Goal: Communication & Community: Answer question/provide support

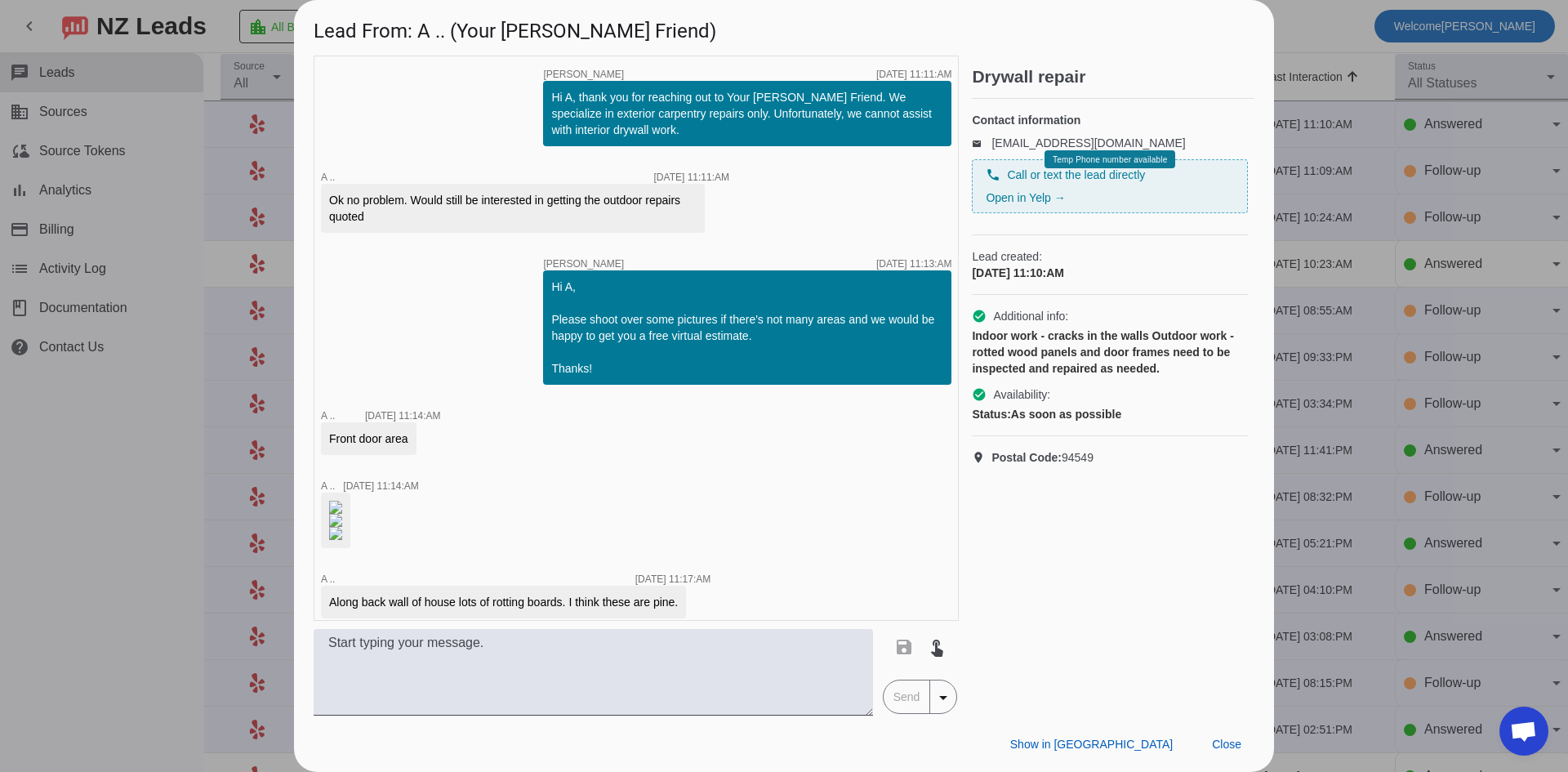
scroll to position [2314, 0]
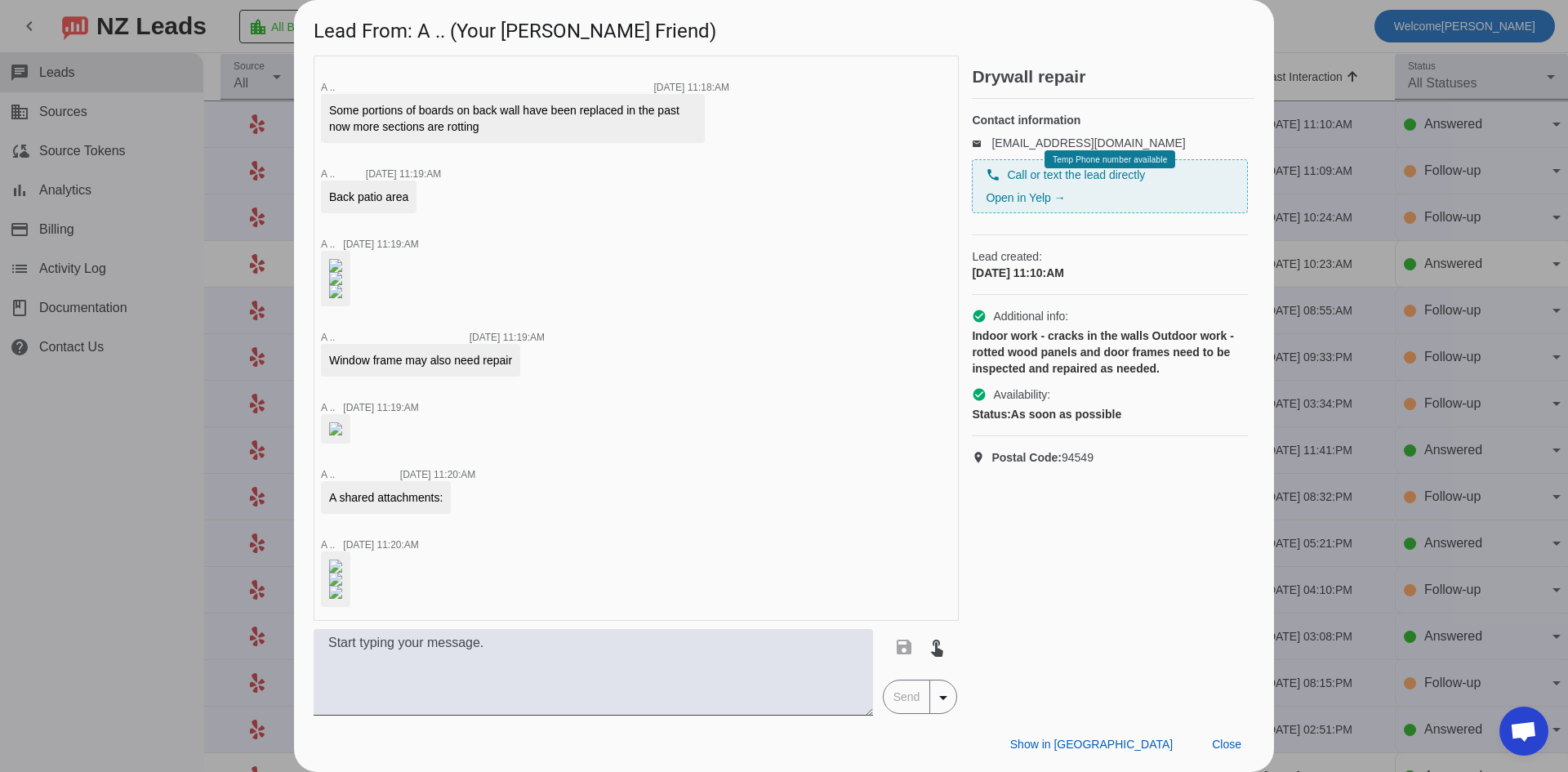
drag, startPoint x: 162, startPoint y: 452, endPoint x: 169, endPoint y: 442, distance: 12.2
click at [165, 447] on div at bounding box center [784, 386] width 1568 height 772
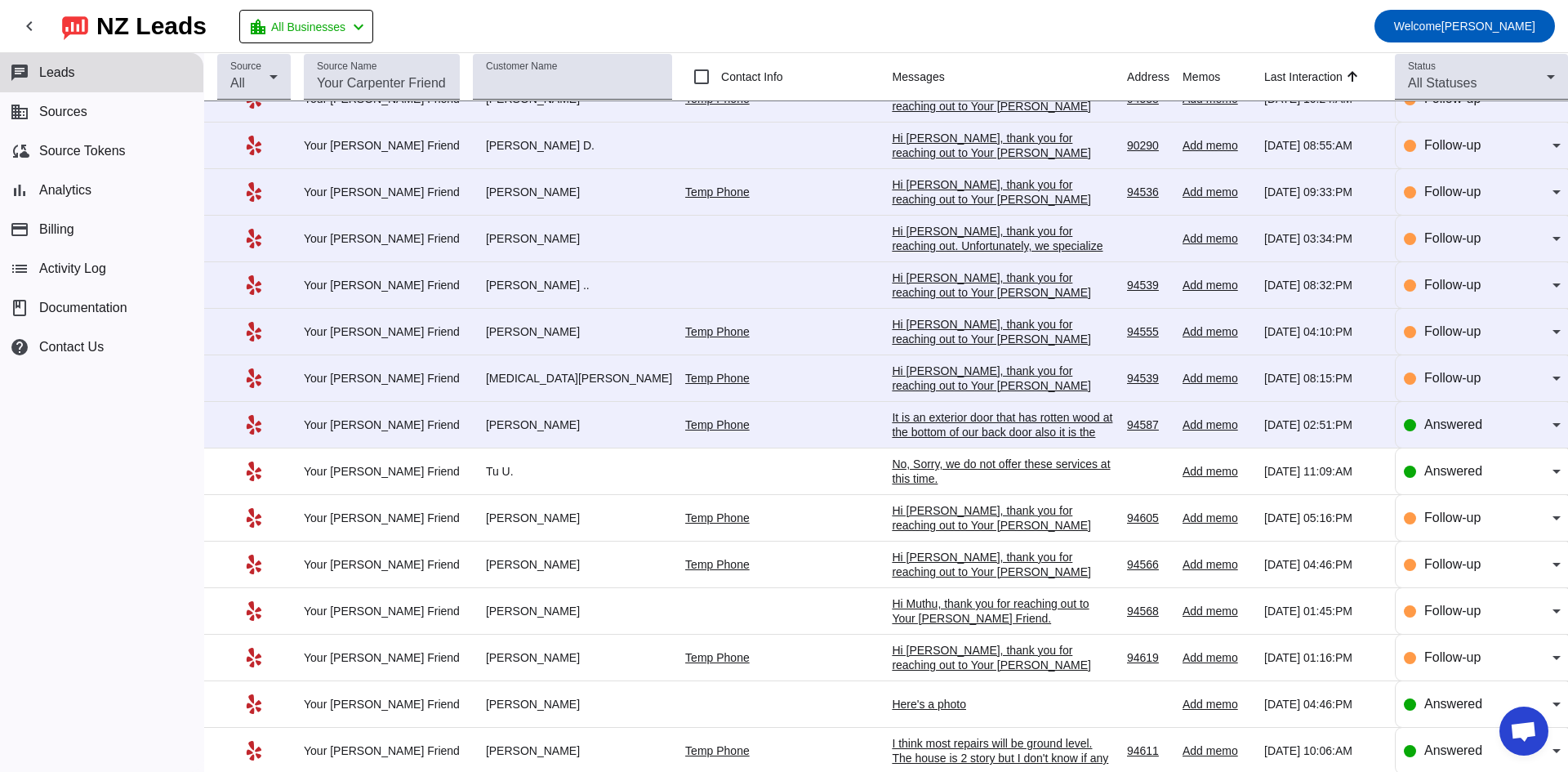
scroll to position [493, 0]
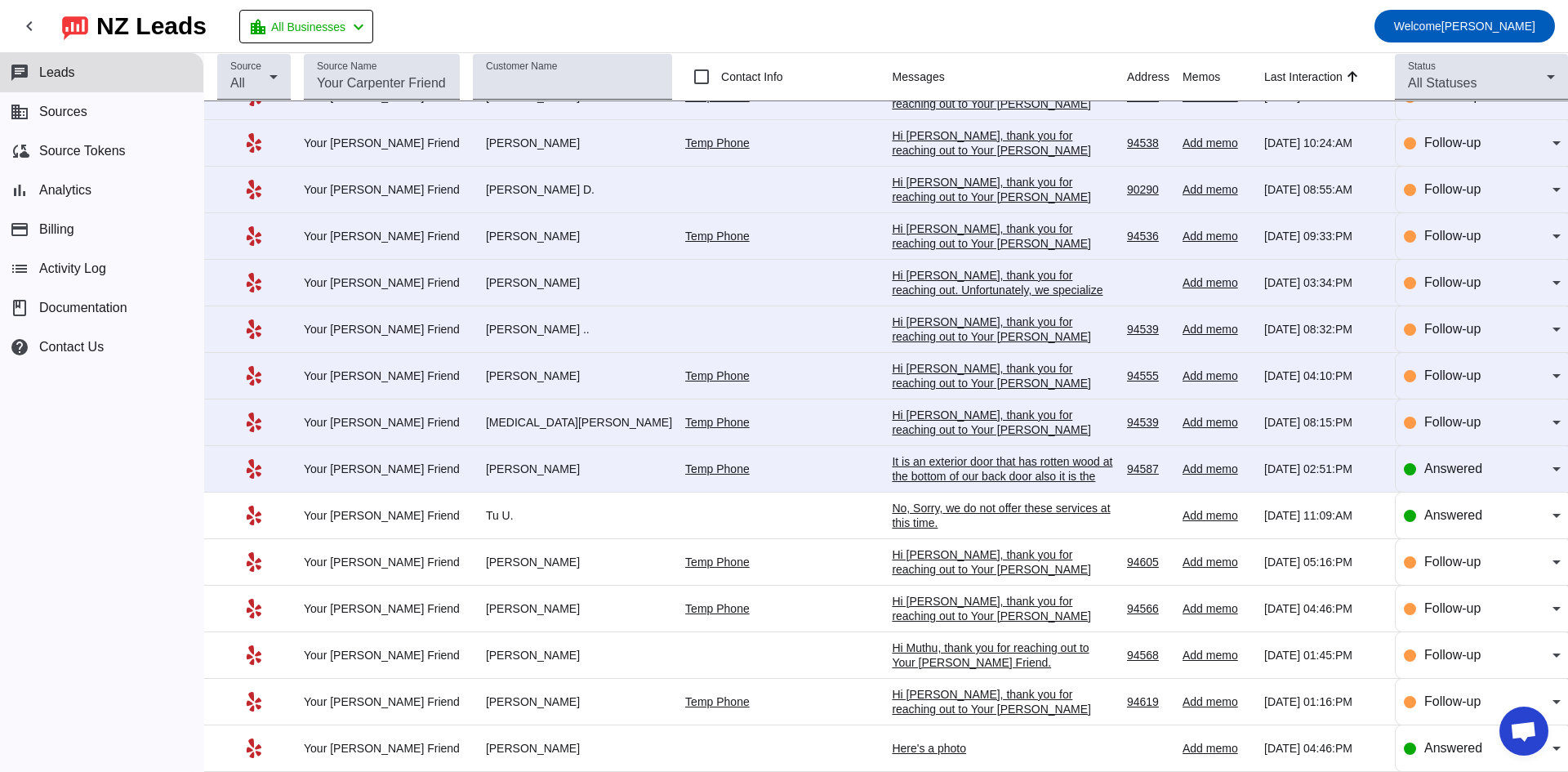
click at [967, 472] on div "It is an exterior door that has rotten wood at the bottom of our back door also…" at bounding box center [1003, 484] width 223 height 59
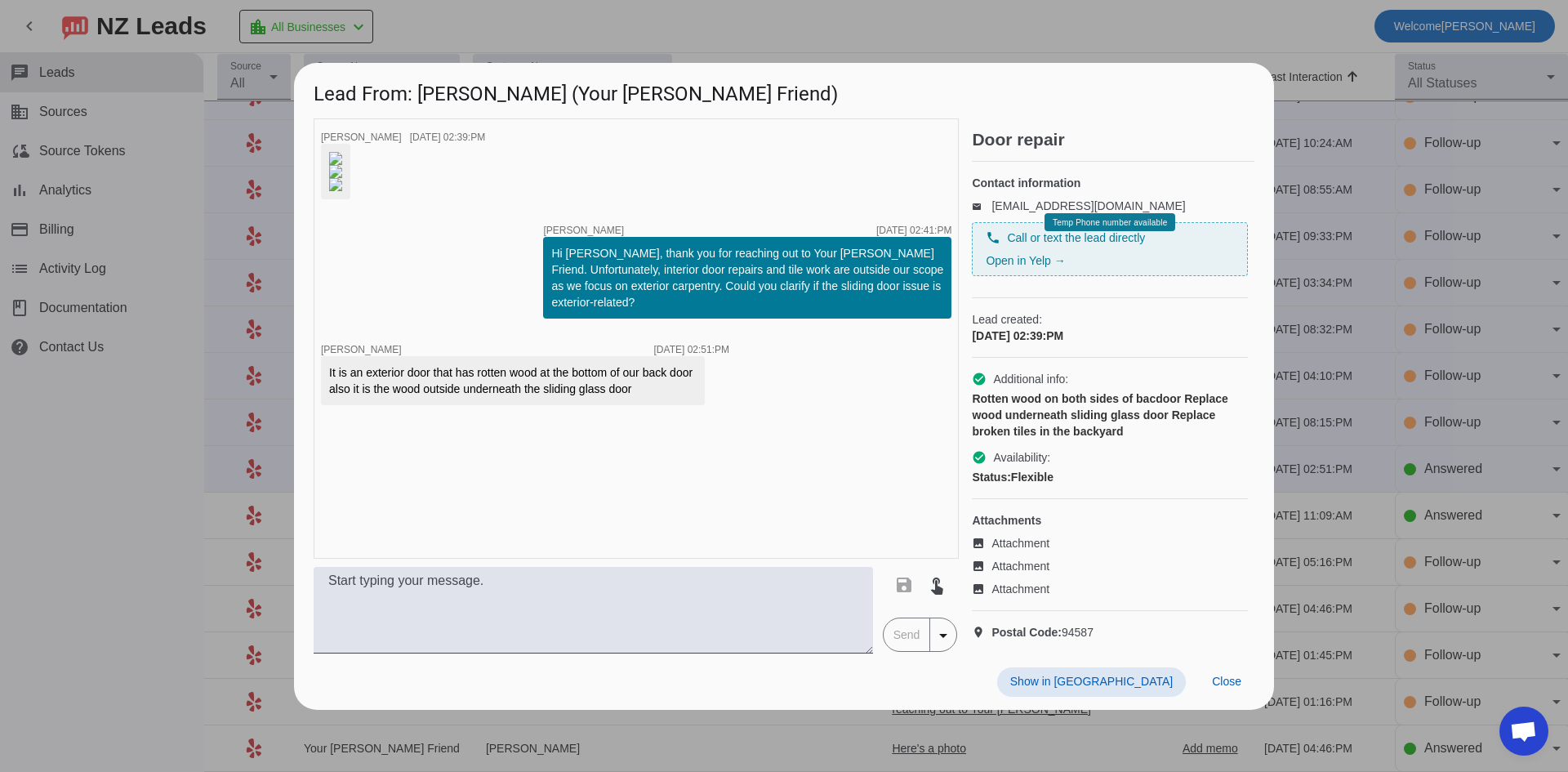
scroll to position [55, 0]
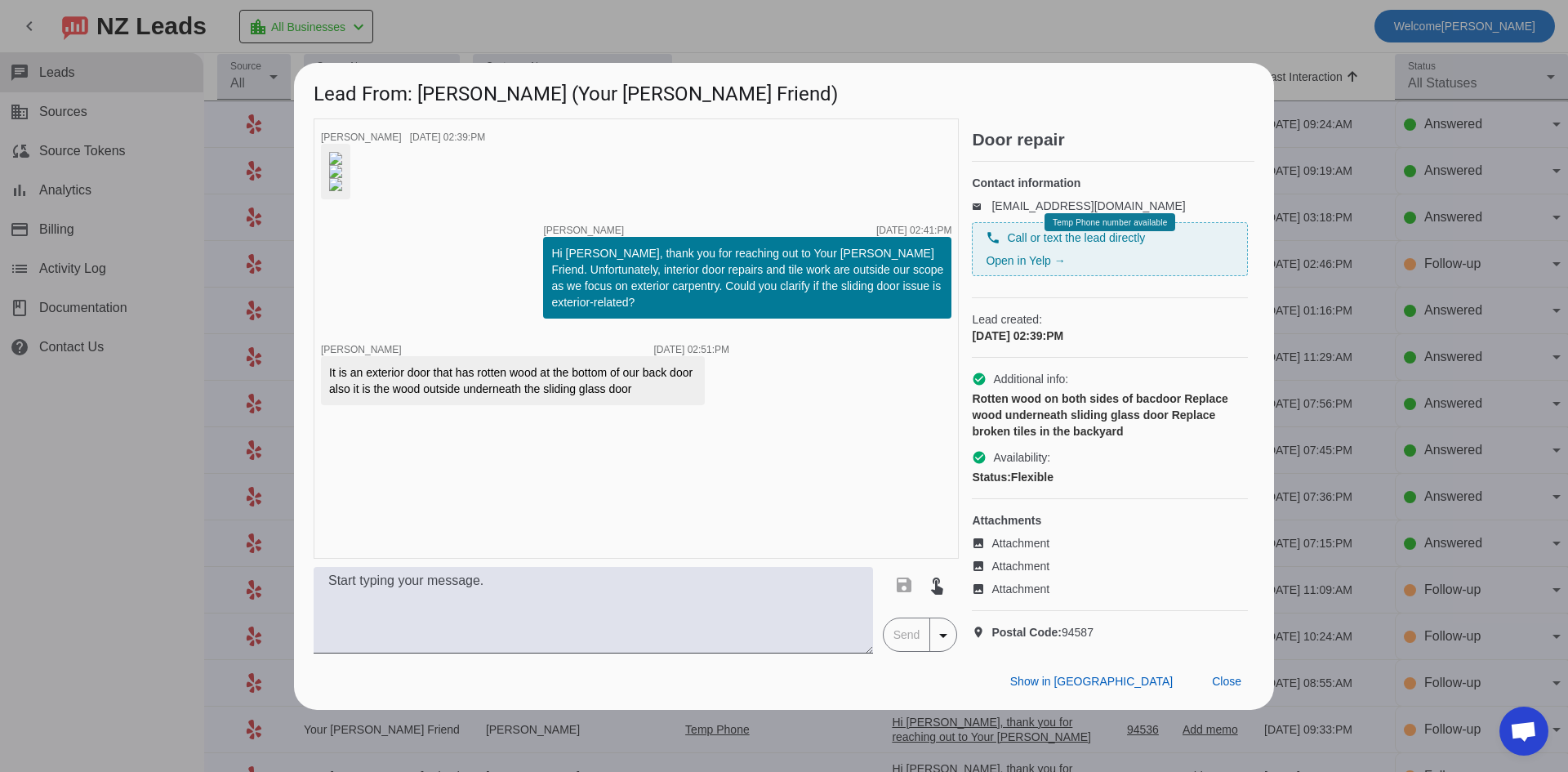
click at [112, 484] on div at bounding box center [784, 386] width 1568 height 772
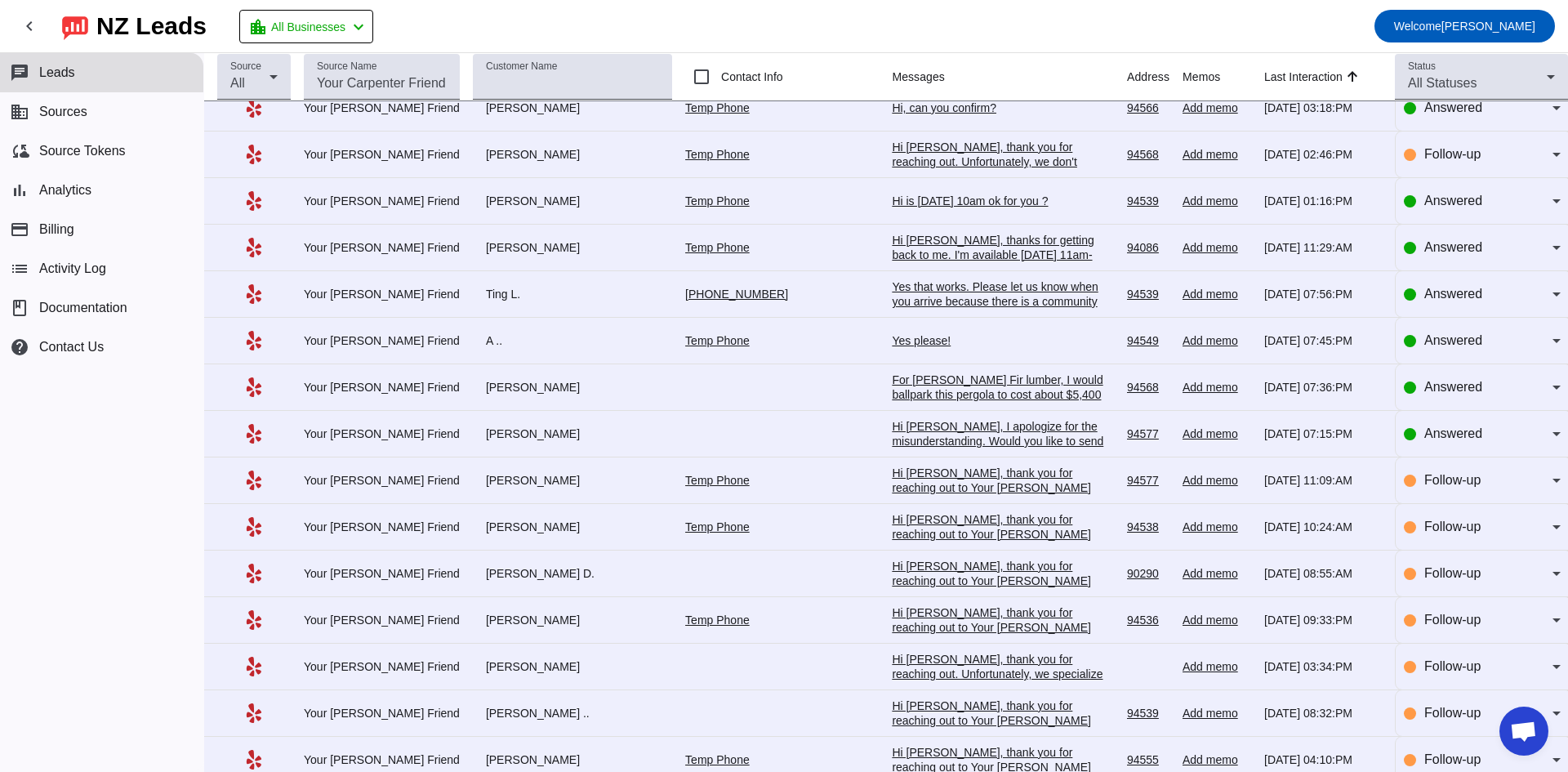
scroll to position [408, 0]
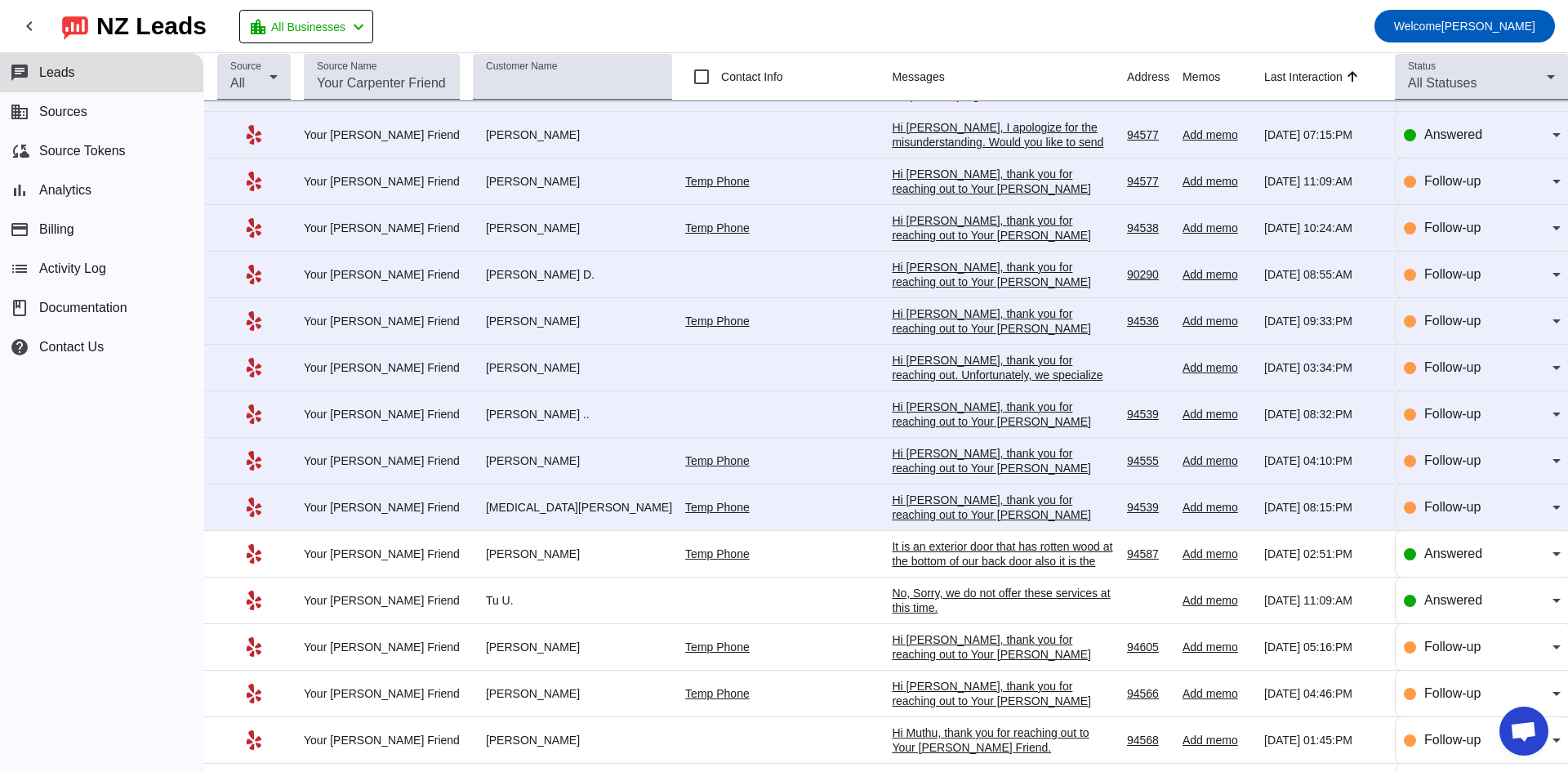
click at [905, 495] on div "Hi [PERSON_NAME], thank you for reaching out to Your [PERSON_NAME] Friend. Unfo…" at bounding box center [1003, 529] width 223 height 73
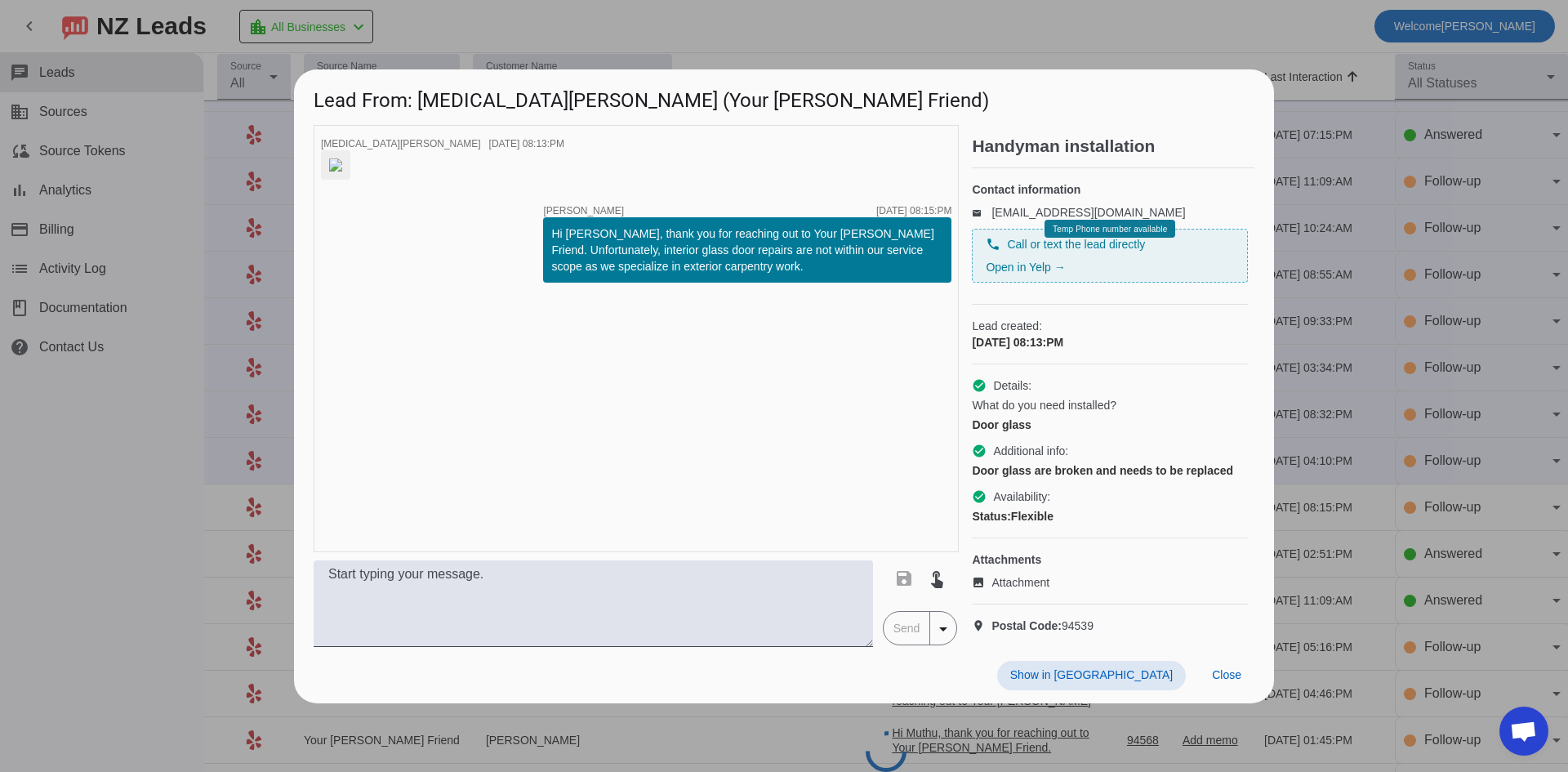
scroll to position [0, 0]
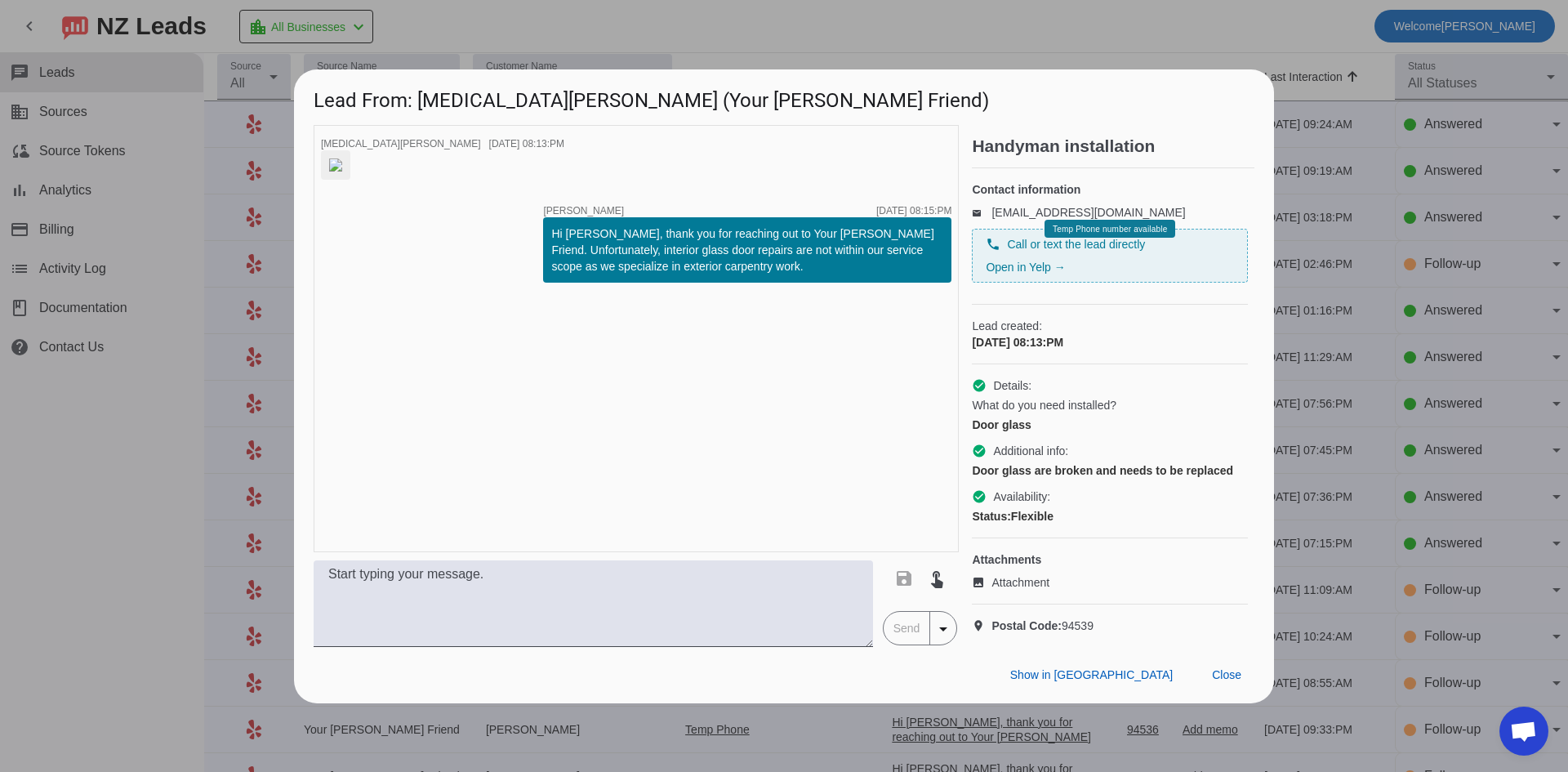
click at [140, 460] on div at bounding box center [784, 386] width 1568 height 772
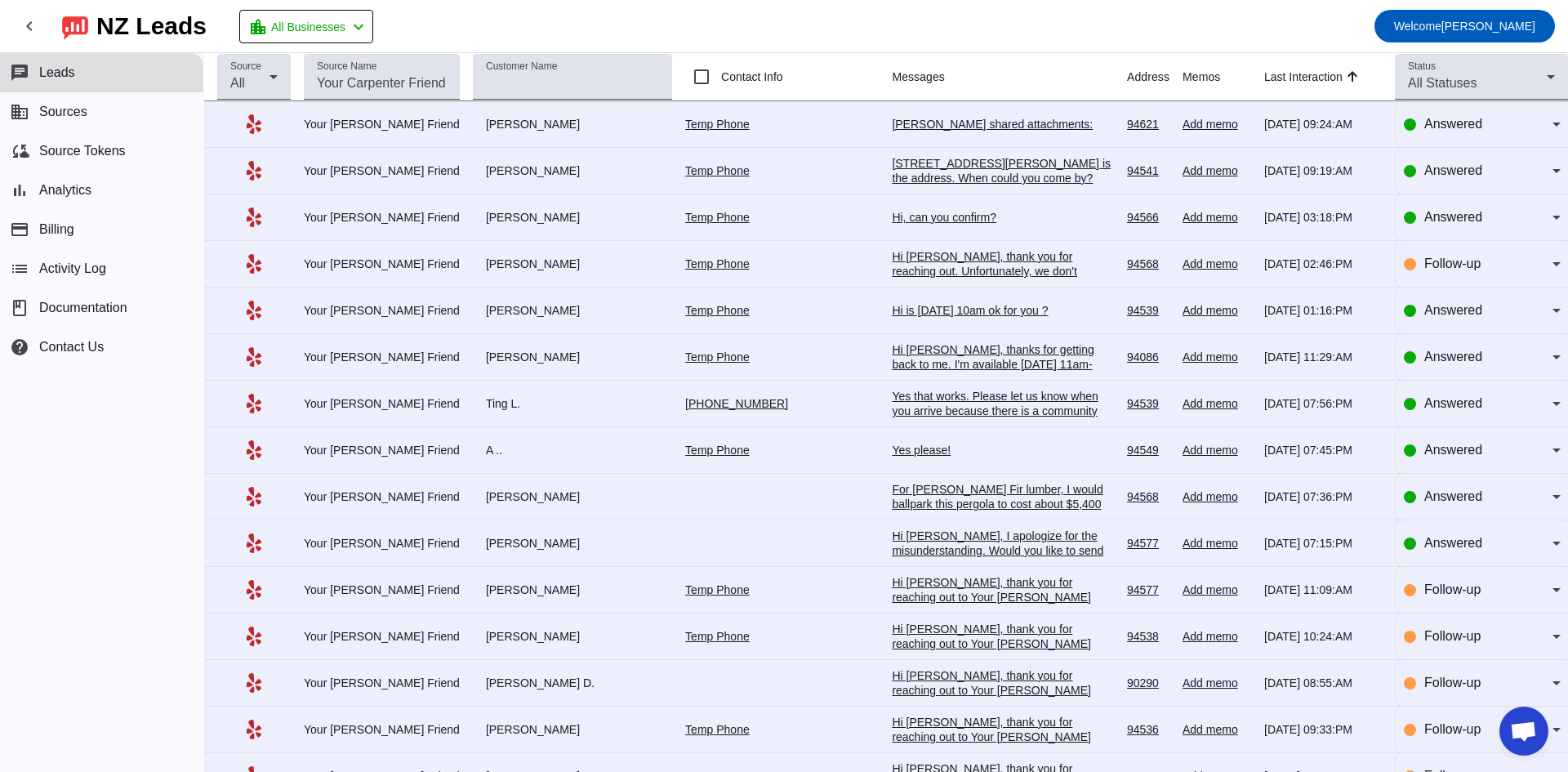
scroll to position [408, 0]
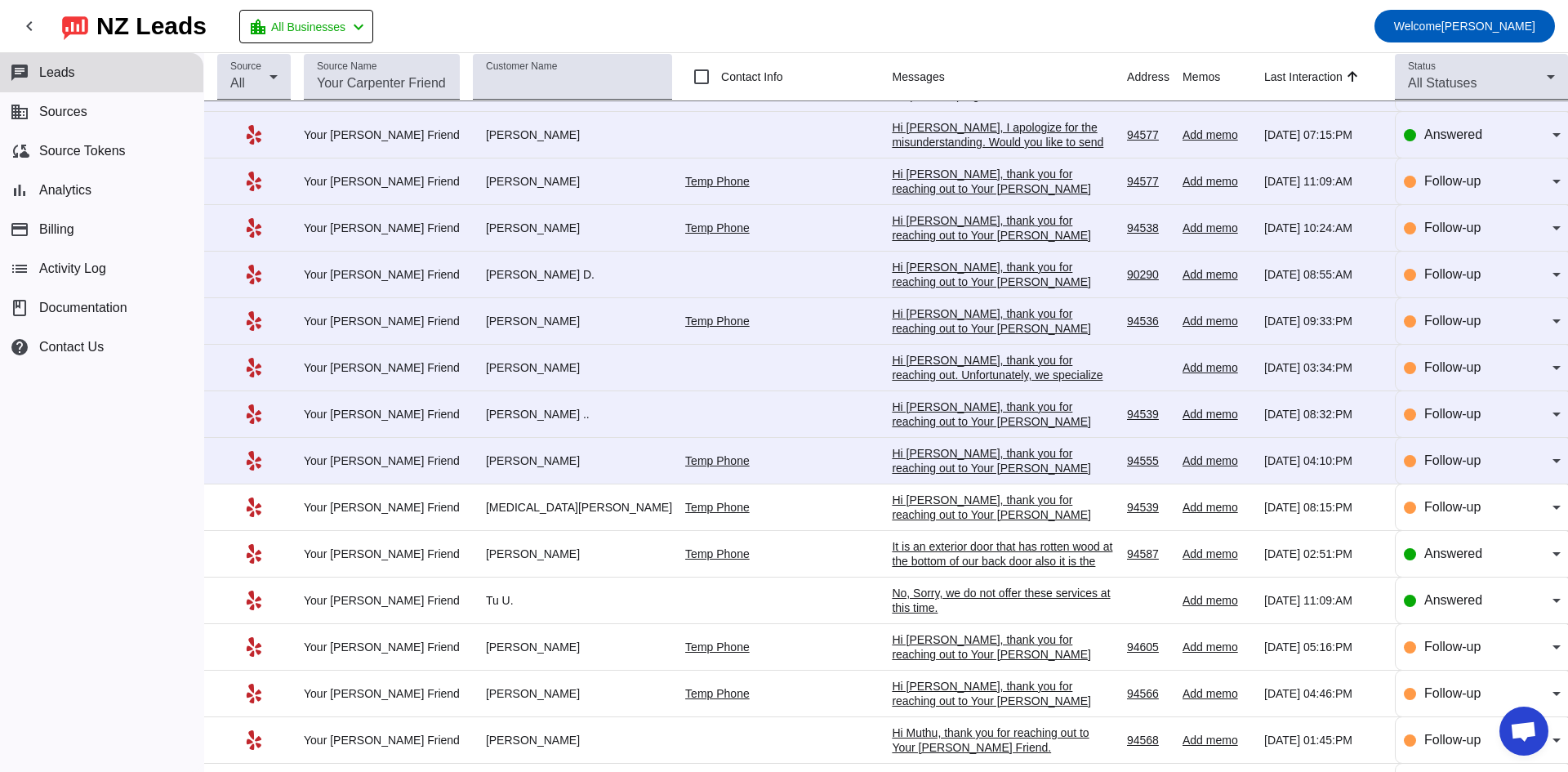
click at [899, 473] on div "Hi [PERSON_NAME], thank you for reaching out to Your [PERSON_NAME] Friend. Inst…" at bounding box center [1003, 482] width 223 height 73
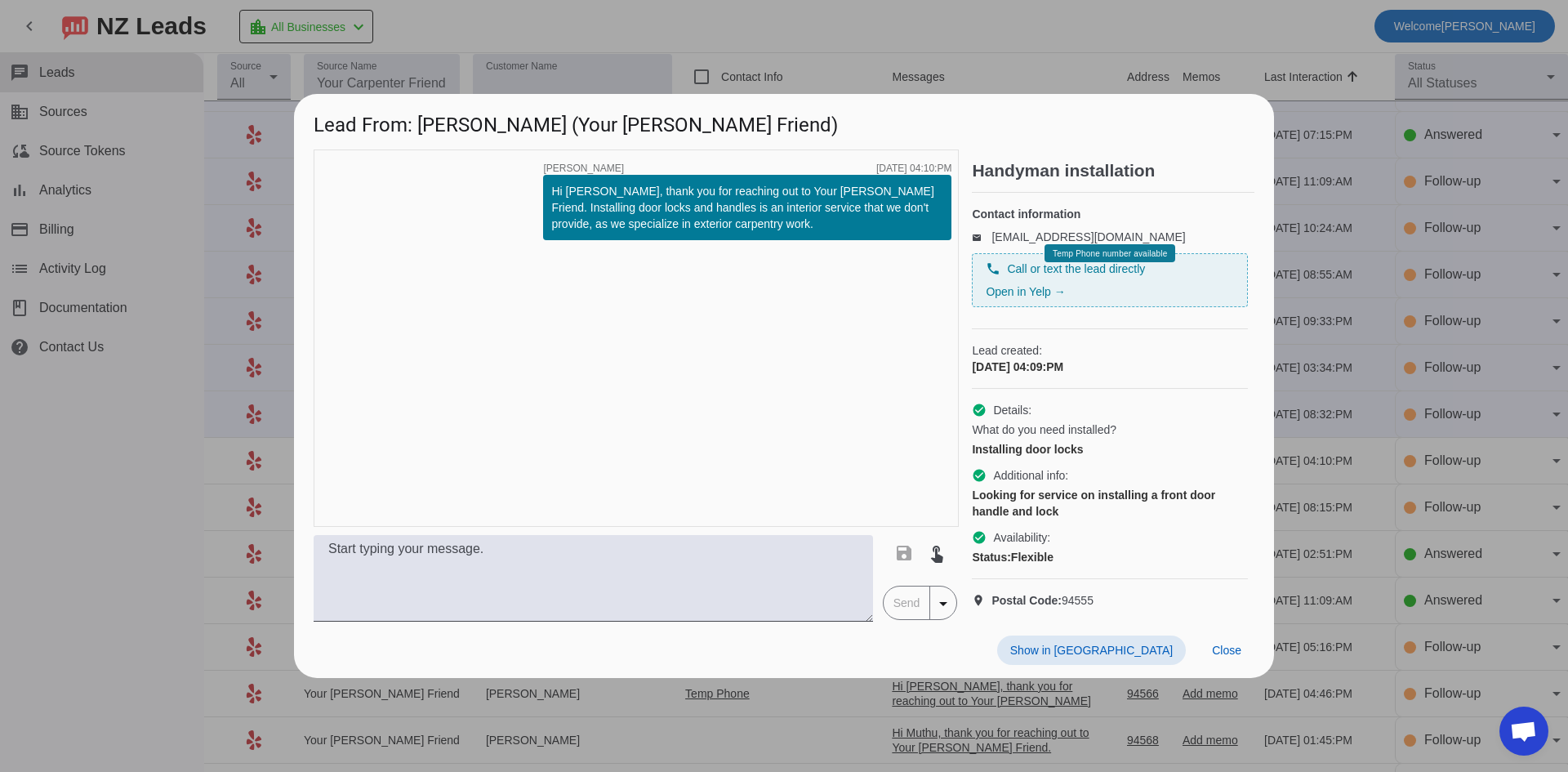
click at [143, 463] on div at bounding box center [784, 386] width 1568 height 772
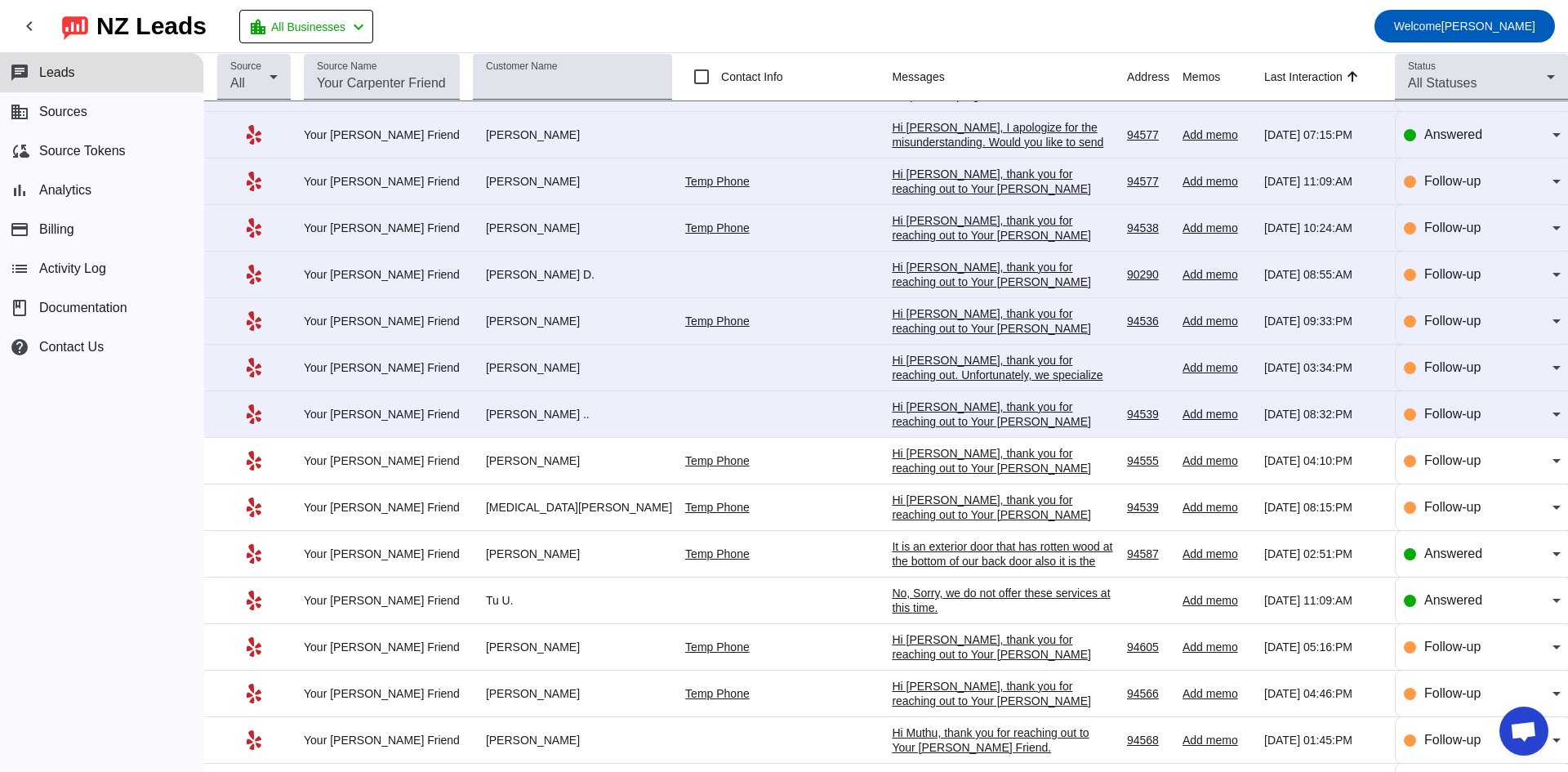
click at [892, 409] on div "Hi [PERSON_NAME], thank you for reaching out to Your [PERSON_NAME] Friend. Unfo…" at bounding box center [1003, 443] width 223 height 88
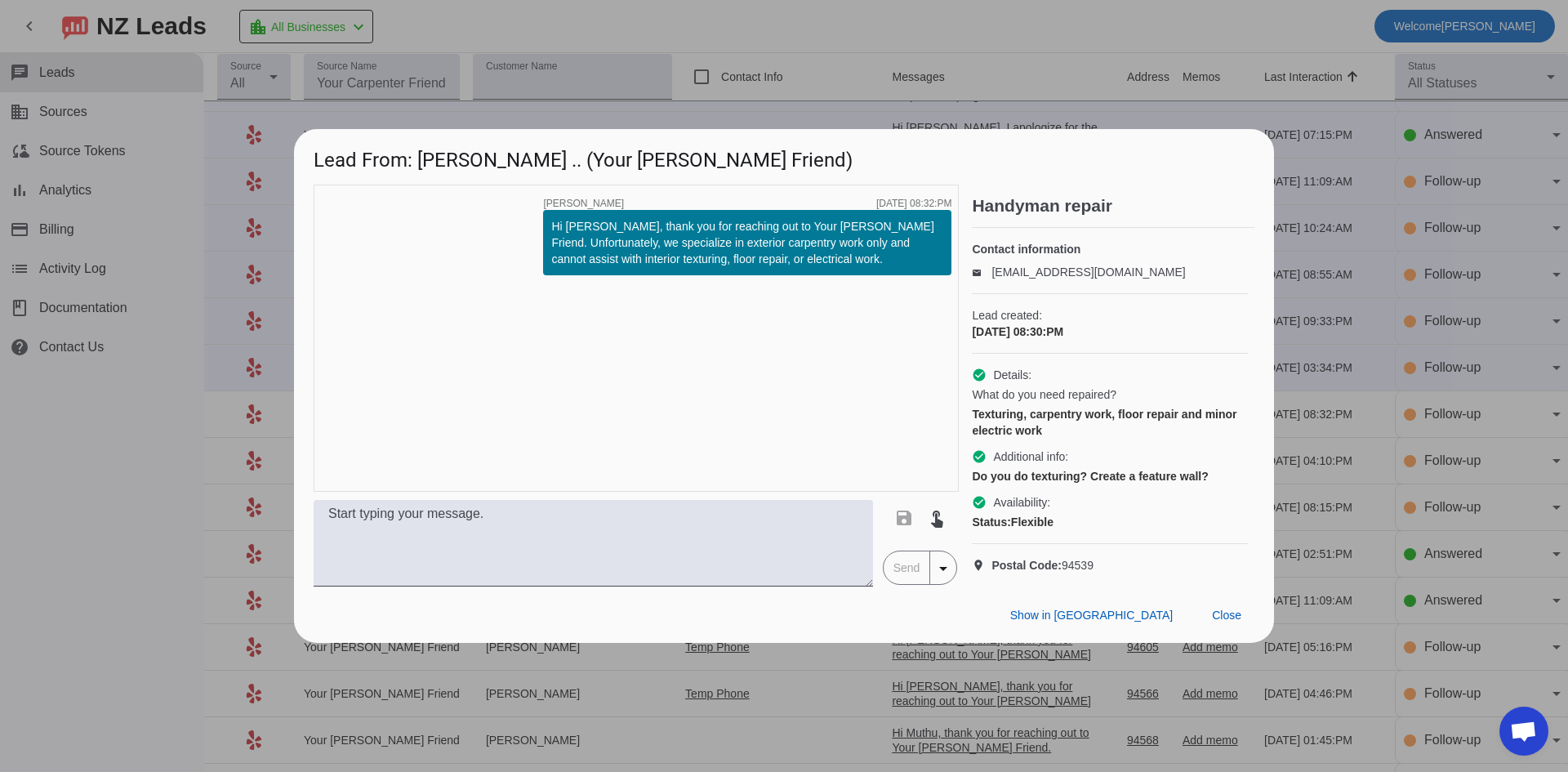
click at [124, 423] on div at bounding box center [784, 386] width 1568 height 772
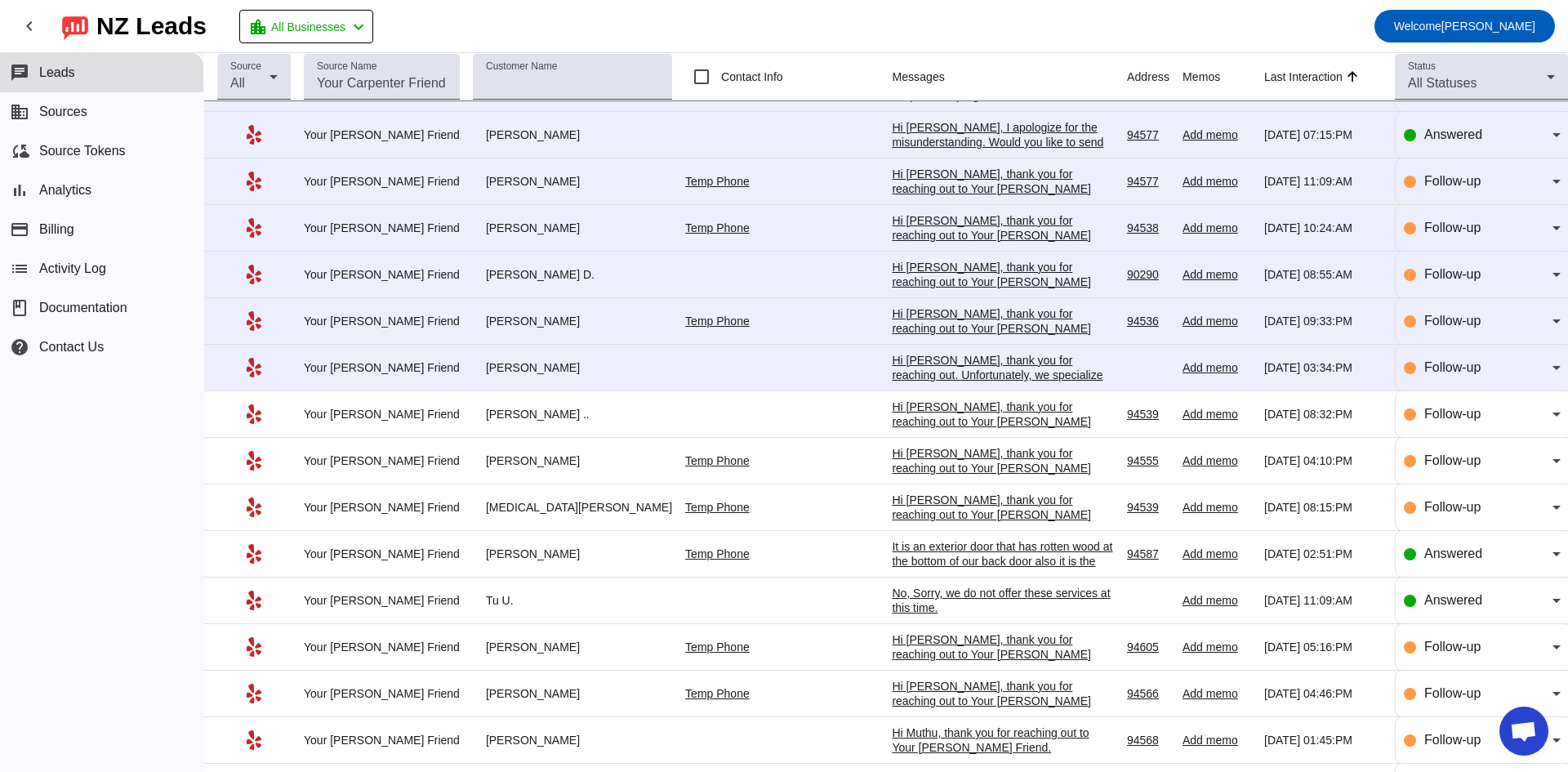
click at [892, 369] on div "Hi [PERSON_NAME], thank you for reaching out. Unfortunately, we specialize in e…" at bounding box center [1003, 389] width 223 height 73
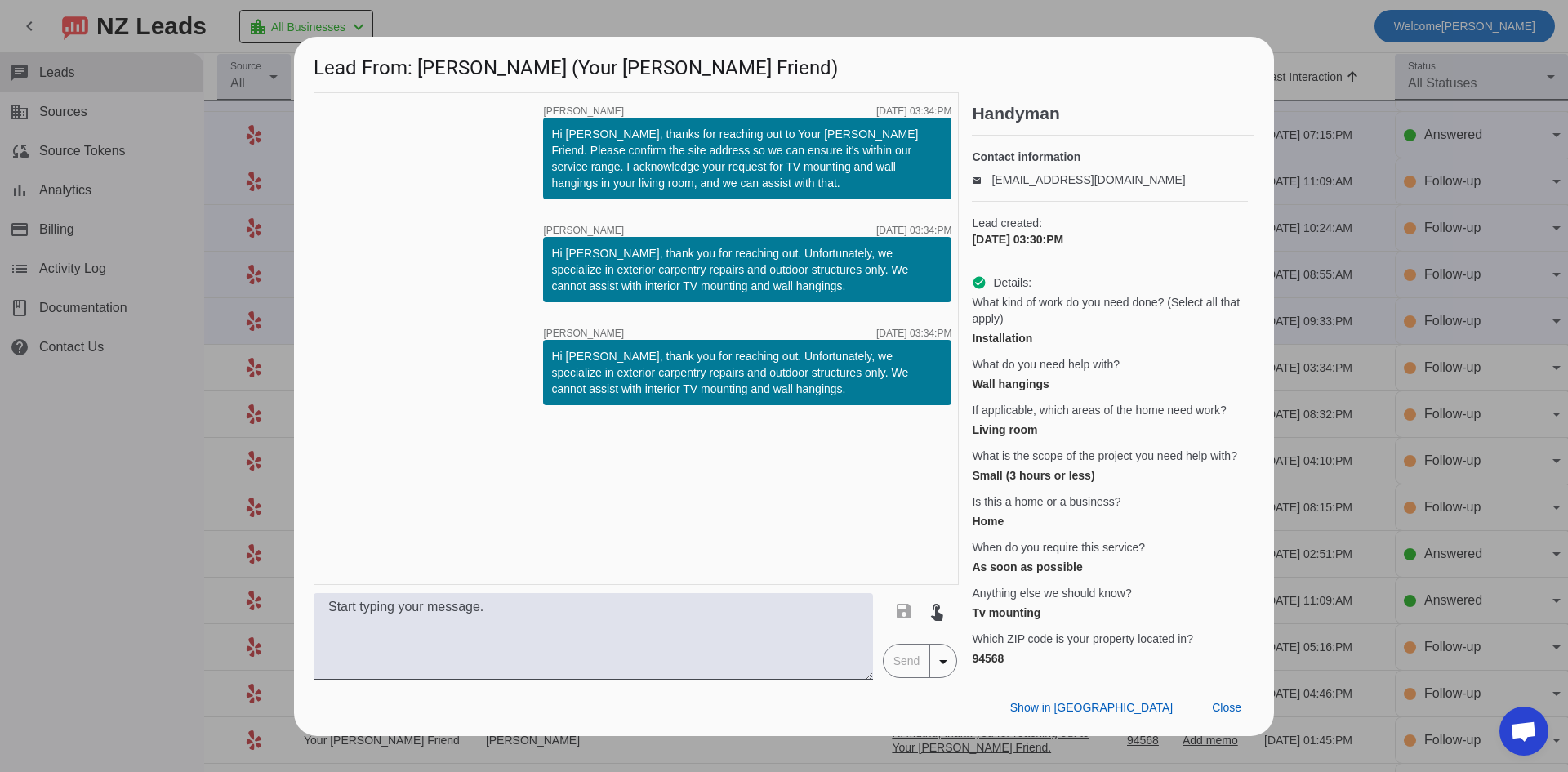
click at [122, 450] on div at bounding box center [784, 386] width 1568 height 772
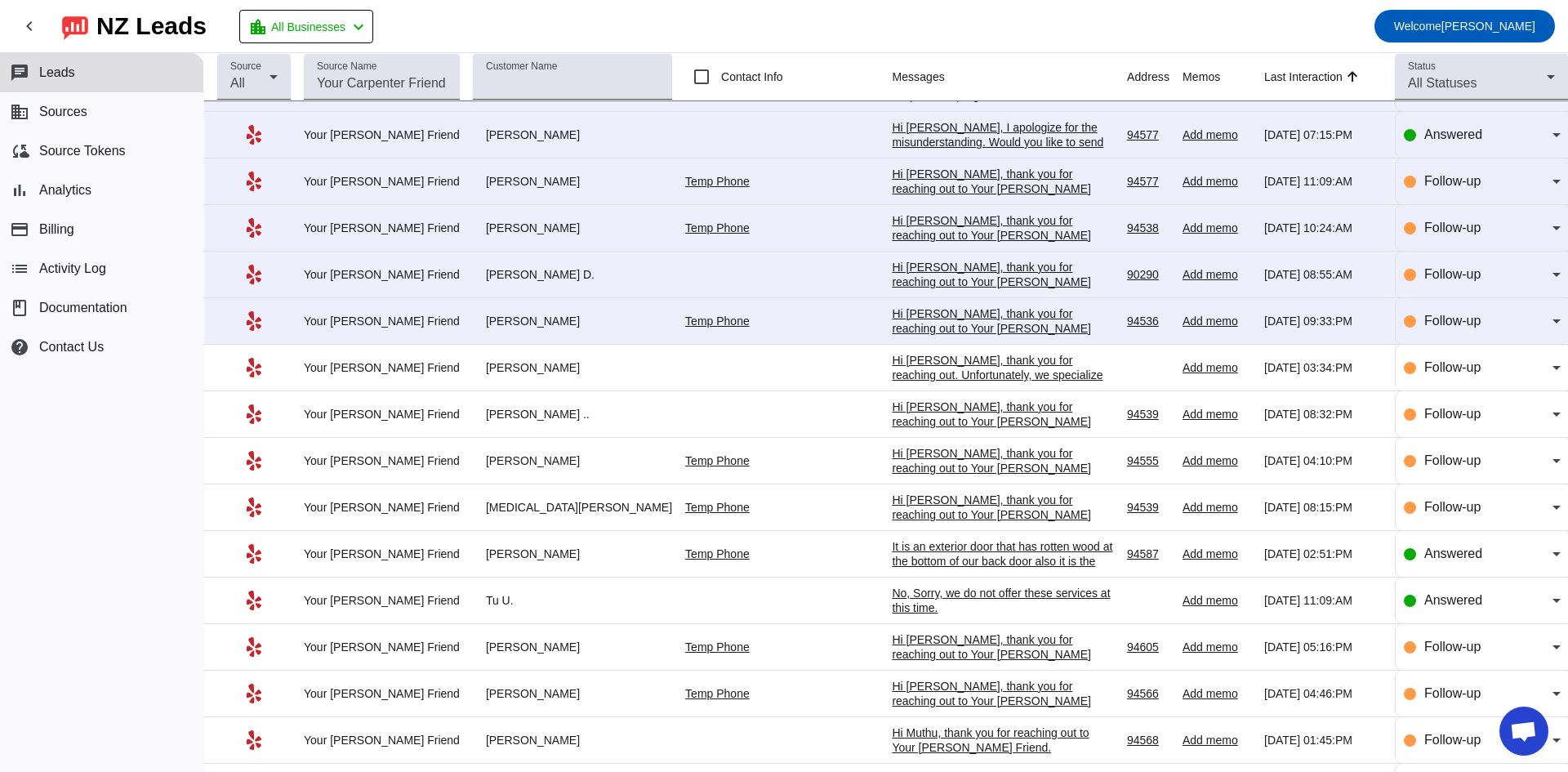
click at [892, 332] on div "Hi [PERSON_NAME], thank you for reaching out to Your [PERSON_NAME] Friend. Unfo…" at bounding box center [1003, 357] width 223 height 103
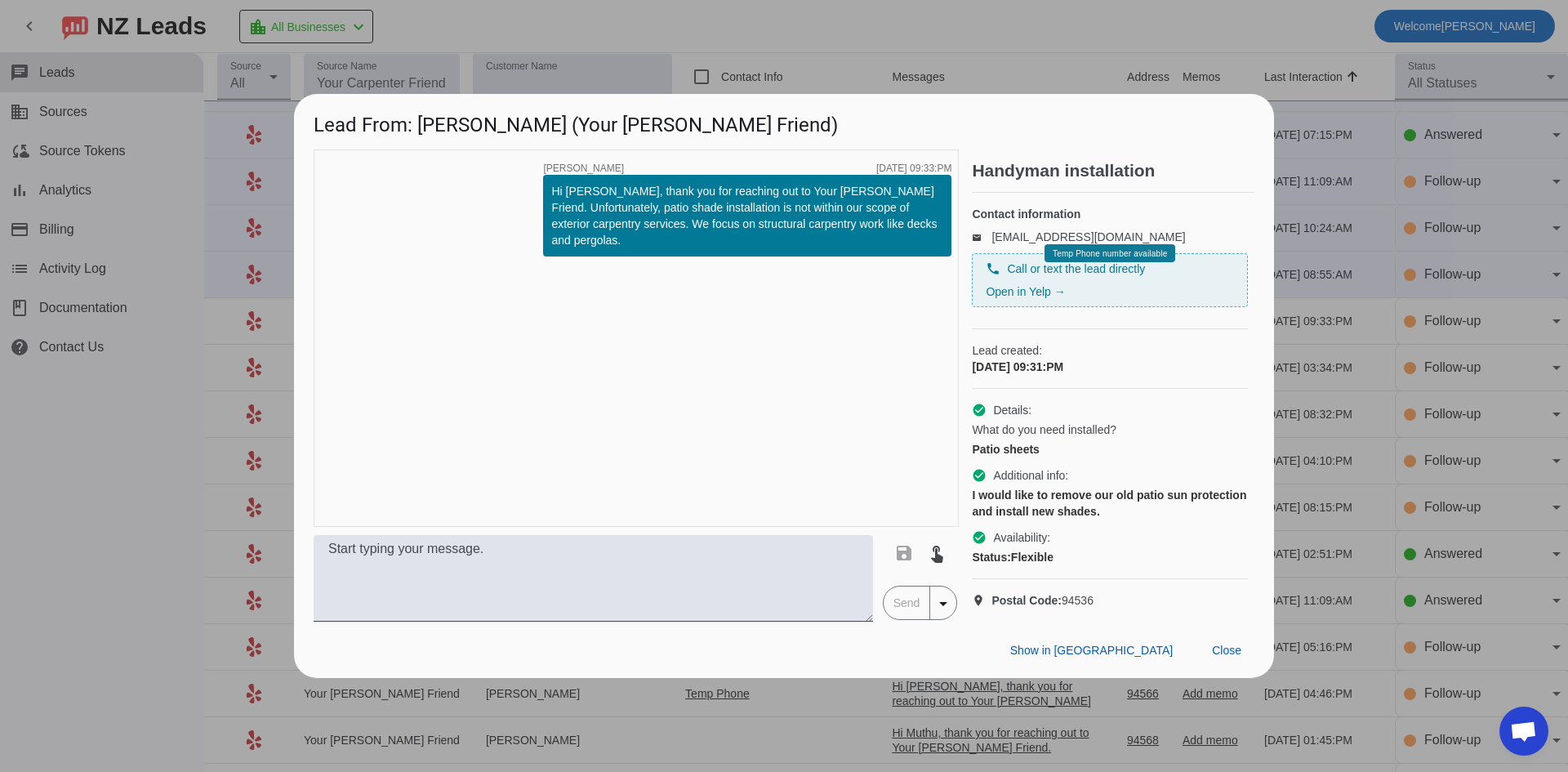
drag, startPoint x: 106, startPoint y: 452, endPoint x: 121, endPoint y: 452, distance: 15.0
click at [121, 452] on div at bounding box center [784, 386] width 1568 height 772
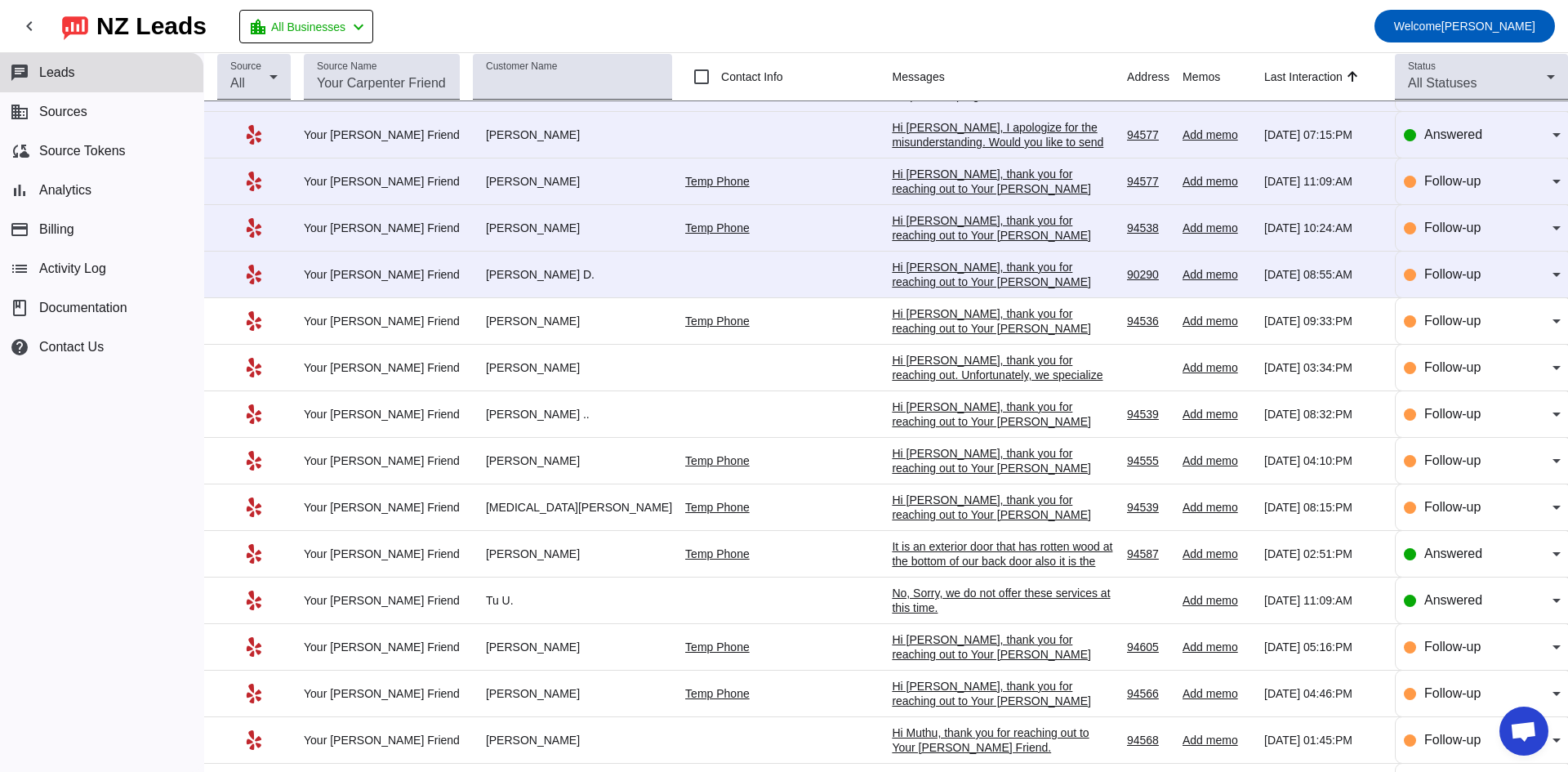
click at [892, 321] on div "Hi [PERSON_NAME], thank you for reaching out to Your [PERSON_NAME] Friend. Unfo…" at bounding box center [1003, 357] width 223 height 103
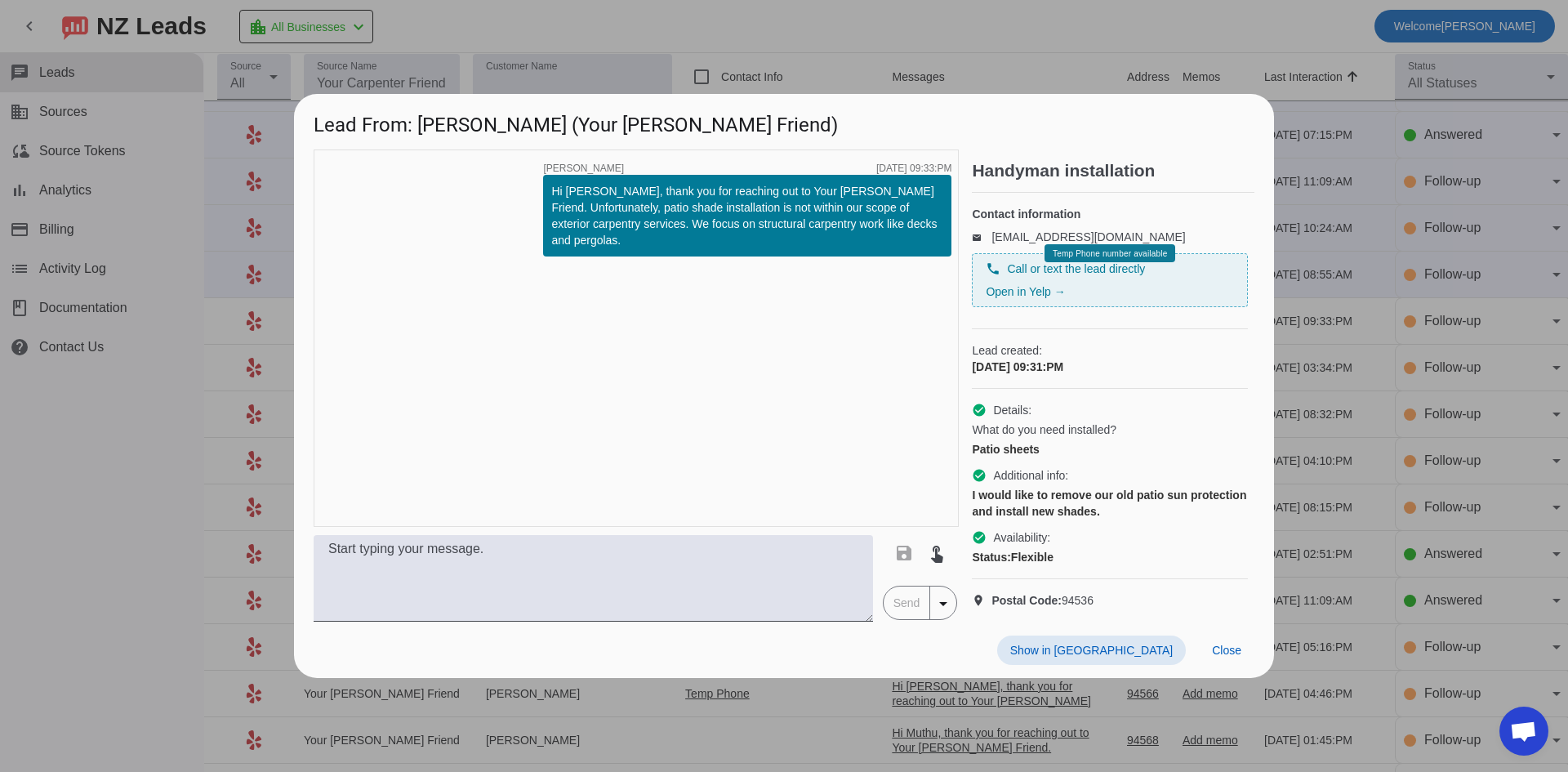
click at [993, 29] on div at bounding box center [784, 386] width 1568 height 772
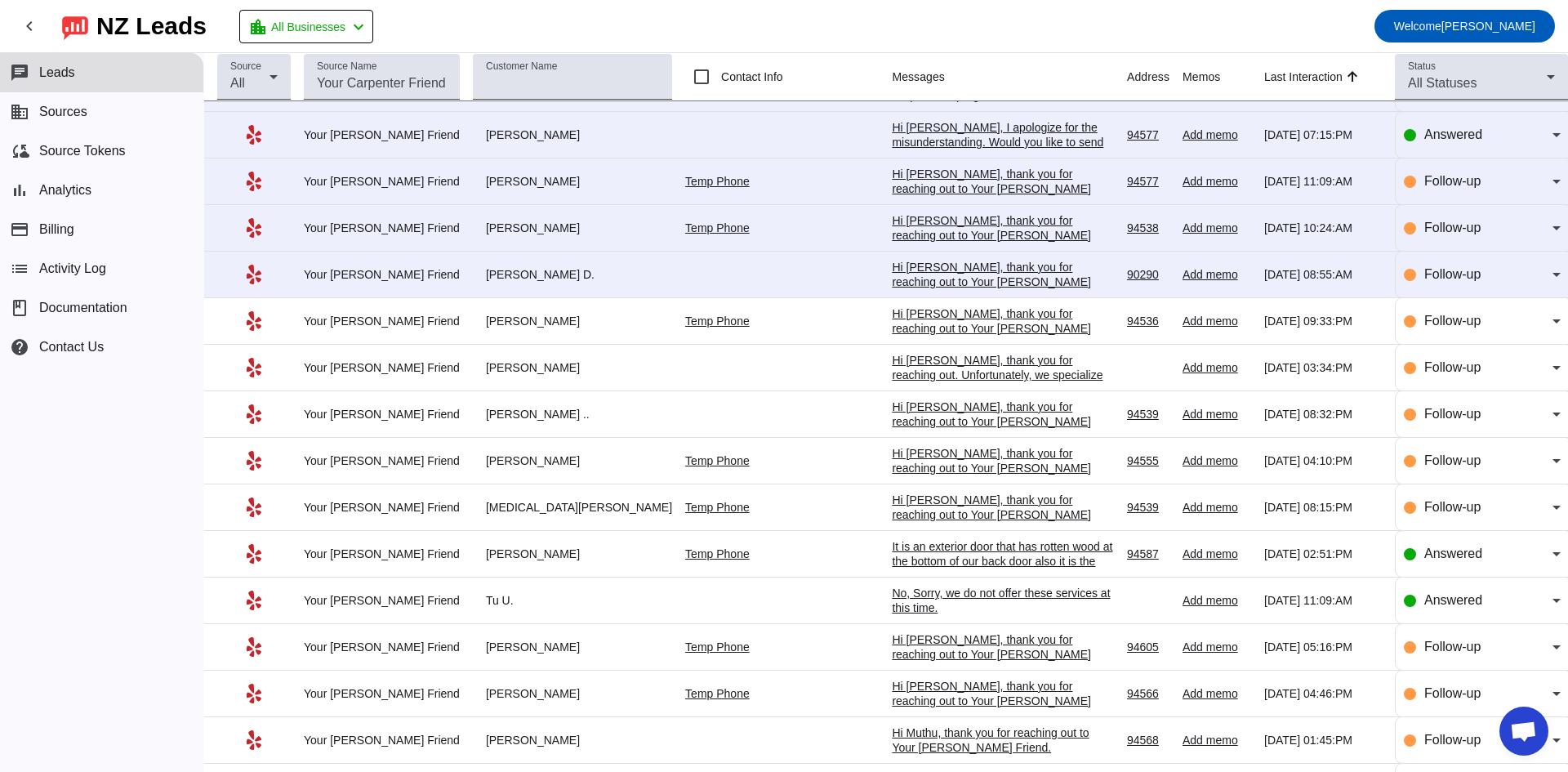
click at [935, 280] on div "Hi [PERSON_NAME], thank you for reaching out to Your [PERSON_NAME] Friend. Unfo…" at bounding box center [1003, 303] width 223 height 88
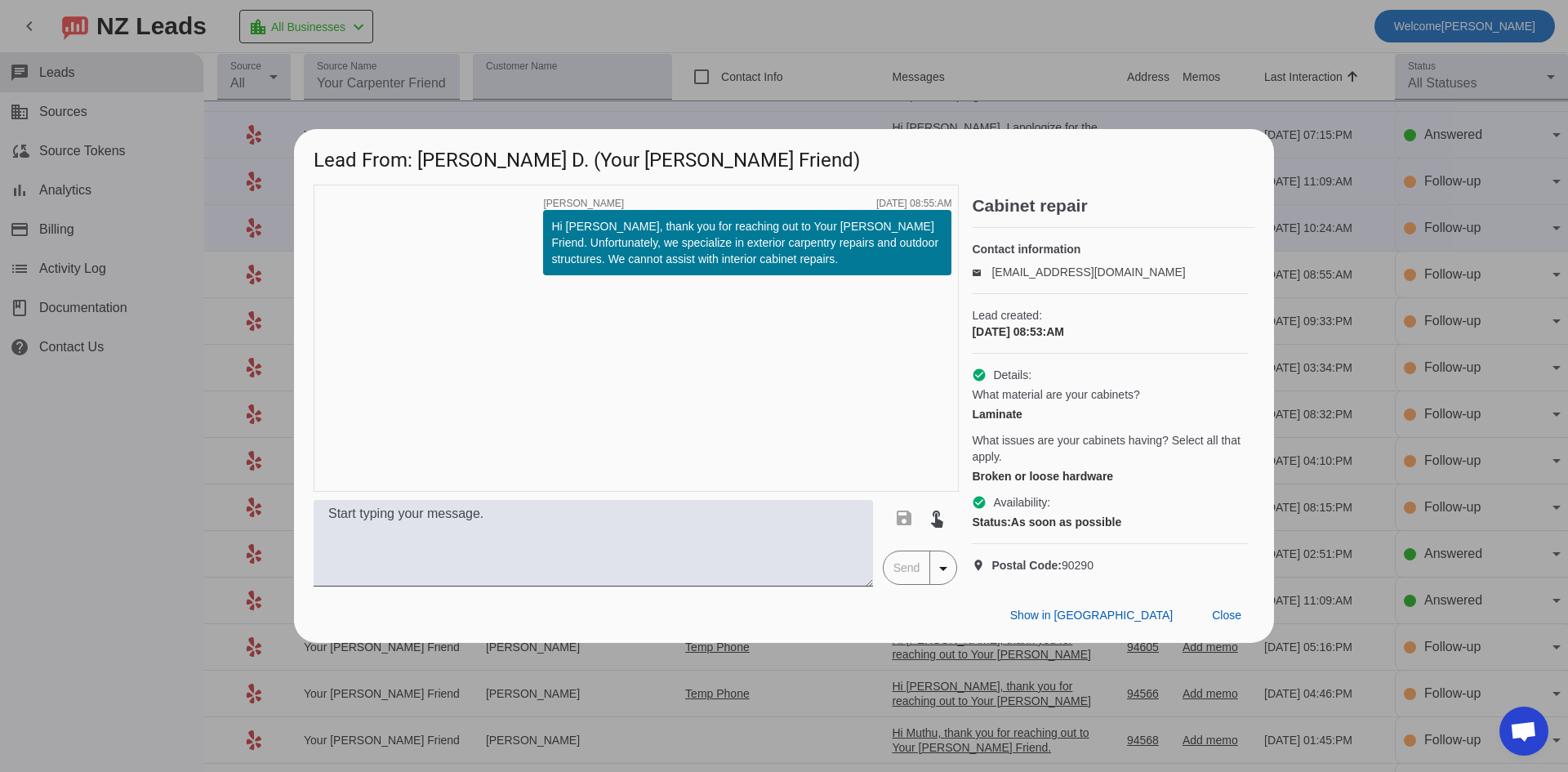
click at [198, 374] on div at bounding box center [784, 386] width 1568 height 772
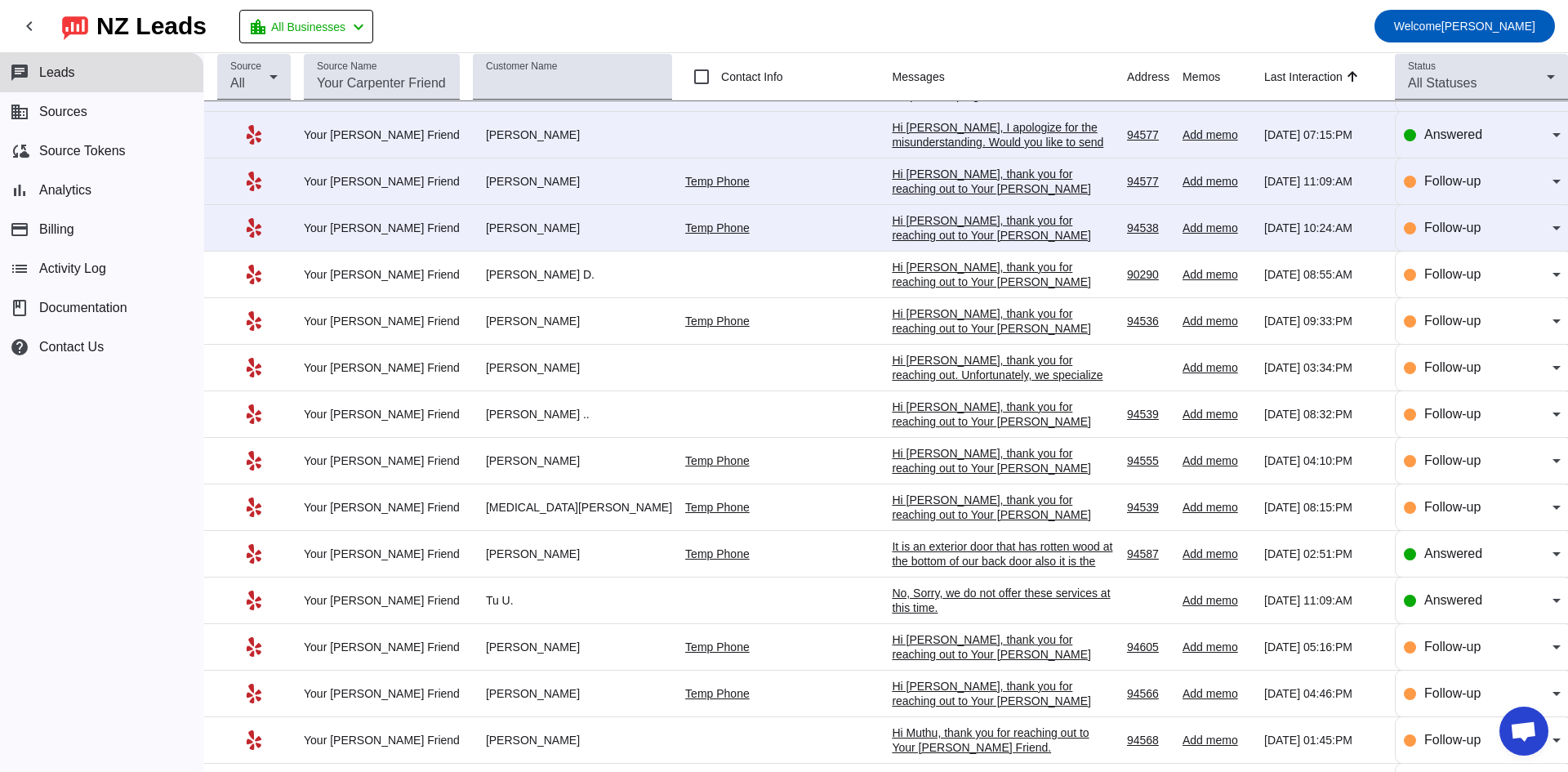
click at [917, 225] on div "Hi [PERSON_NAME], thank you for reaching out to Your [PERSON_NAME] Friend. Unfo…" at bounding box center [1003, 257] width 223 height 88
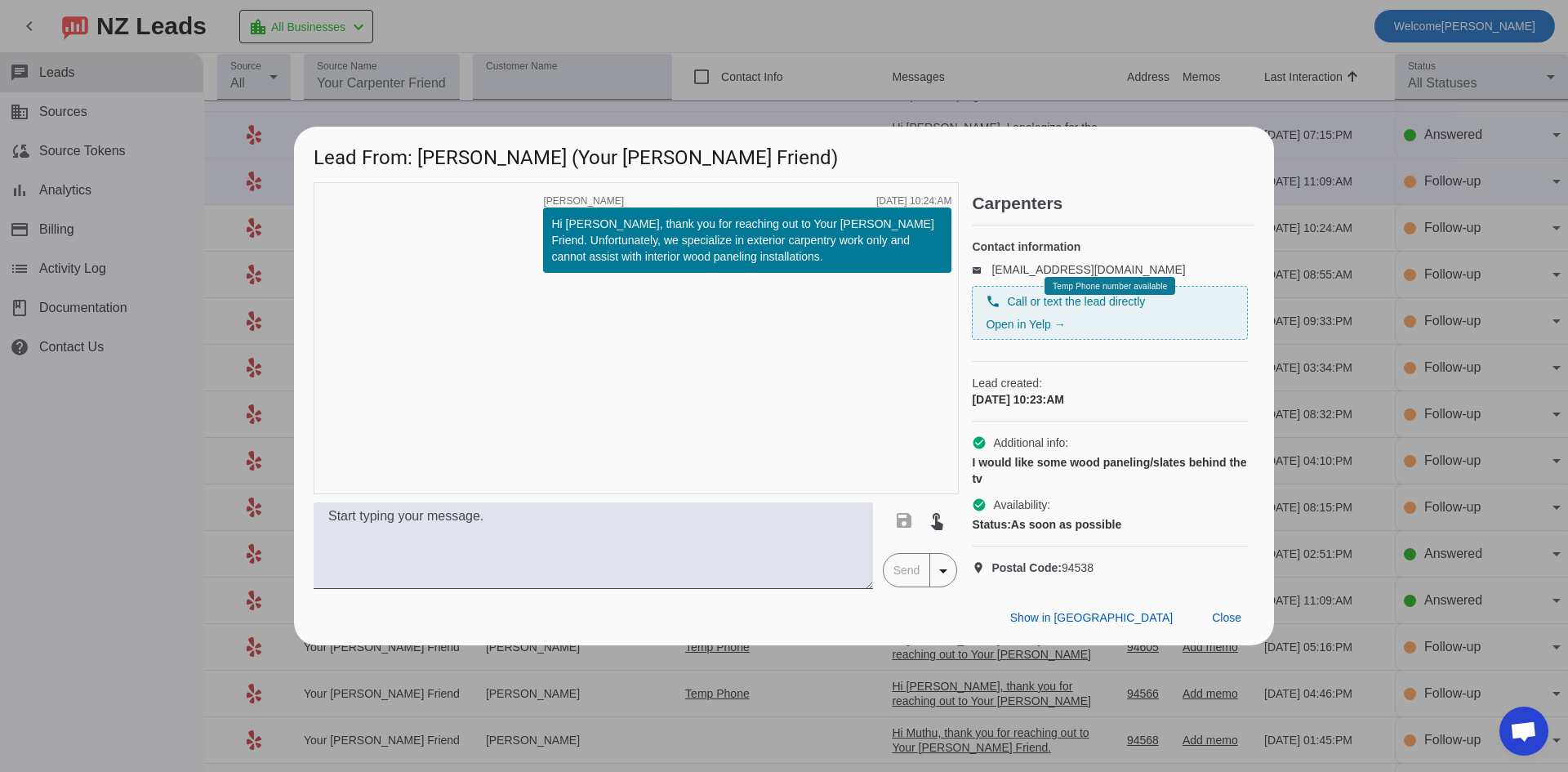
click at [960, 38] on div at bounding box center [784, 386] width 1568 height 772
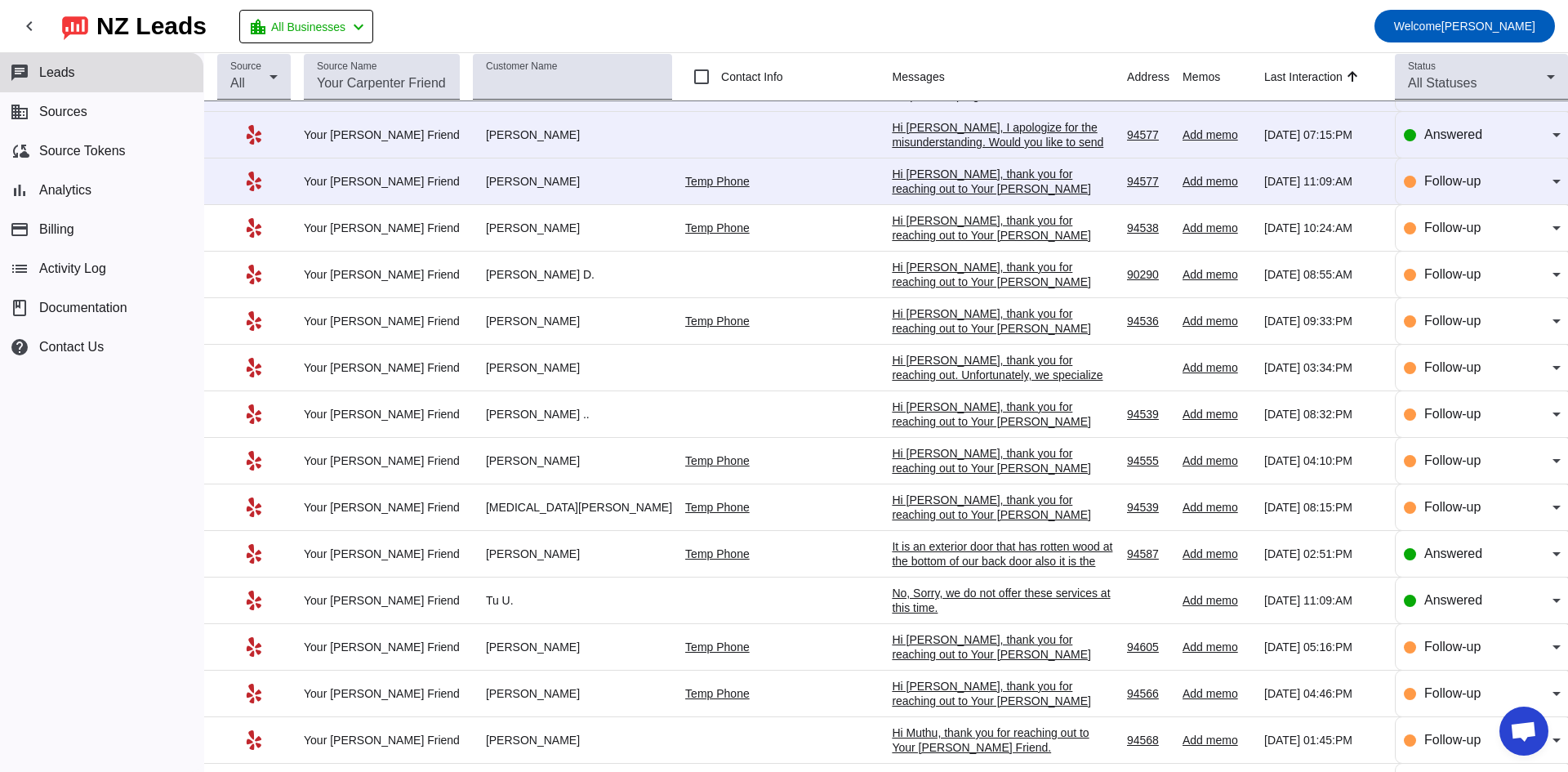
click at [952, 176] on div "Hi [PERSON_NAME], thank you for reaching out to Your [PERSON_NAME] Friend. I ap…" at bounding box center [1003, 210] width 223 height 88
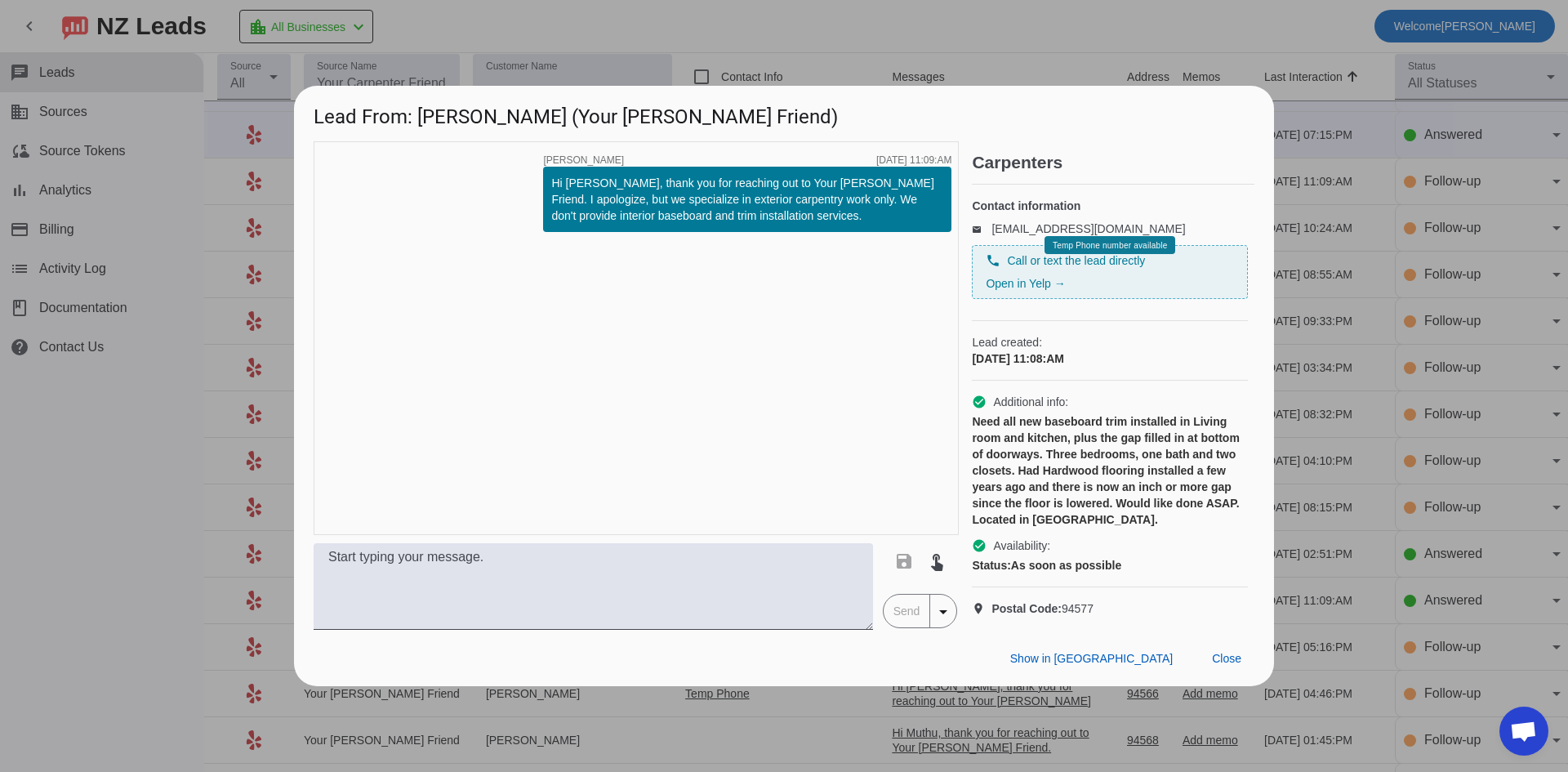
click at [958, 59] on div at bounding box center [784, 386] width 1568 height 772
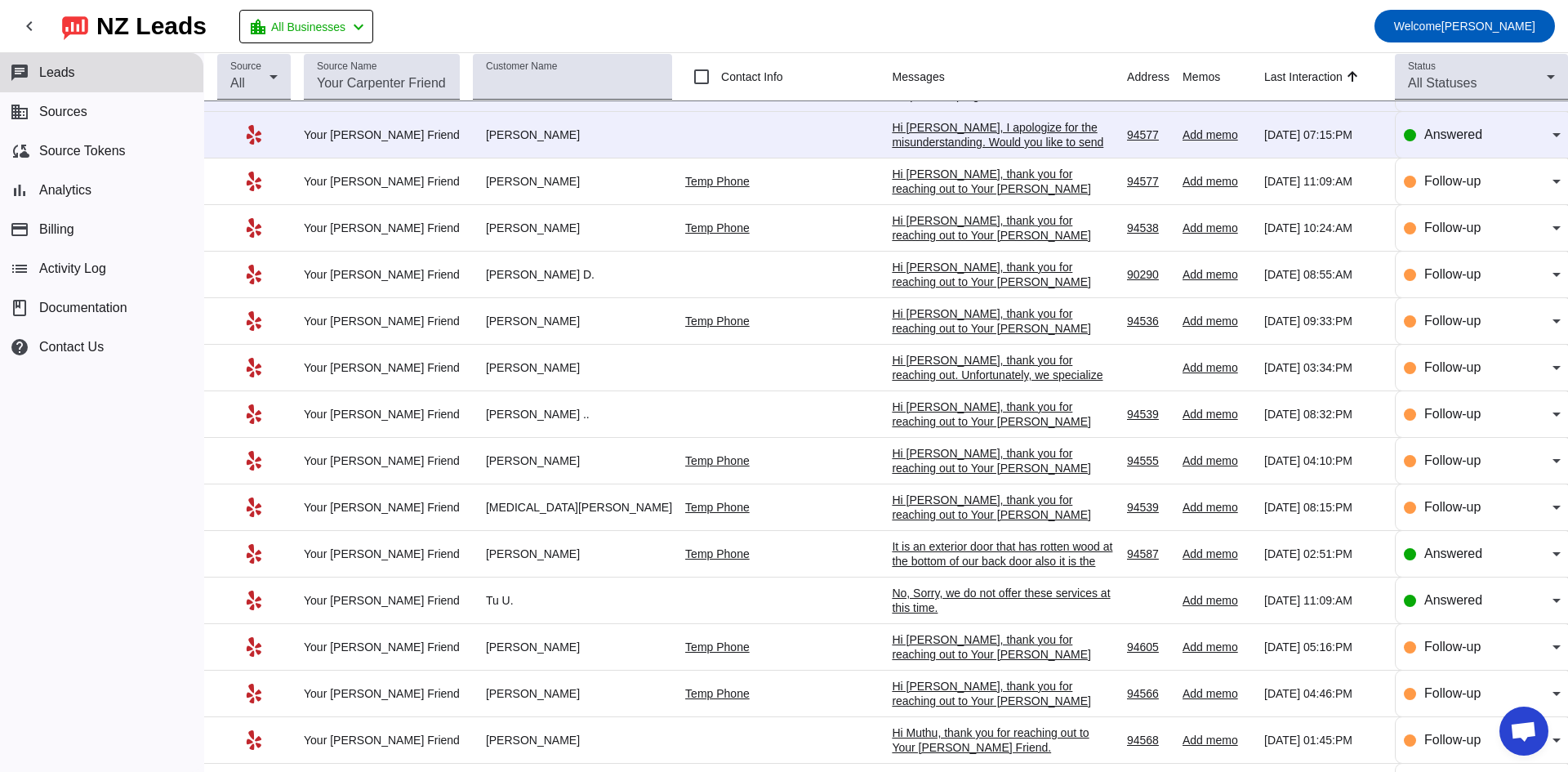
click at [957, 141] on div "Hi Bill, I apologize for the misunderstanding. Would you like to send in photos…" at bounding box center [1003, 149] width 223 height 59
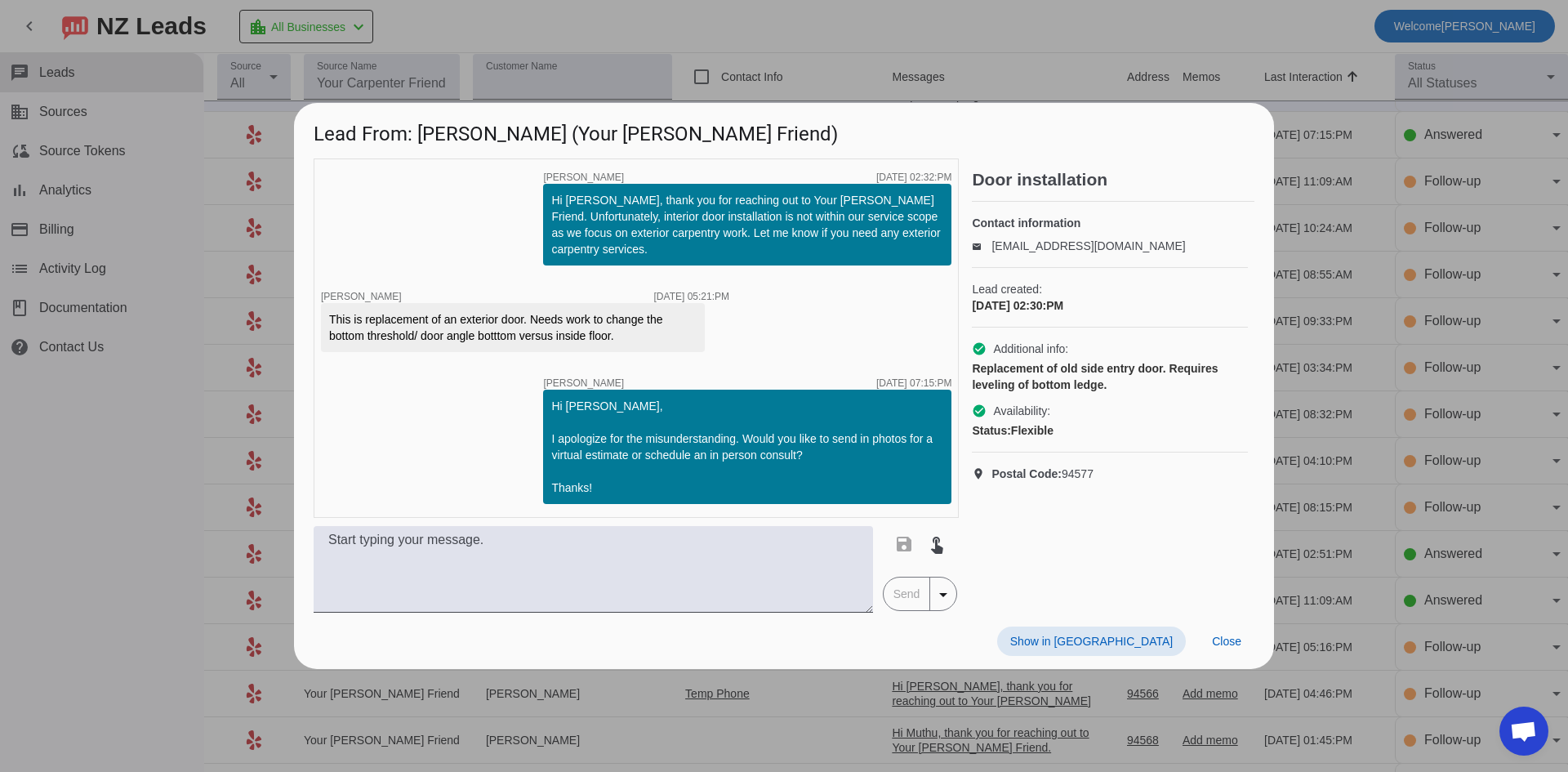
click at [829, 22] on div at bounding box center [784, 386] width 1568 height 772
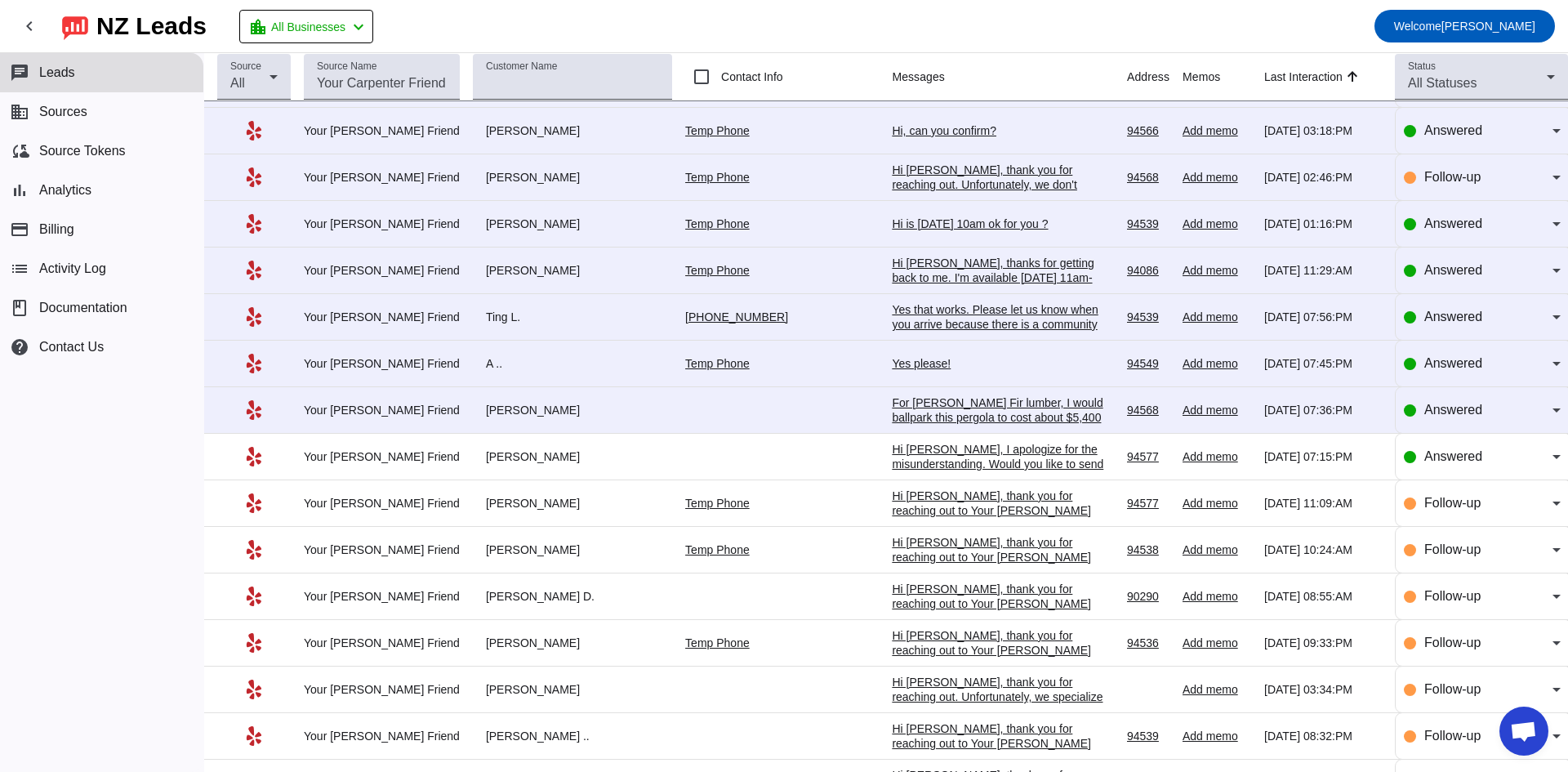
scroll to position [82, 0]
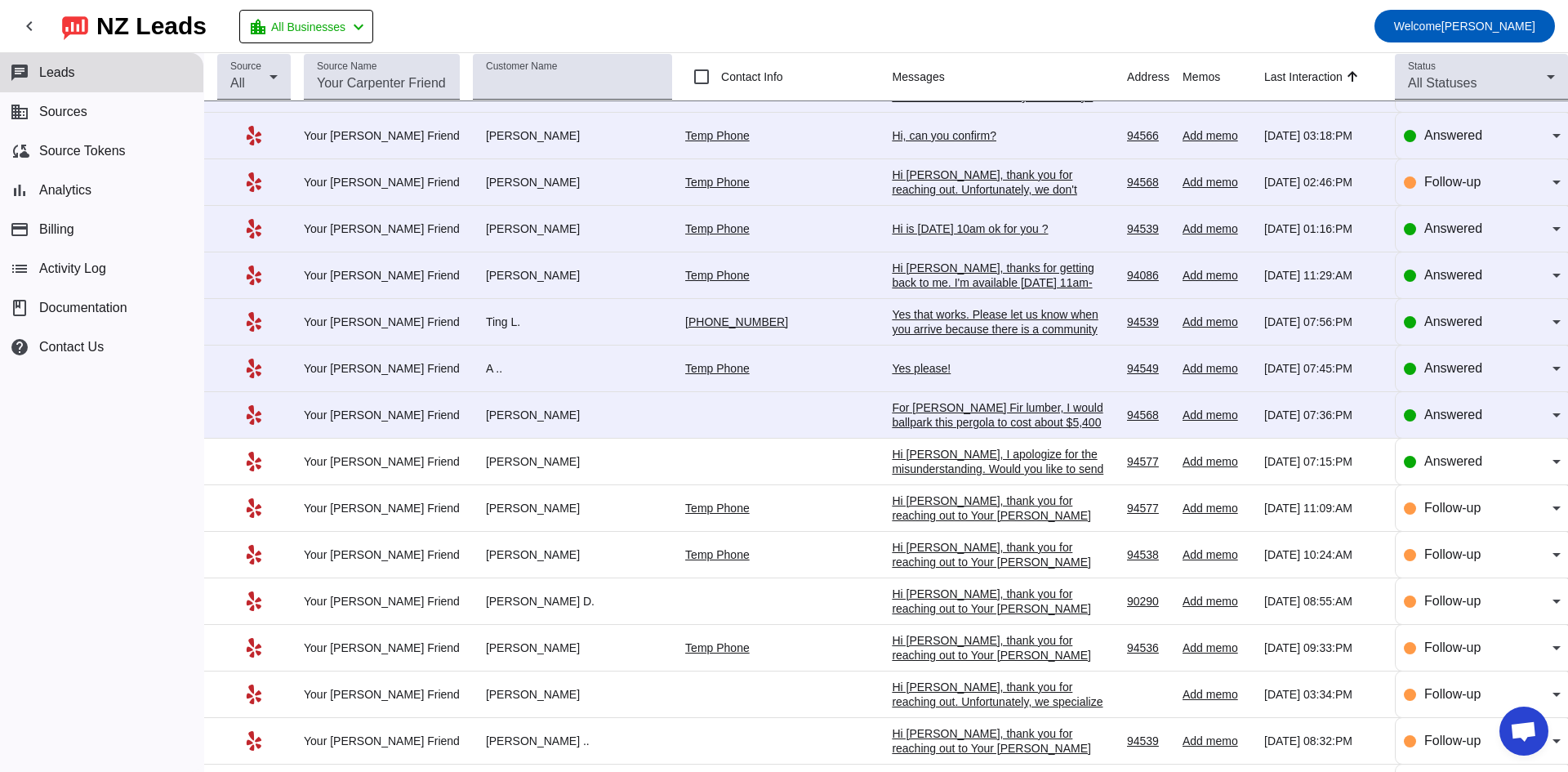
click at [937, 409] on div "For Douglas Fir lumber, I would ballpark this pergola to cost about $5,400 inst…" at bounding box center [1003, 459] width 223 height 118
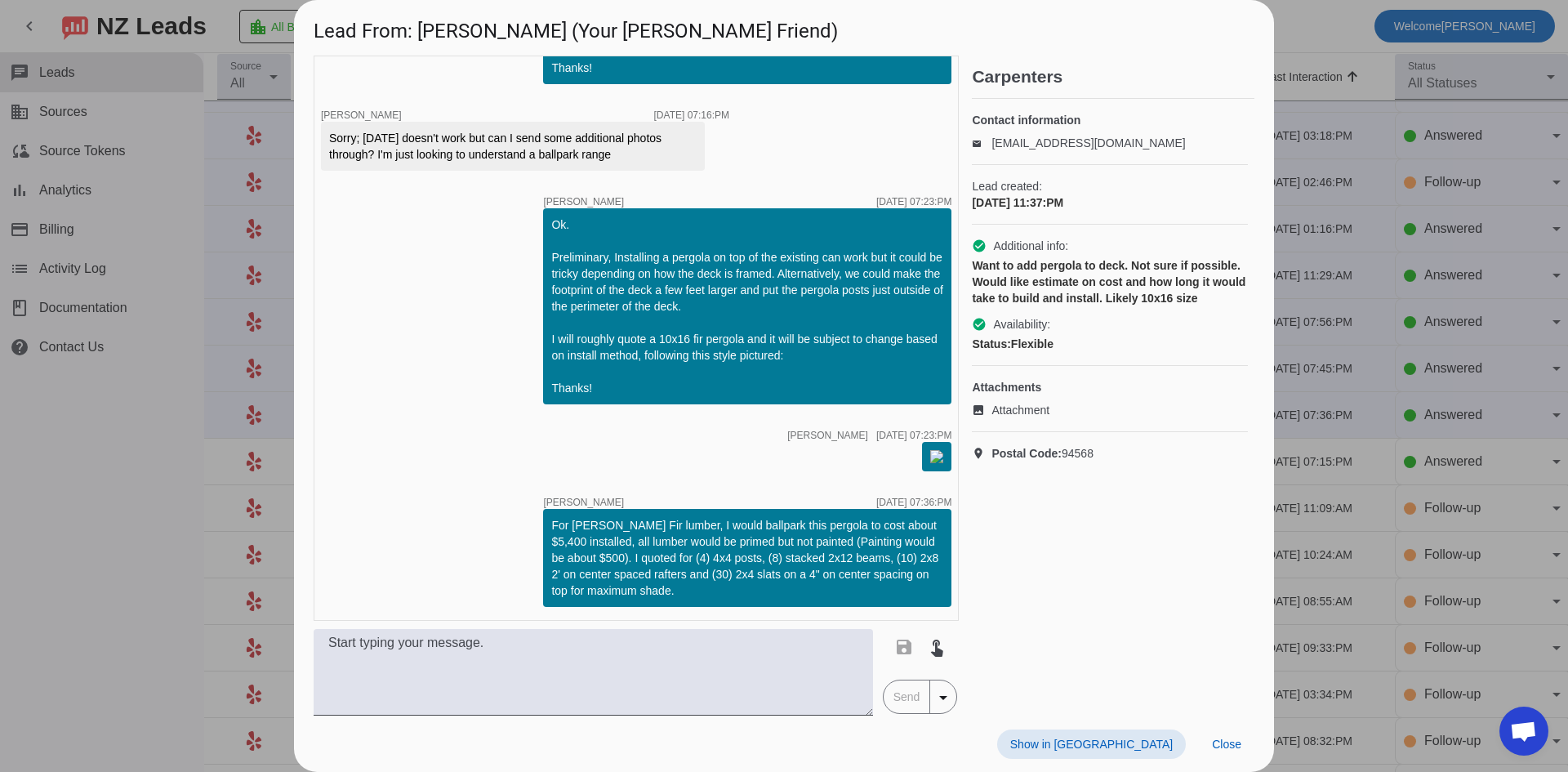
scroll to position [0, 0]
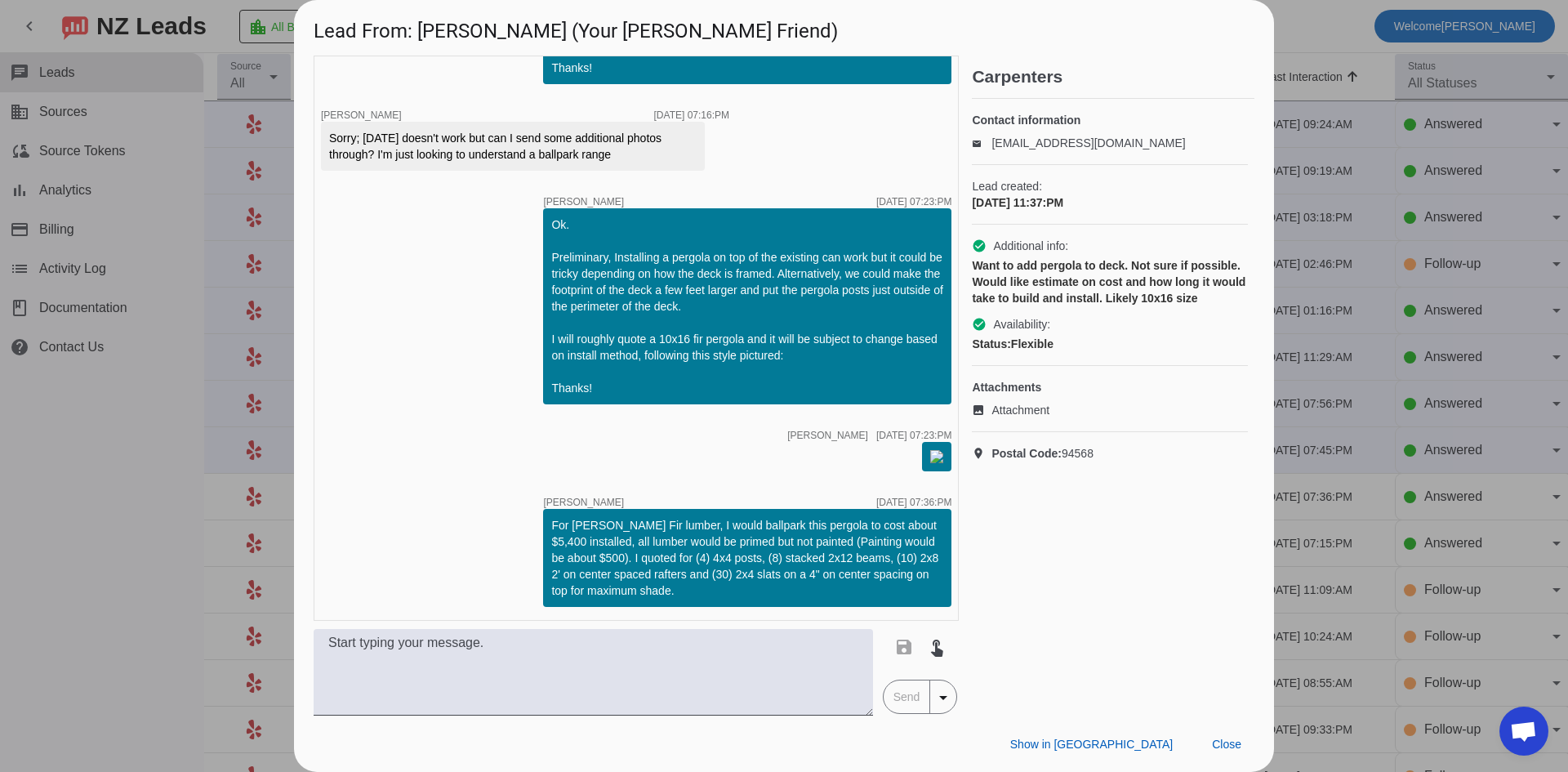
click at [131, 472] on div at bounding box center [784, 386] width 1568 height 772
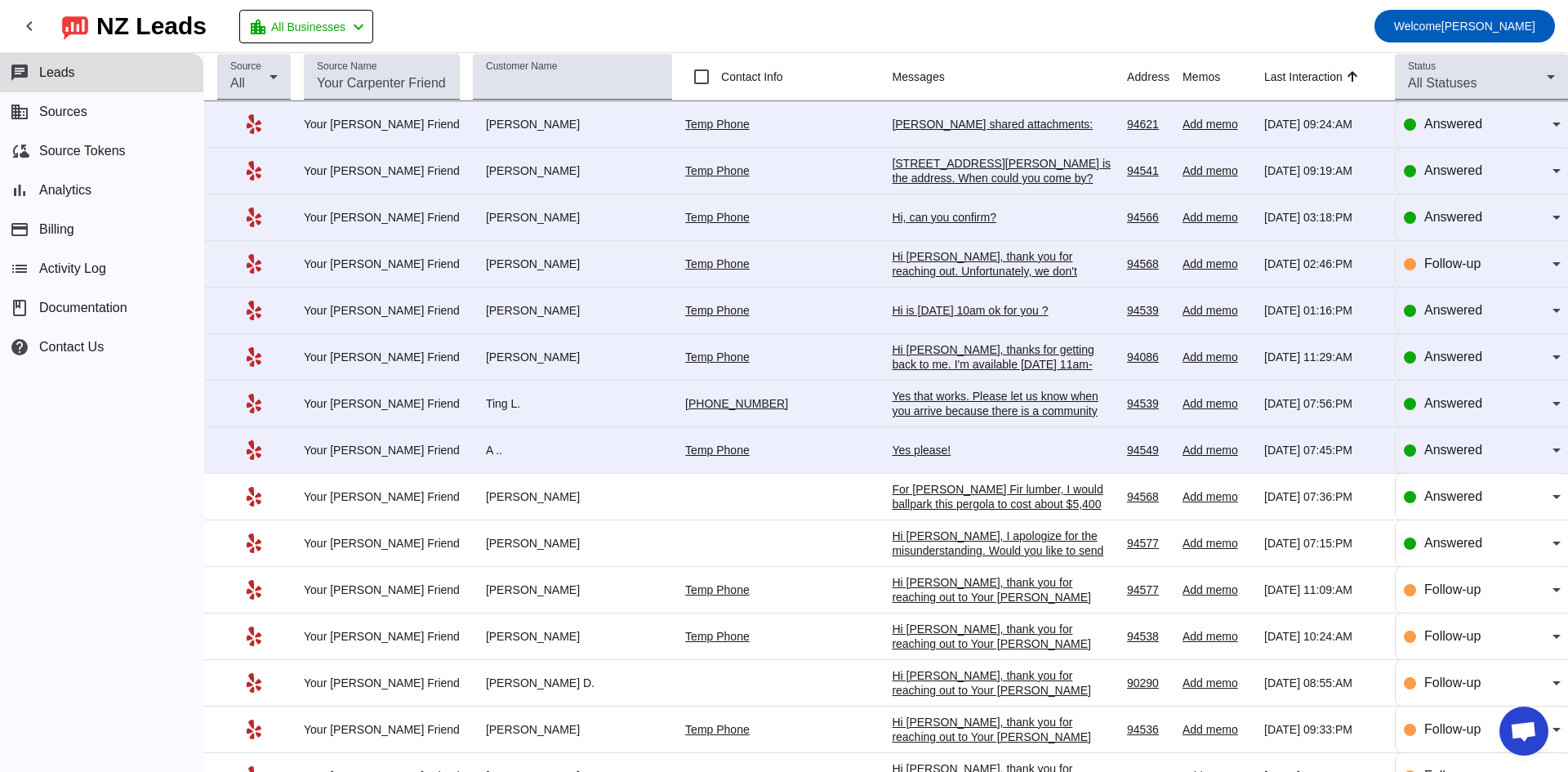
click at [892, 450] on div "Yes please!" at bounding box center [1003, 449] width 223 height 14
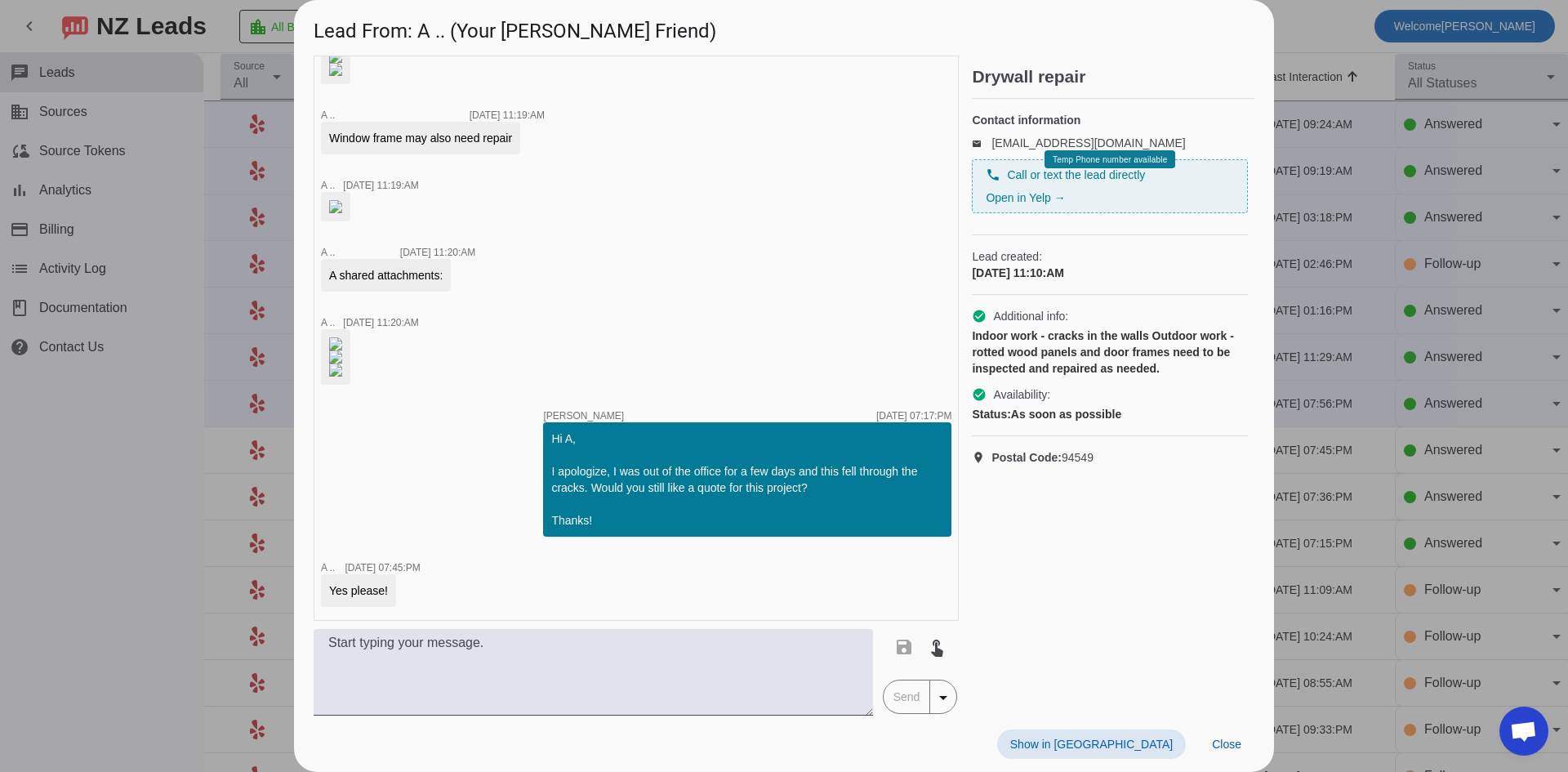
scroll to position [2537, 0]
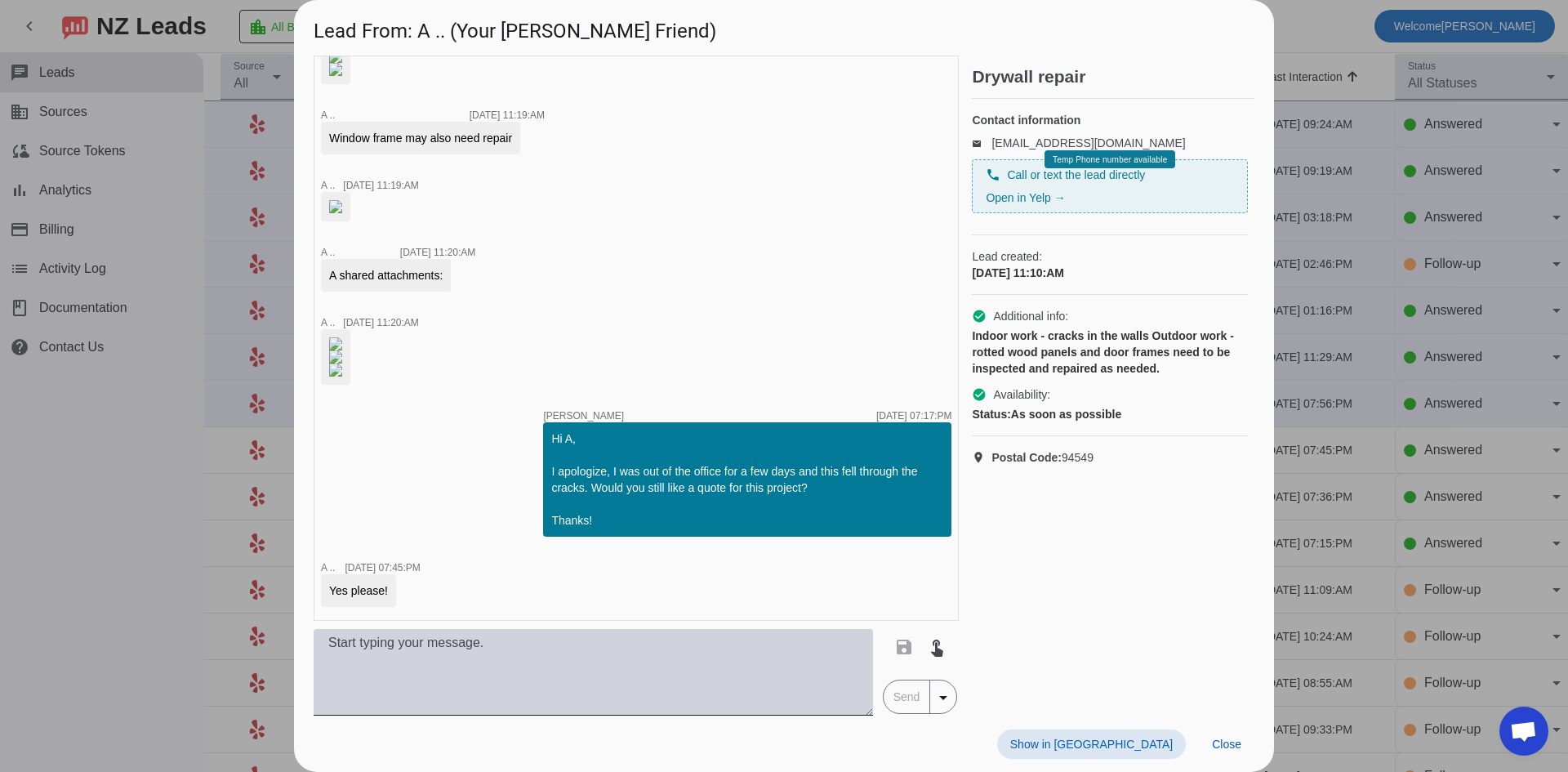
click at [511, 681] on textarea at bounding box center [593, 671] width 559 height 87
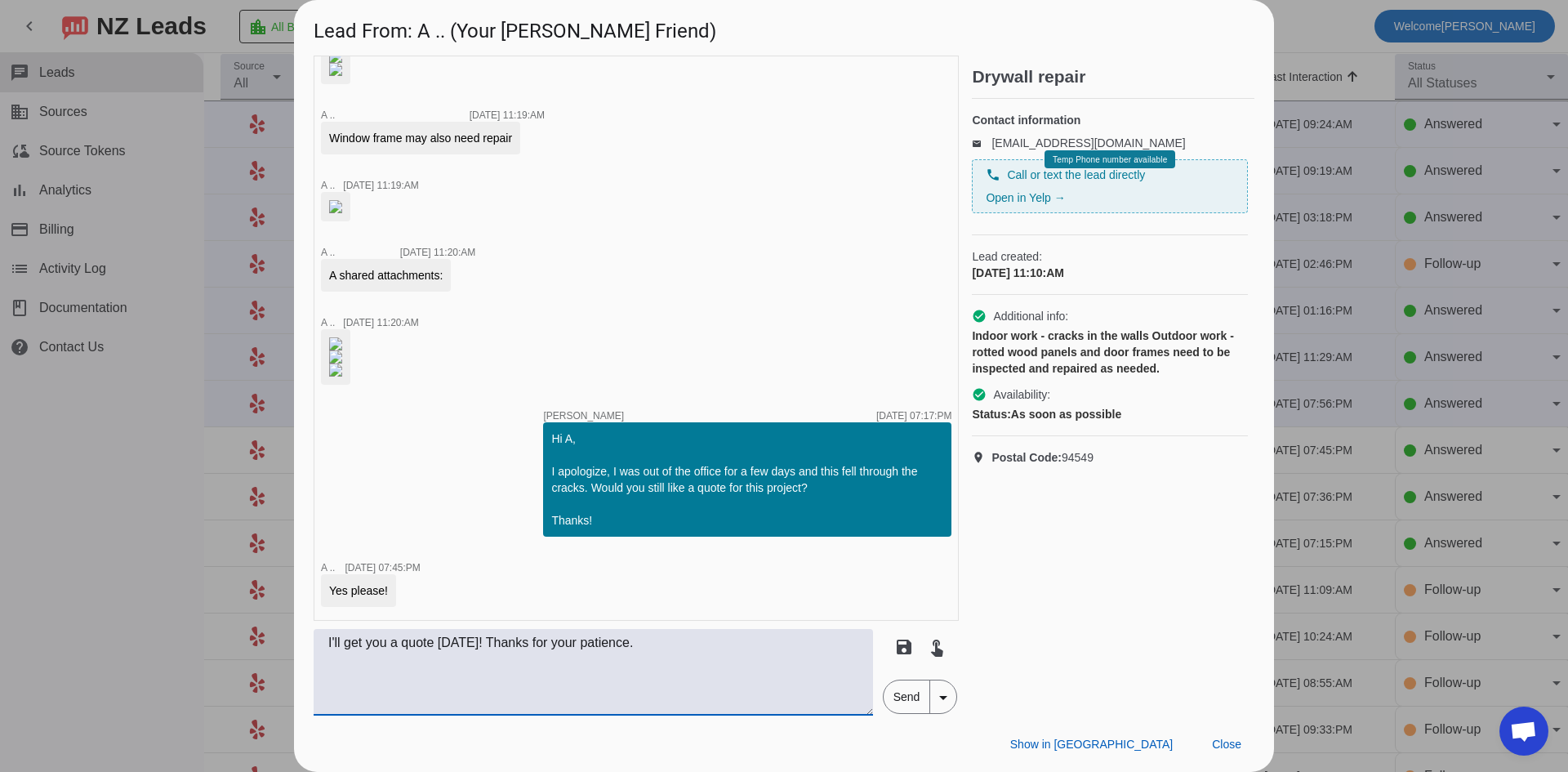
type textarea "I'll get you a quote today! Thanks for your patience."
click at [906, 706] on span "Send" at bounding box center [906, 696] width 47 height 32
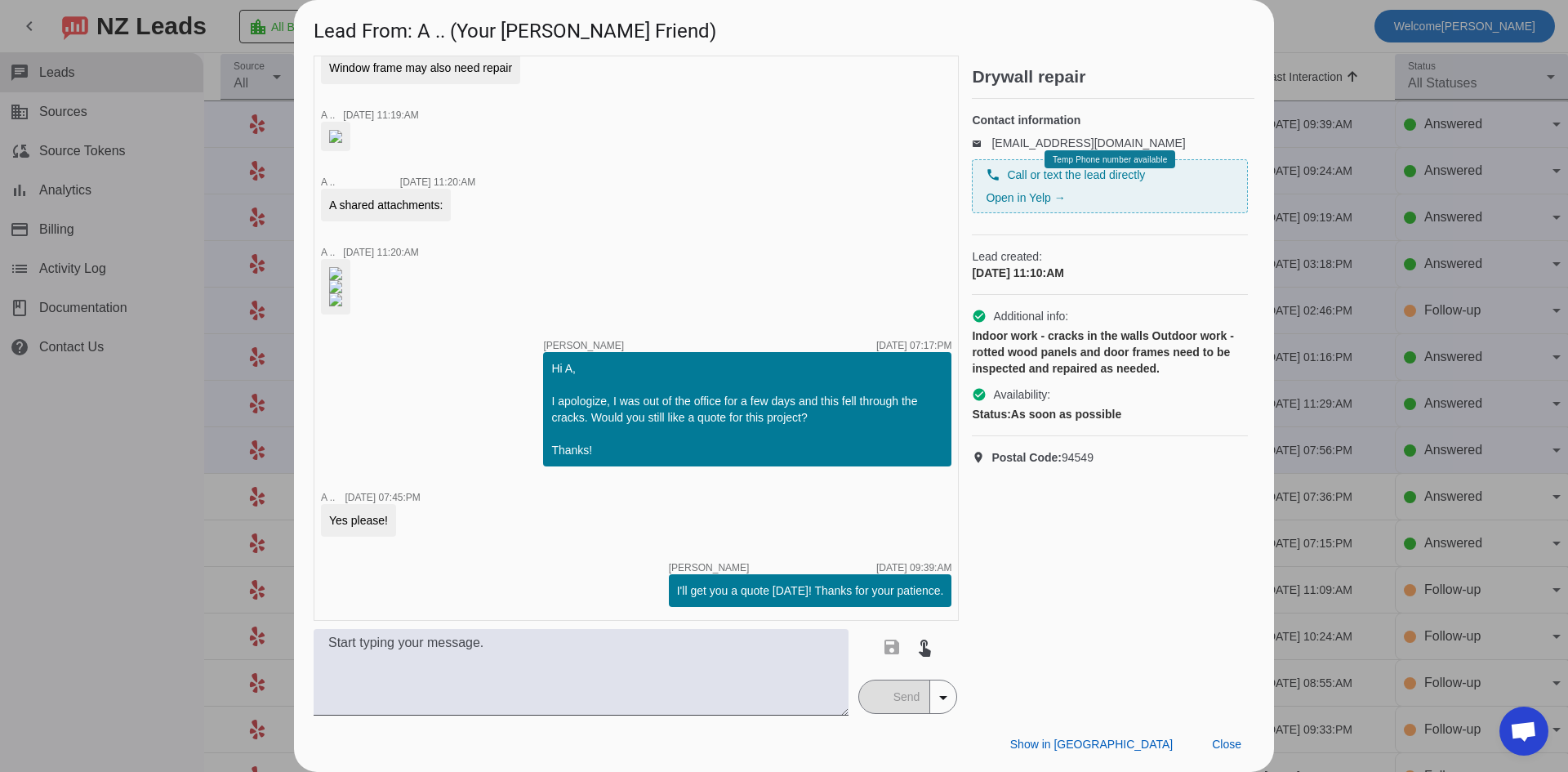
scroll to position [2606, 0]
click at [136, 511] on div at bounding box center [784, 386] width 1568 height 772
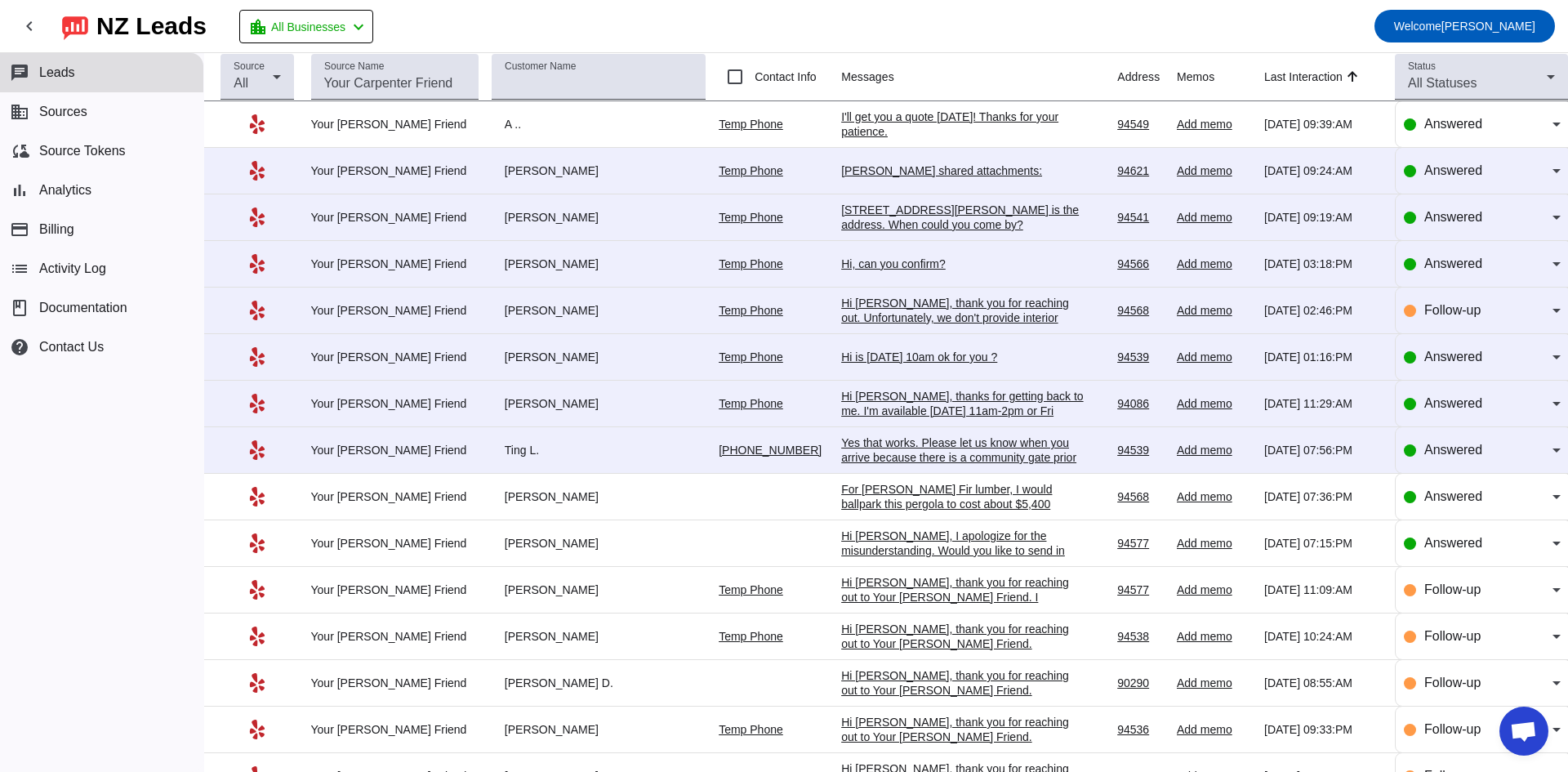
click at [855, 454] on div "Yes that works. Please let us know when you arrive because there is a community…" at bounding box center [964, 465] width 245 height 59
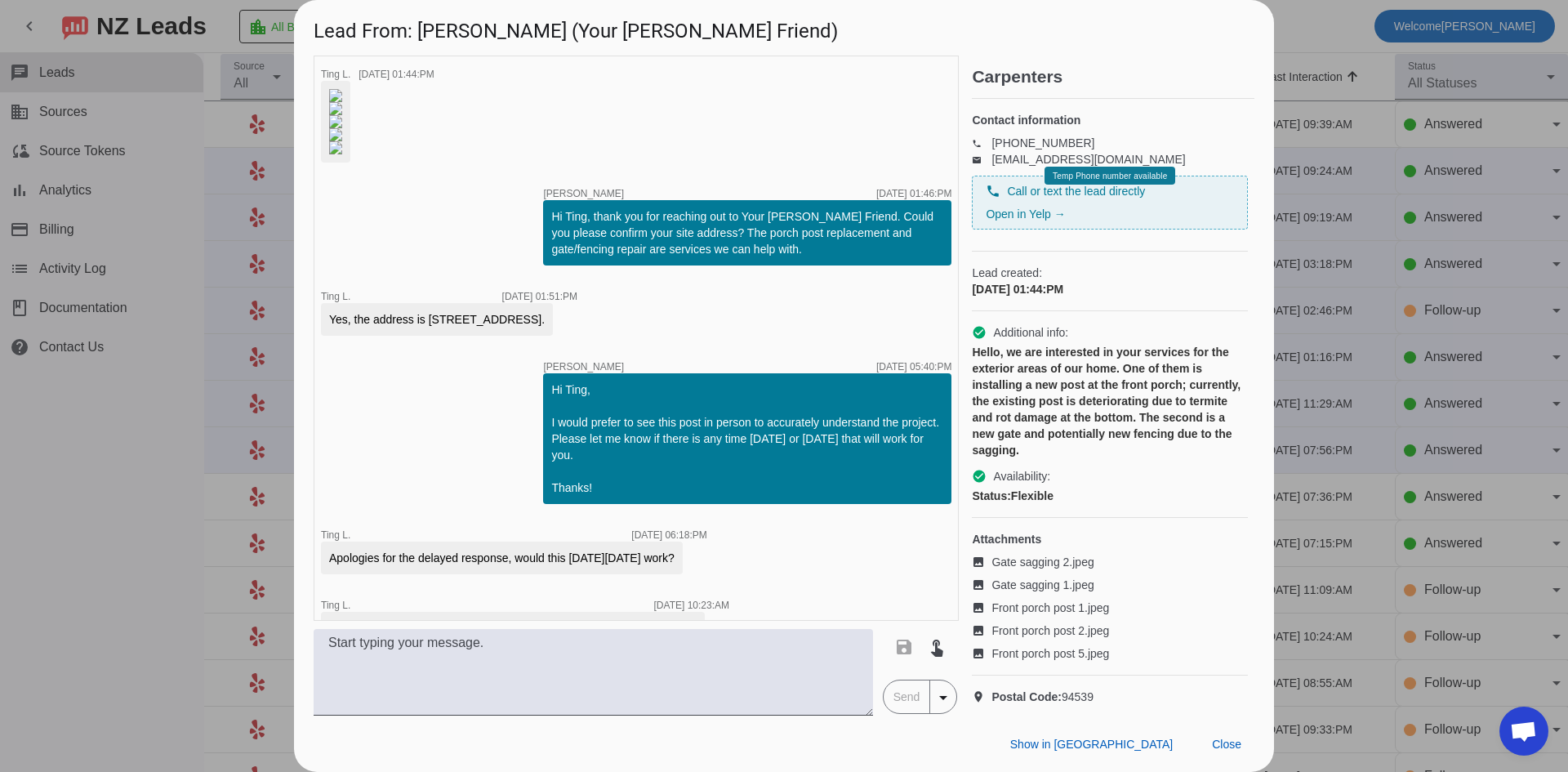
scroll to position [847, 0]
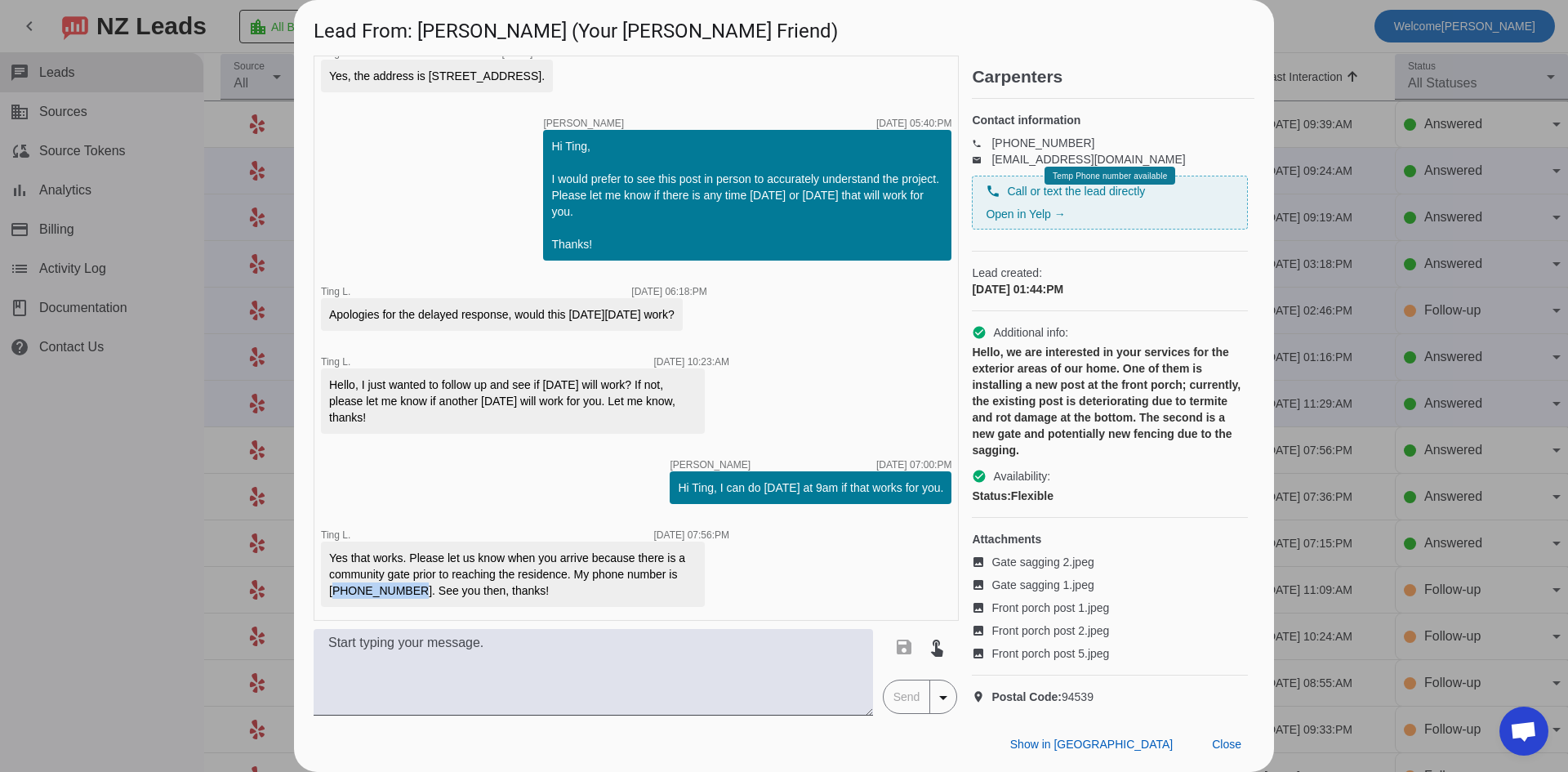
drag, startPoint x: 327, startPoint y: 593, endPoint x: 397, endPoint y: 595, distance: 70.0
click at [397, 595] on div "Yes that works. Please let us know when you arrive because there is a community…" at bounding box center [513, 573] width 384 height 66
copy div "510-565-0657"
drag, startPoint x: 370, startPoint y: 618, endPoint x: 372, endPoint y: 610, distance: 8.2
click at [370, 617] on div "timer close Ting L. 9/14/2025, 01:44:PM timer close Brendan S. 9/14/2025, 01:46…" at bounding box center [636, 338] width 645 height 565
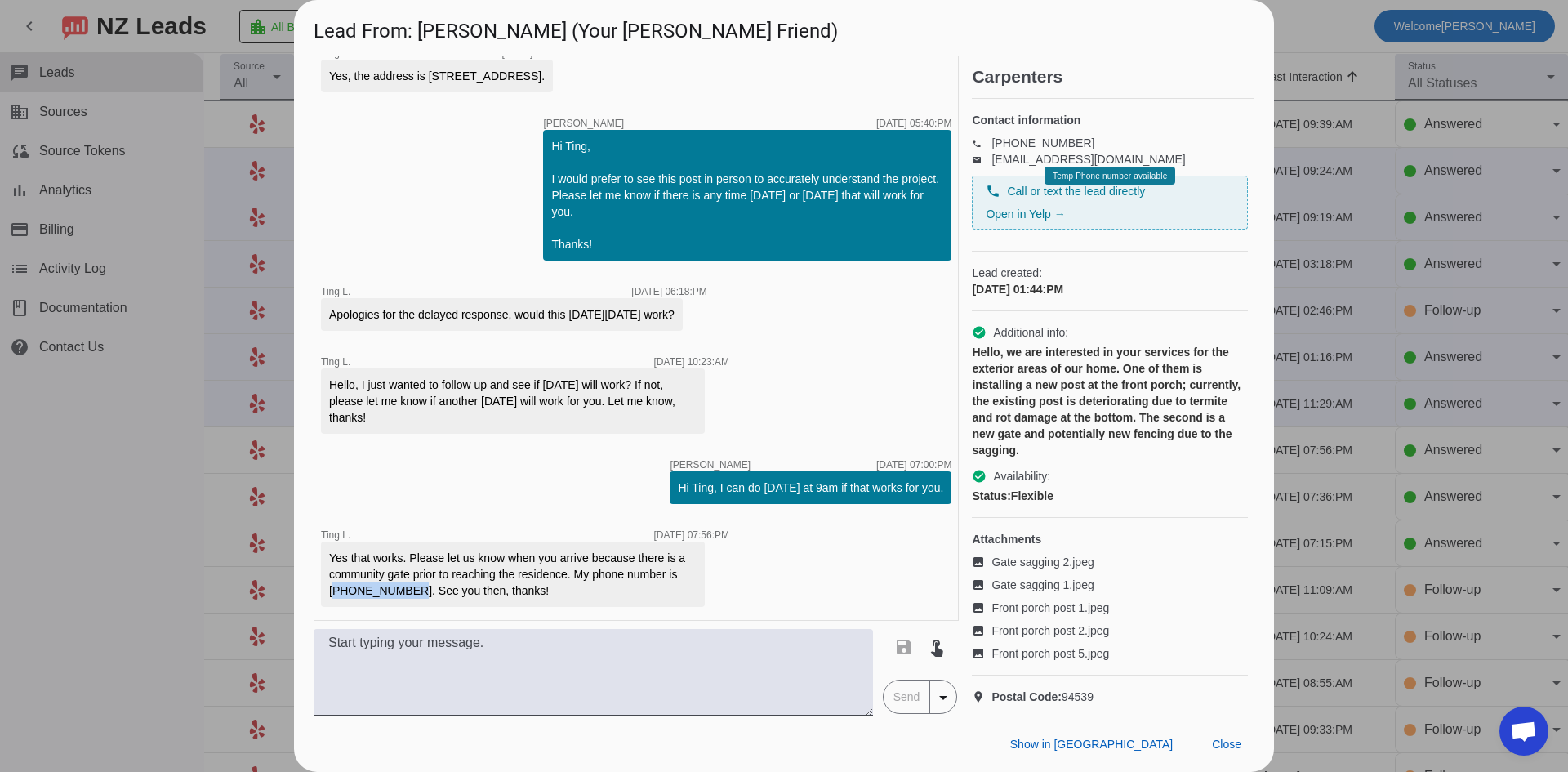
click at [379, 593] on div "Yes that works. Please let us know when you arrive because there is a community…" at bounding box center [513, 574] width 367 height 49
drag, startPoint x: 121, startPoint y: 529, endPoint x: 208, endPoint y: 502, distance: 91.1
click at [121, 528] on div at bounding box center [784, 386] width 1568 height 772
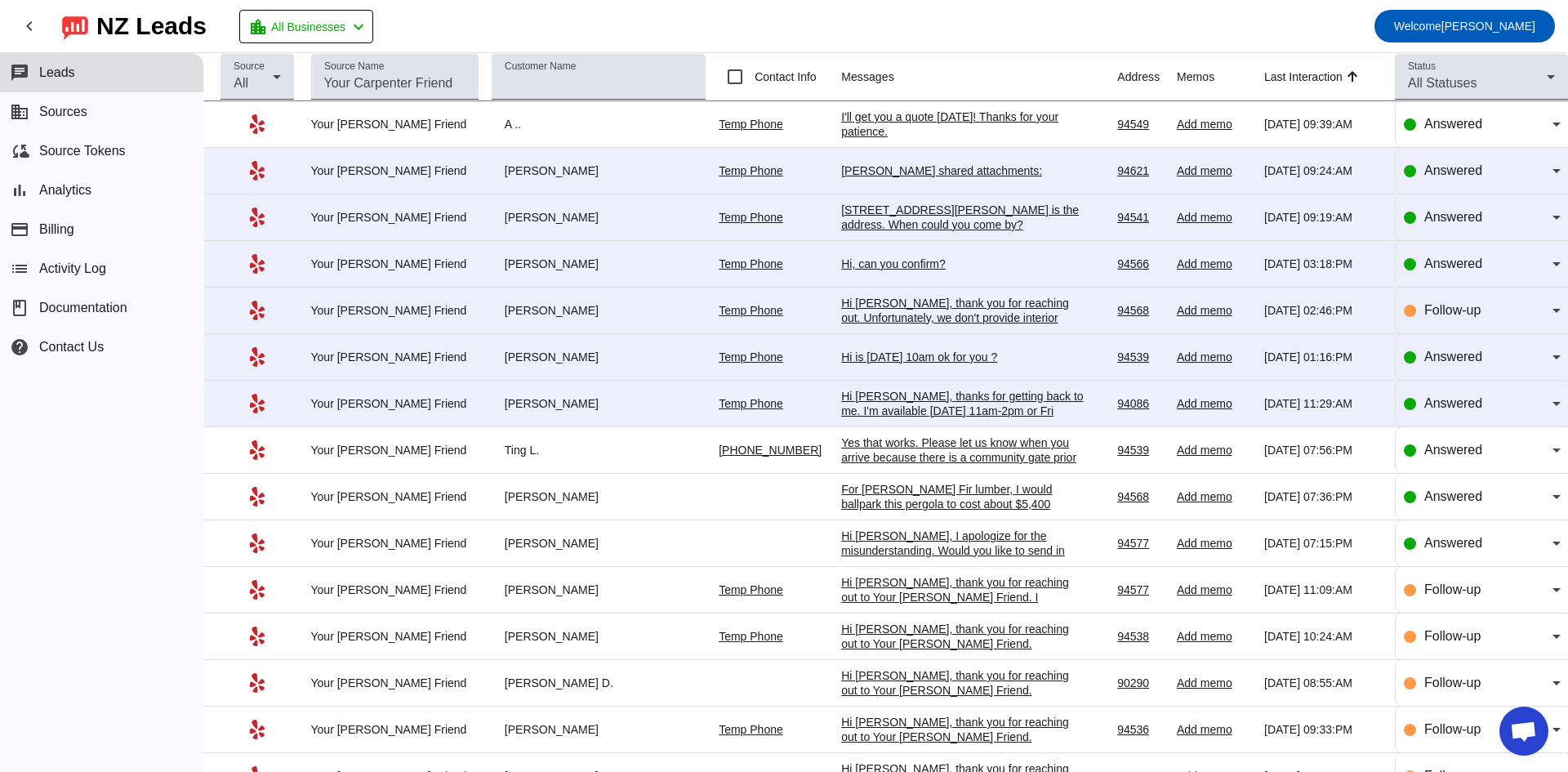
click at [891, 403] on div "Hi Brendan, thanks for getting back to me. I'm available this Thu 11am-2pm or F…" at bounding box center [964, 411] width 245 height 44
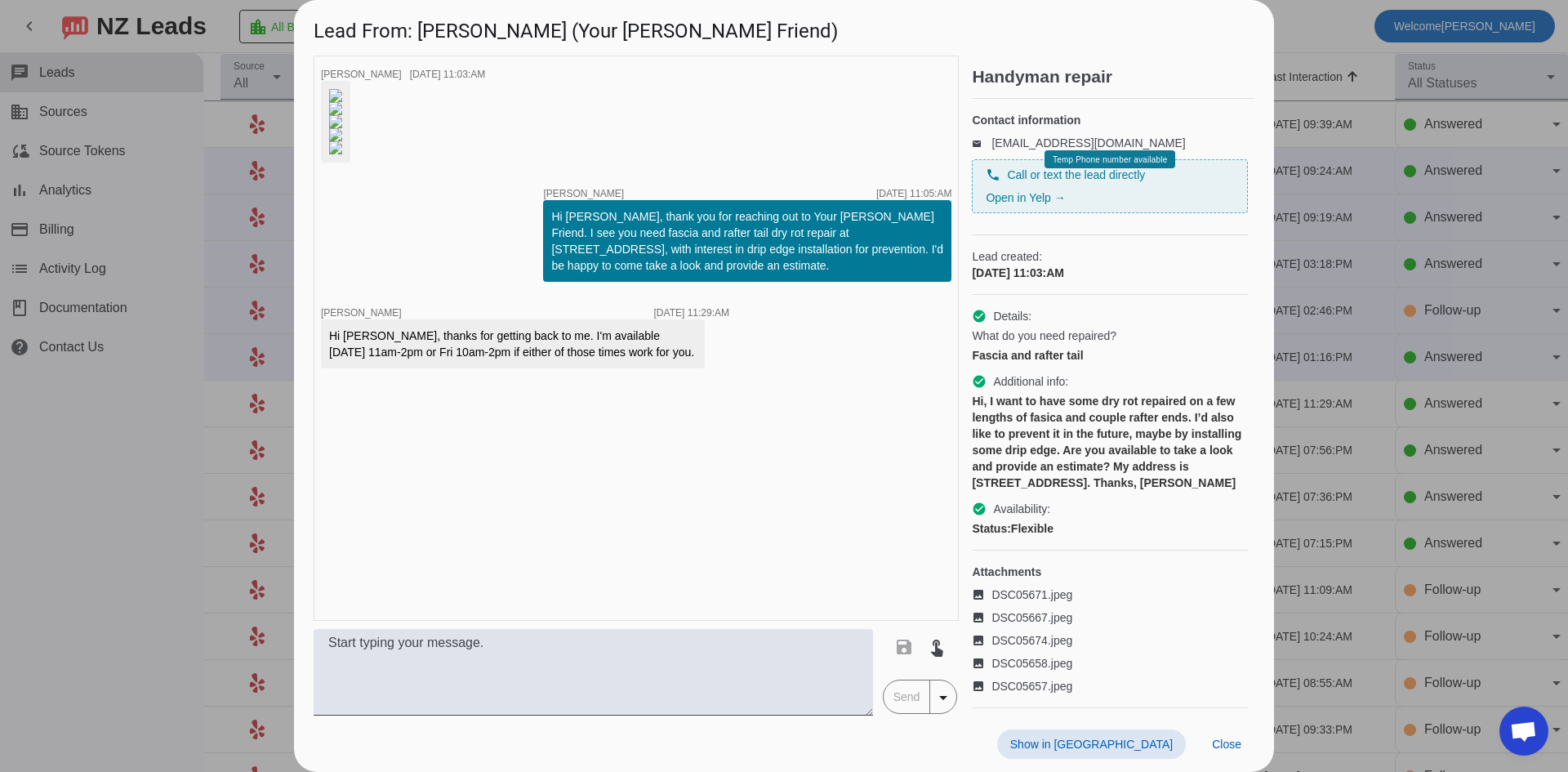
scroll to position [131, 0]
click at [455, 656] on textarea at bounding box center [593, 671] width 559 height 87
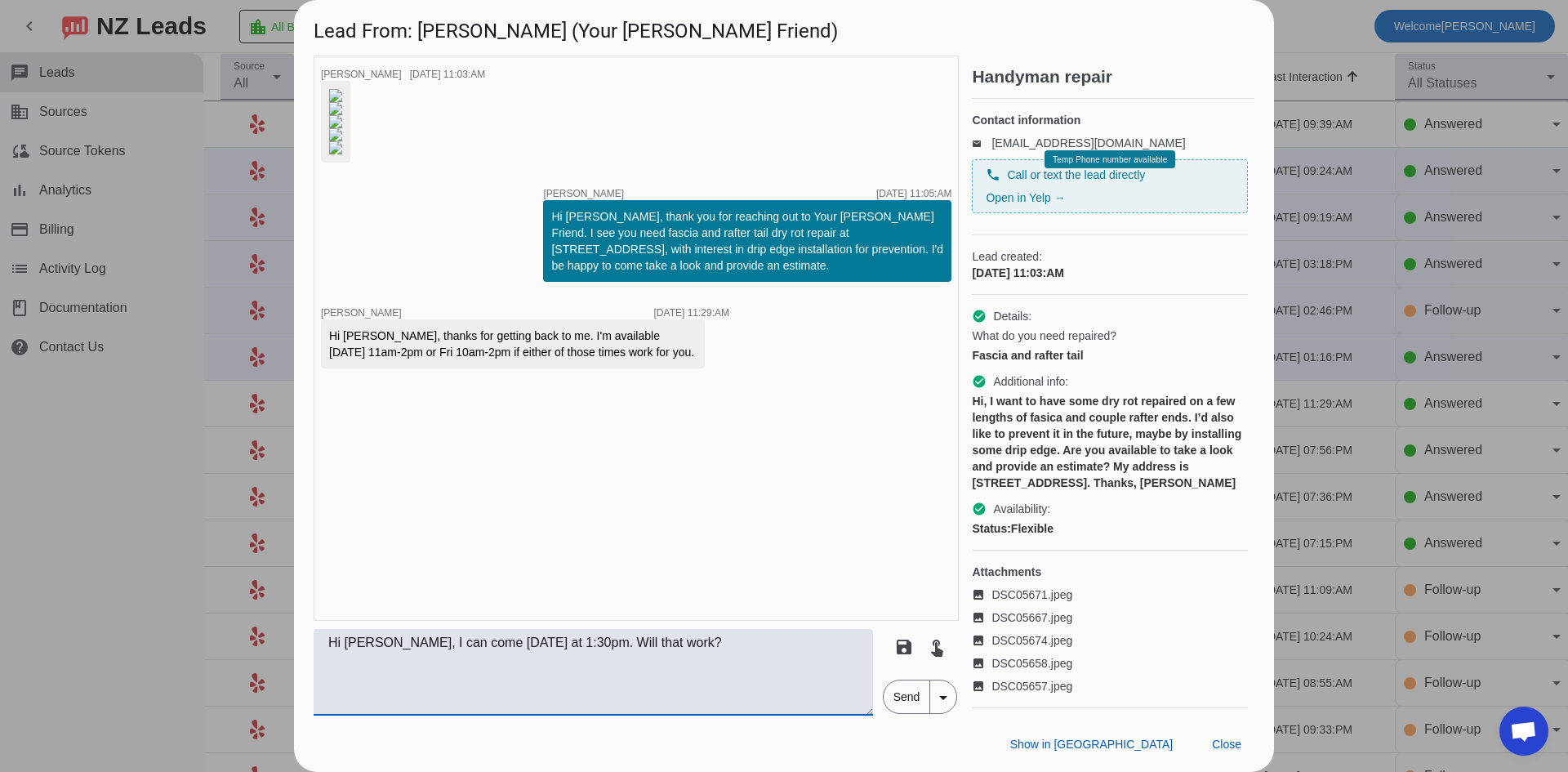
type textarea "Hi Ken, I can come Today at 1:30pm. Will that work?"
click at [911, 697] on span "Send" at bounding box center [906, 696] width 47 height 32
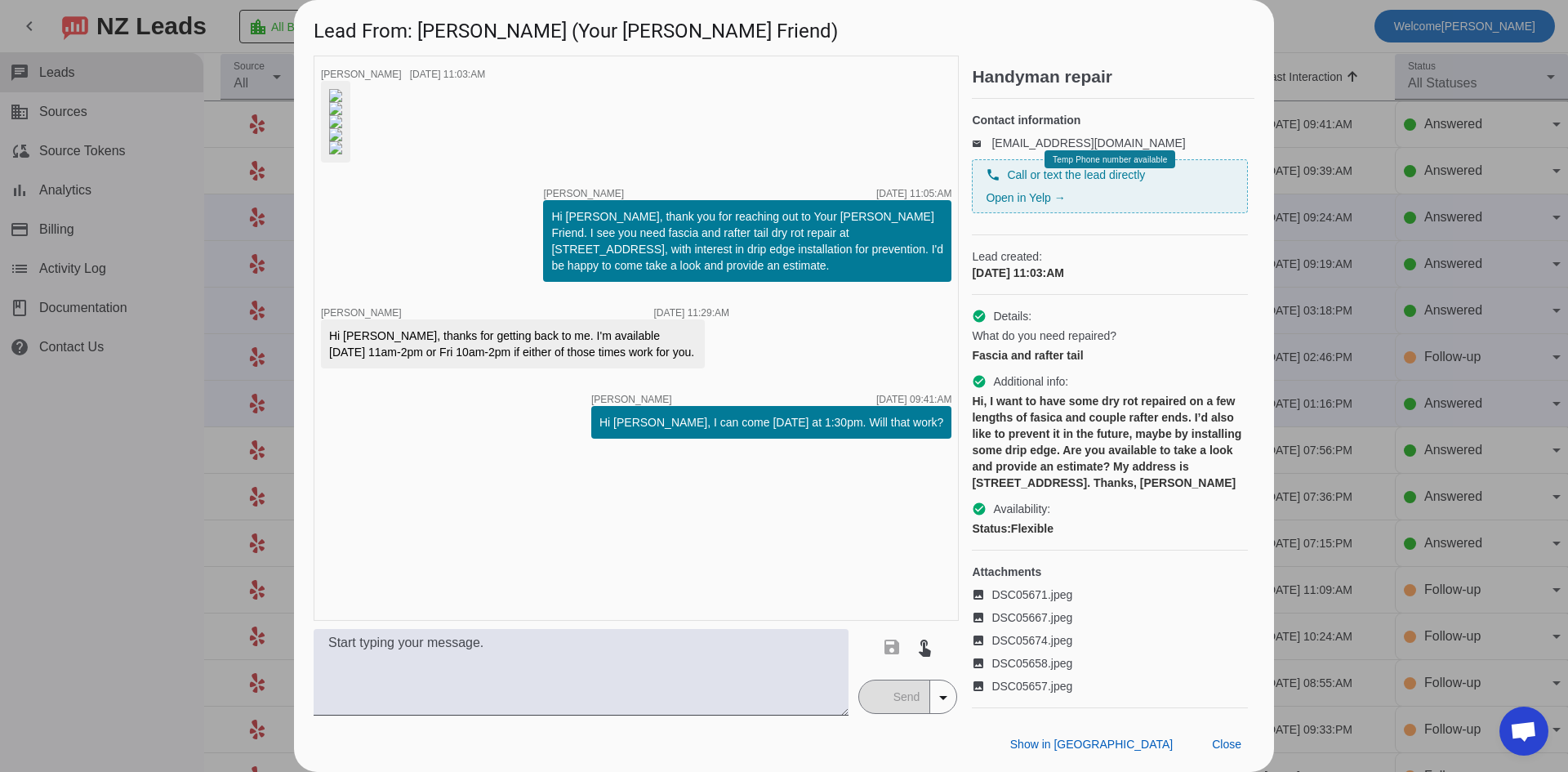
scroll to position [202, 0]
drag, startPoint x: 1033, startPoint y: 495, endPoint x: 1191, endPoint y: 498, distance: 158.0
click at [1191, 491] on div "Hi, I want to have some dry rot repaired on a few lengths of fasica and couple …" at bounding box center [1110, 441] width 276 height 98
copy div "776 Sequoia Drive, Sunnyvale"
click at [113, 506] on div at bounding box center [784, 386] width 1568 height 772
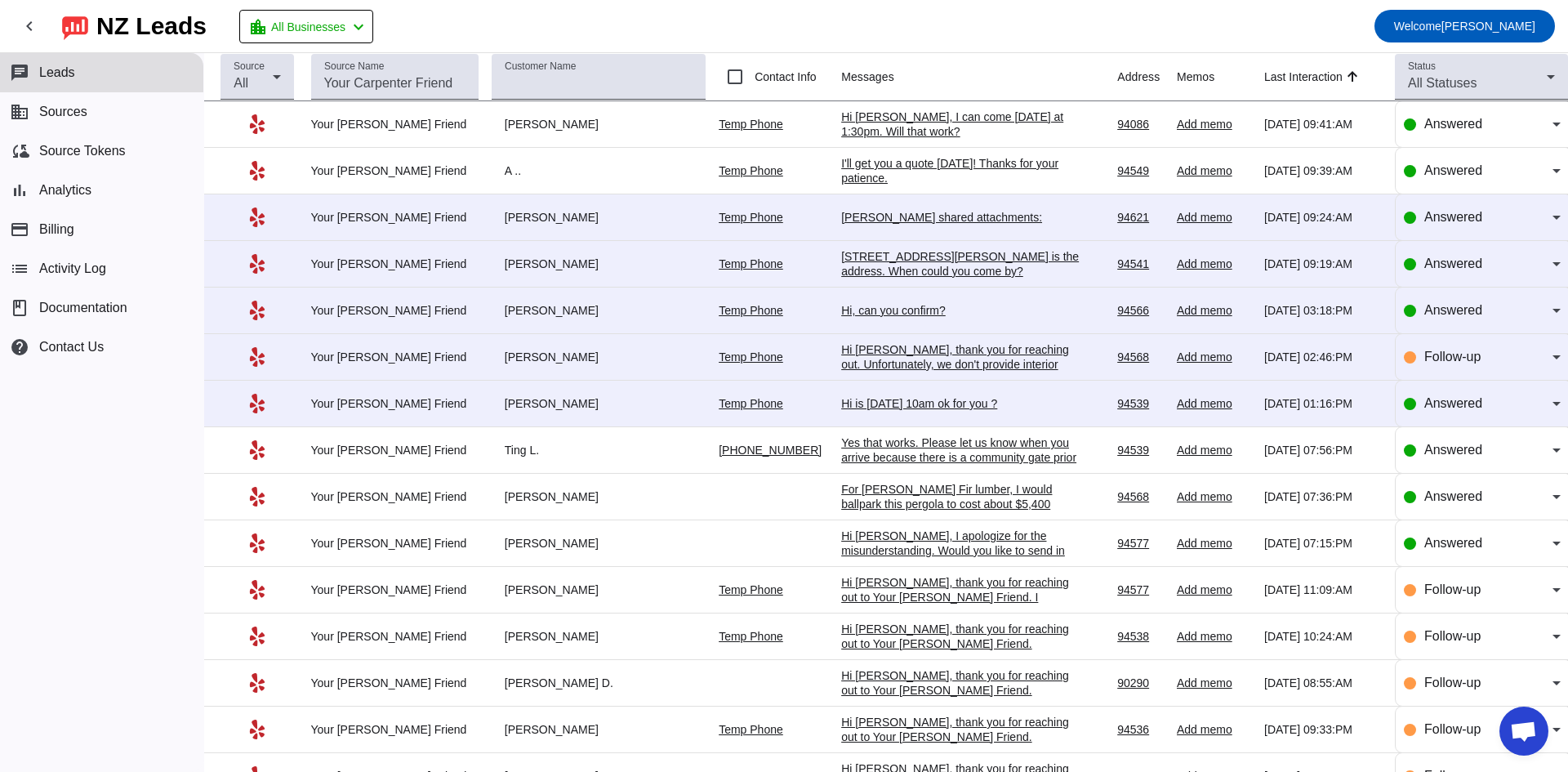
click at [923, 400] on div "Hi is Friday 10am ok for you ?" at bounding box center [964, 403] width 245 height 14
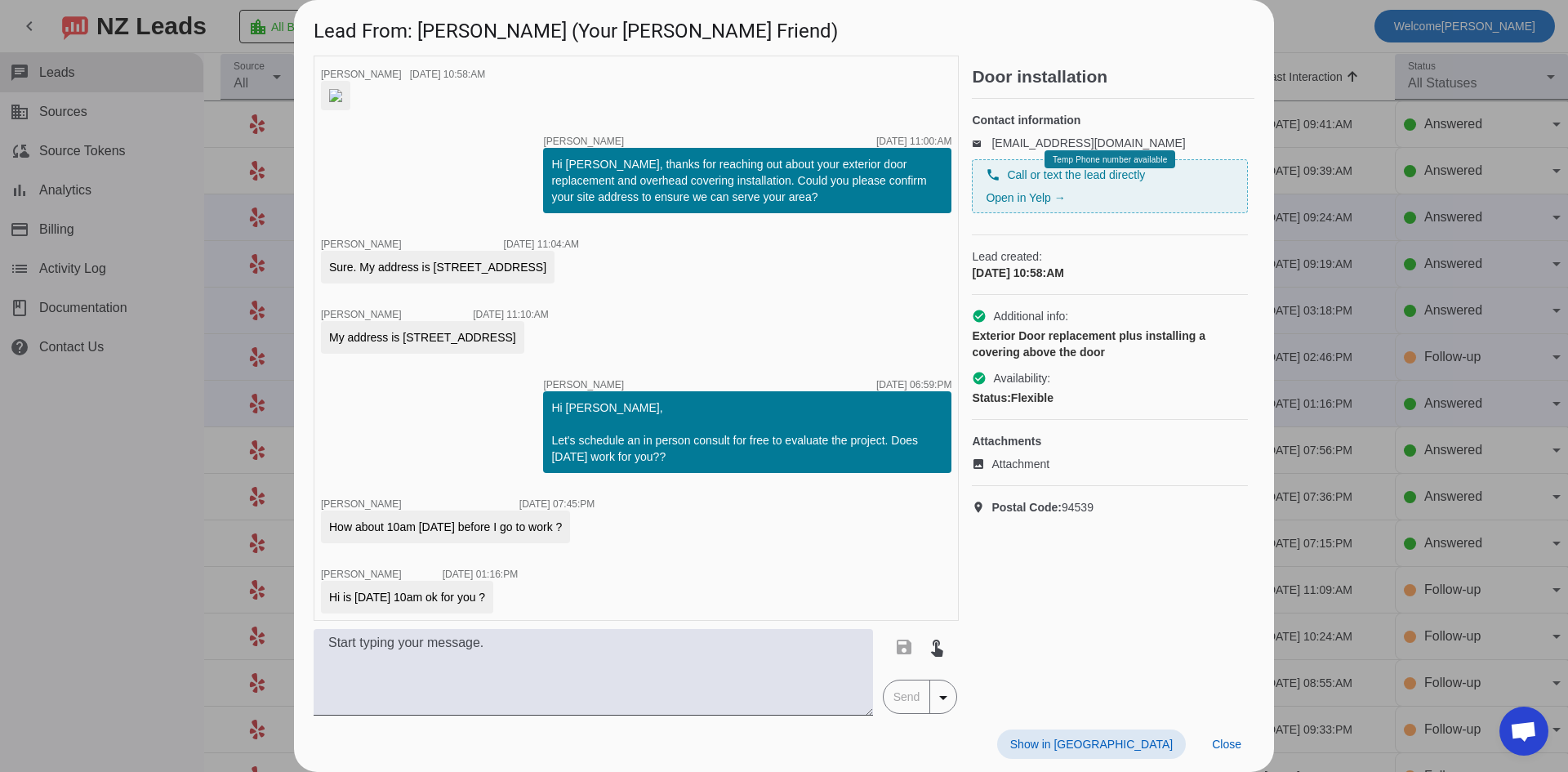
scroll to position [125, 0]
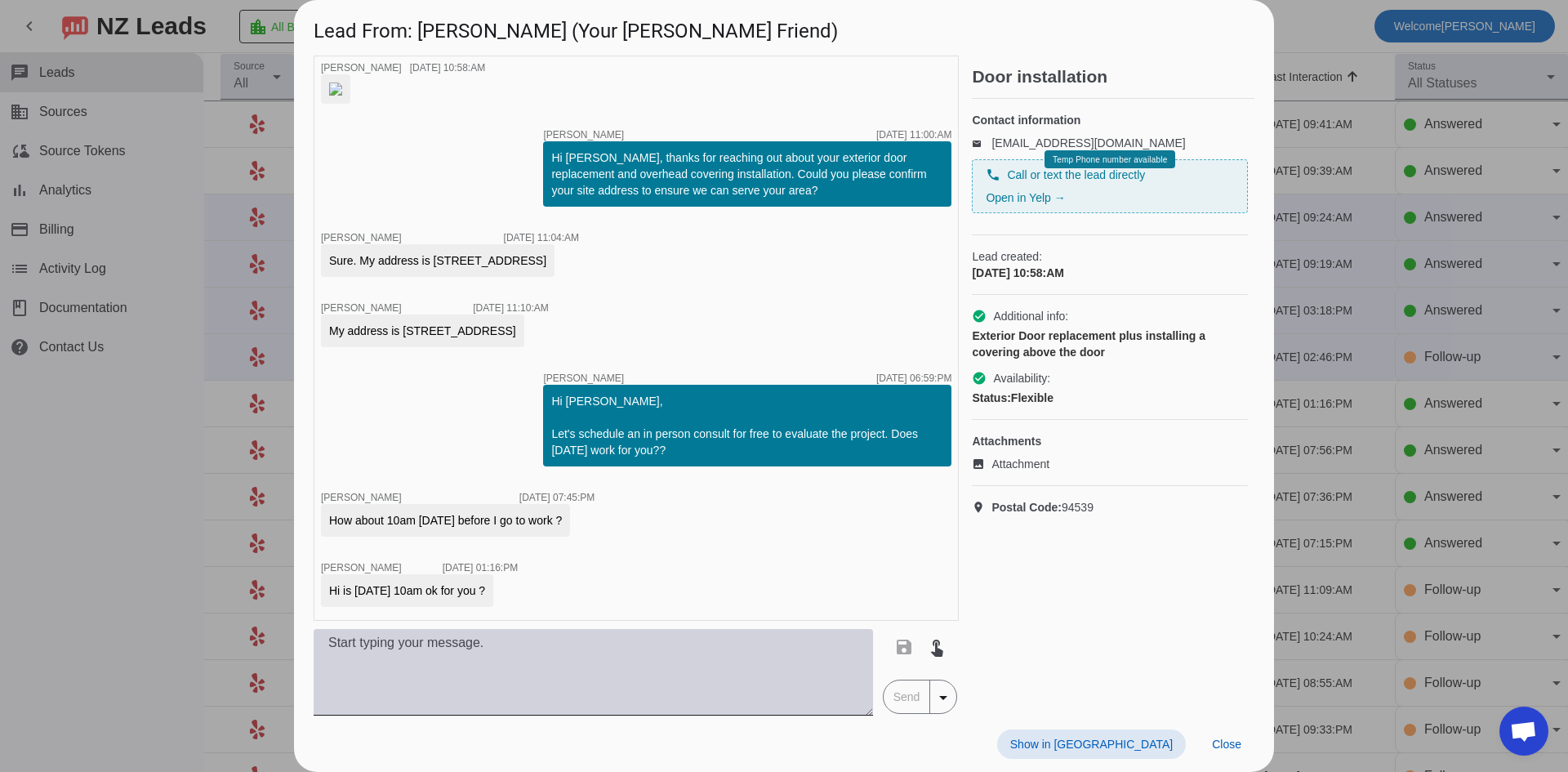
click at [409, 639] on textarea at bounding box center [593, 671] width 559 height 87
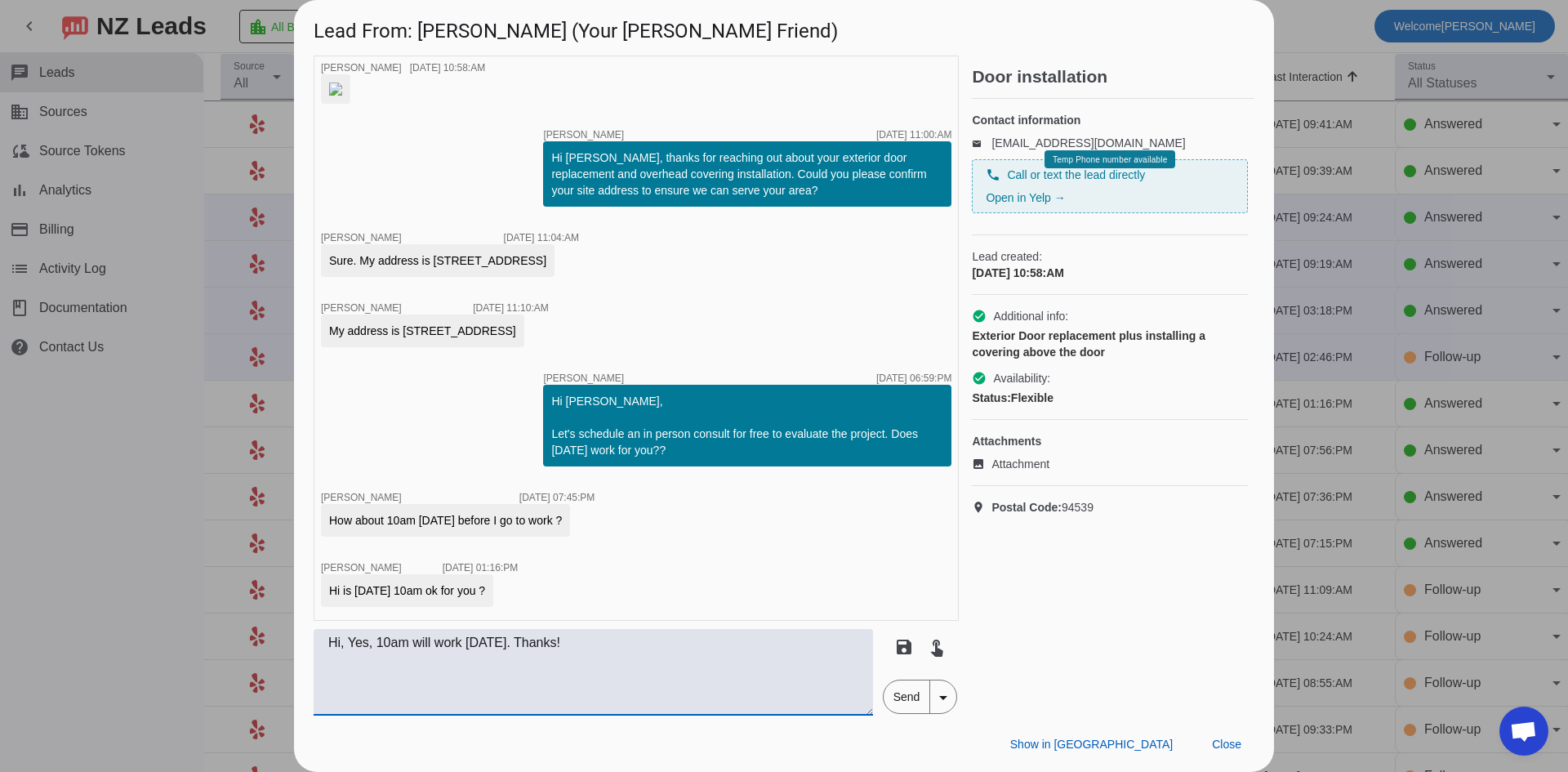
type textarea "Hi, Yes, 10am will work this Friday. Thanks!"
click at [911, 703] on span "Send" at bounding box center [906, 696] width 47 height 32
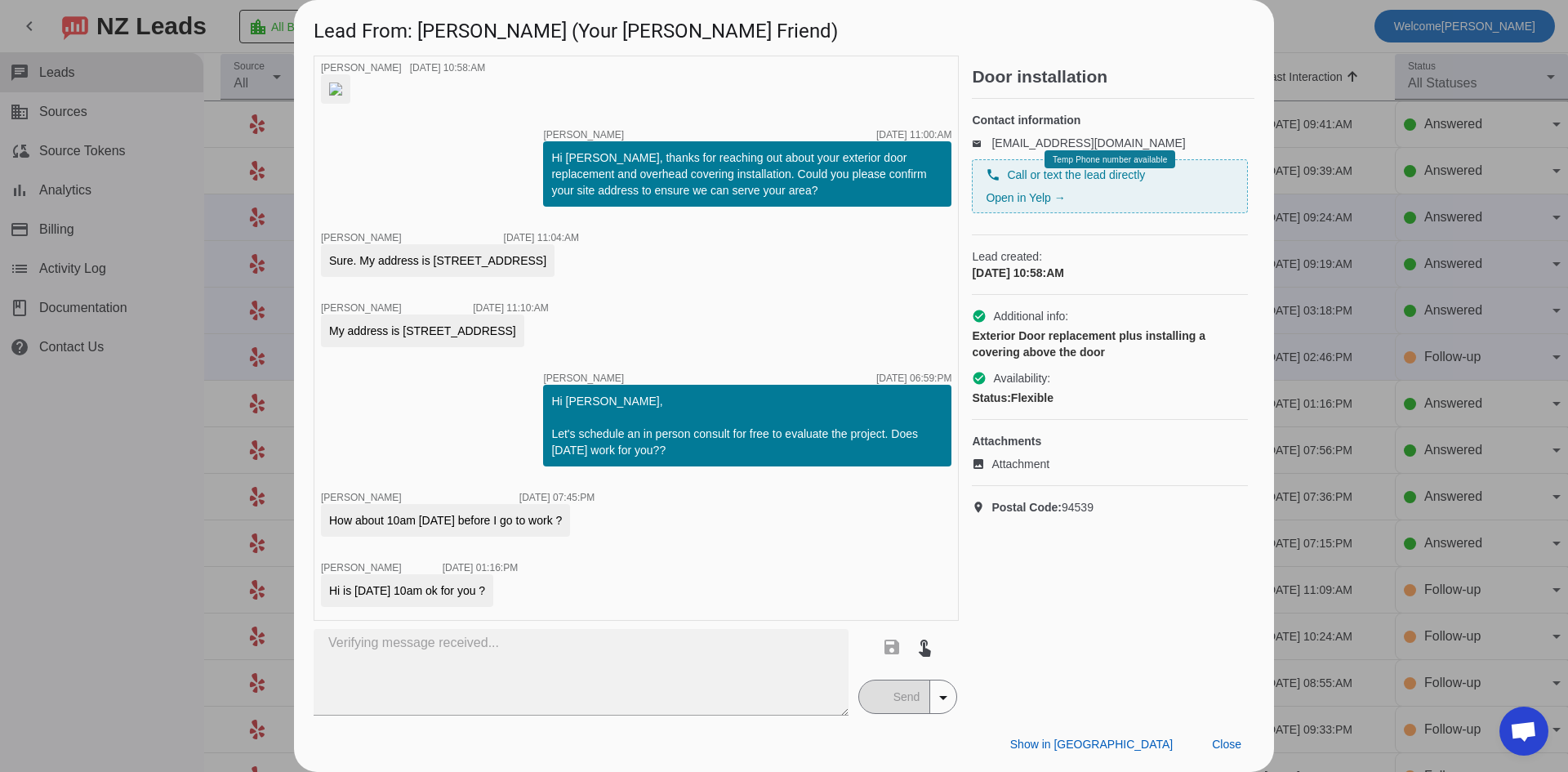
scroll to position [194, 0]
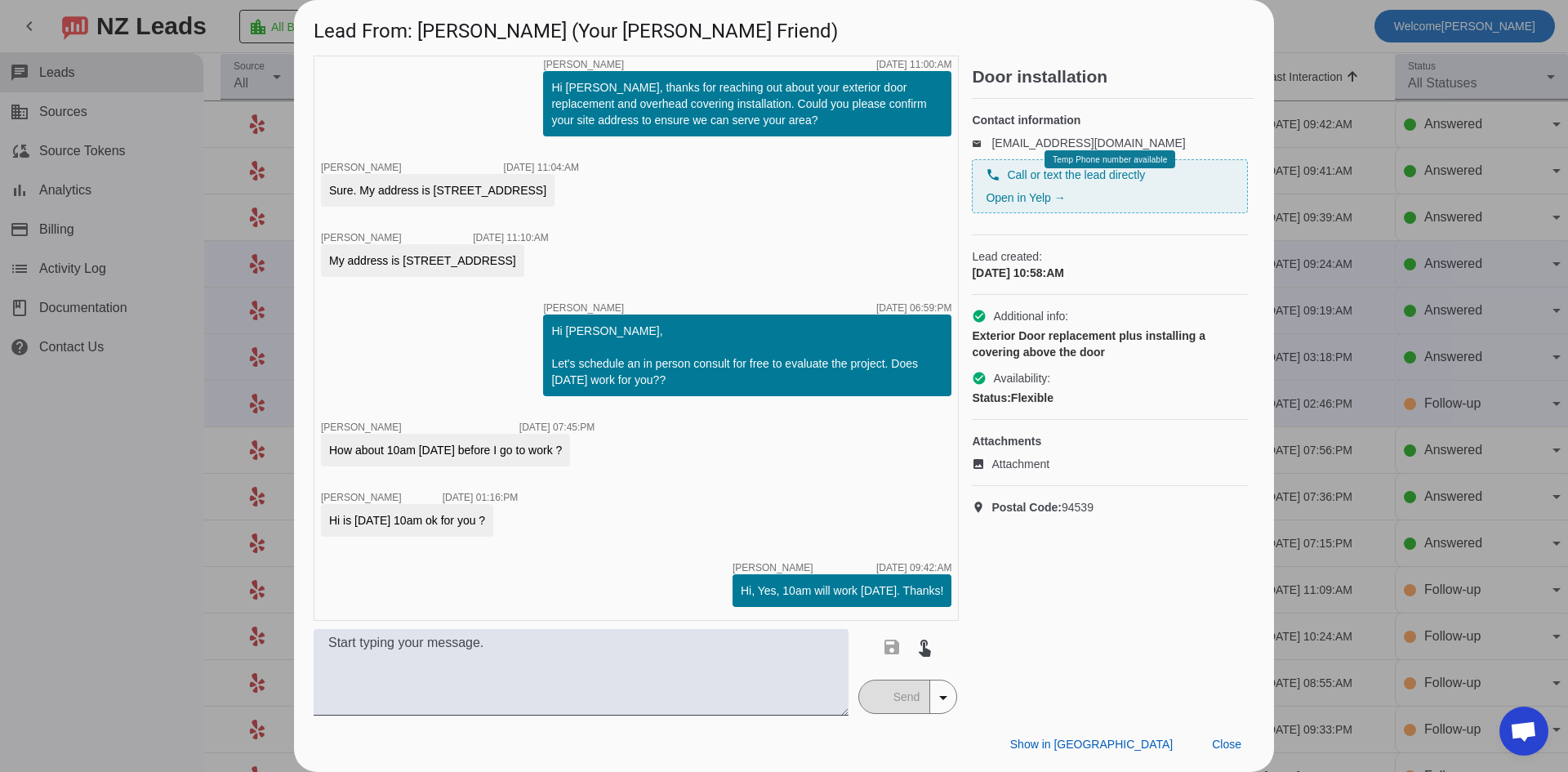
click at [169, 473] on div at bounding box center [784, 386] width 1568 height 772
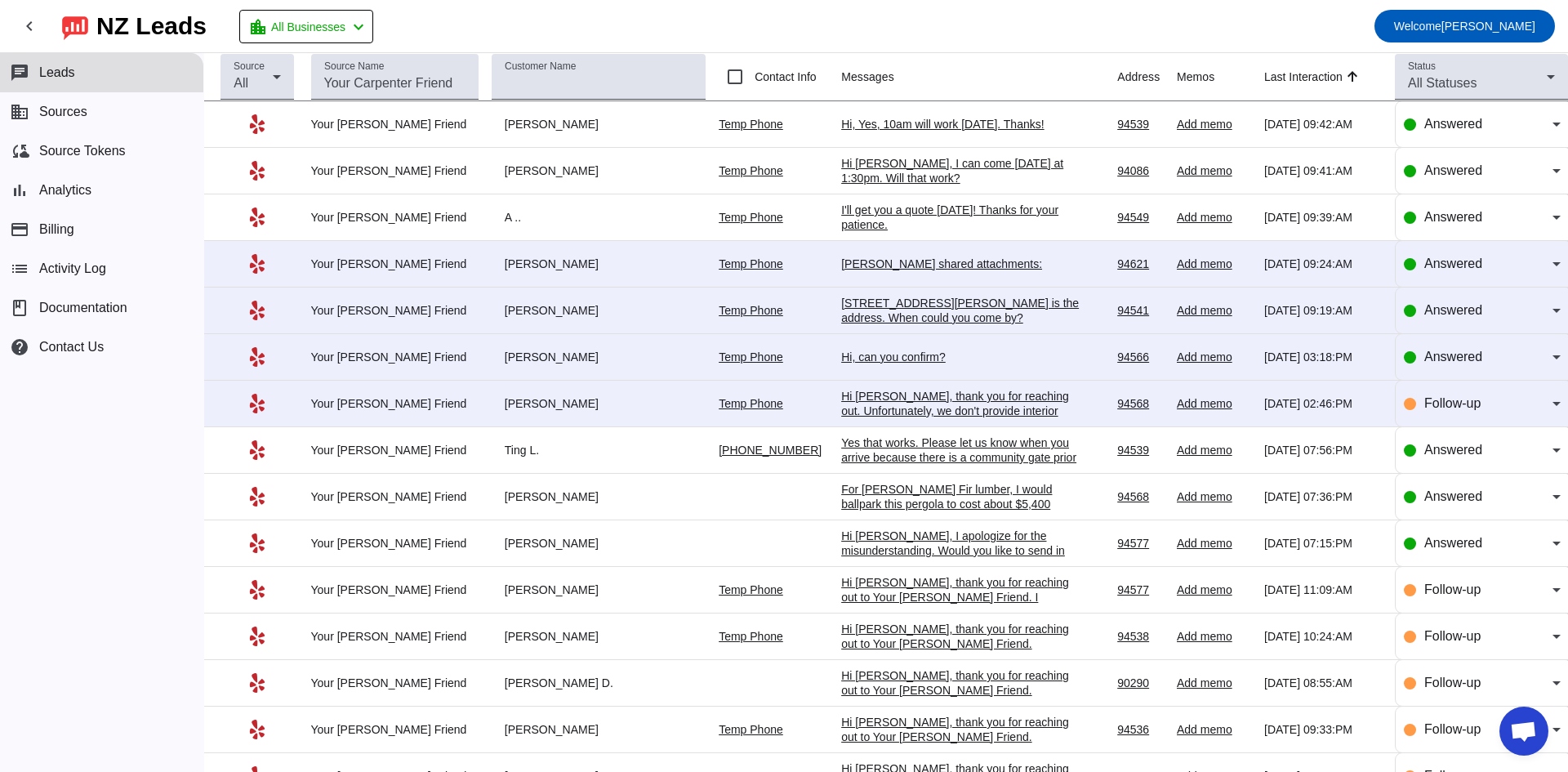
click at [873, 402] on div "Hi Sheetal, thank you for reaching out. Unfortunately, we don't provide interio…" at bounding box center [964, 425] width 245 height 73
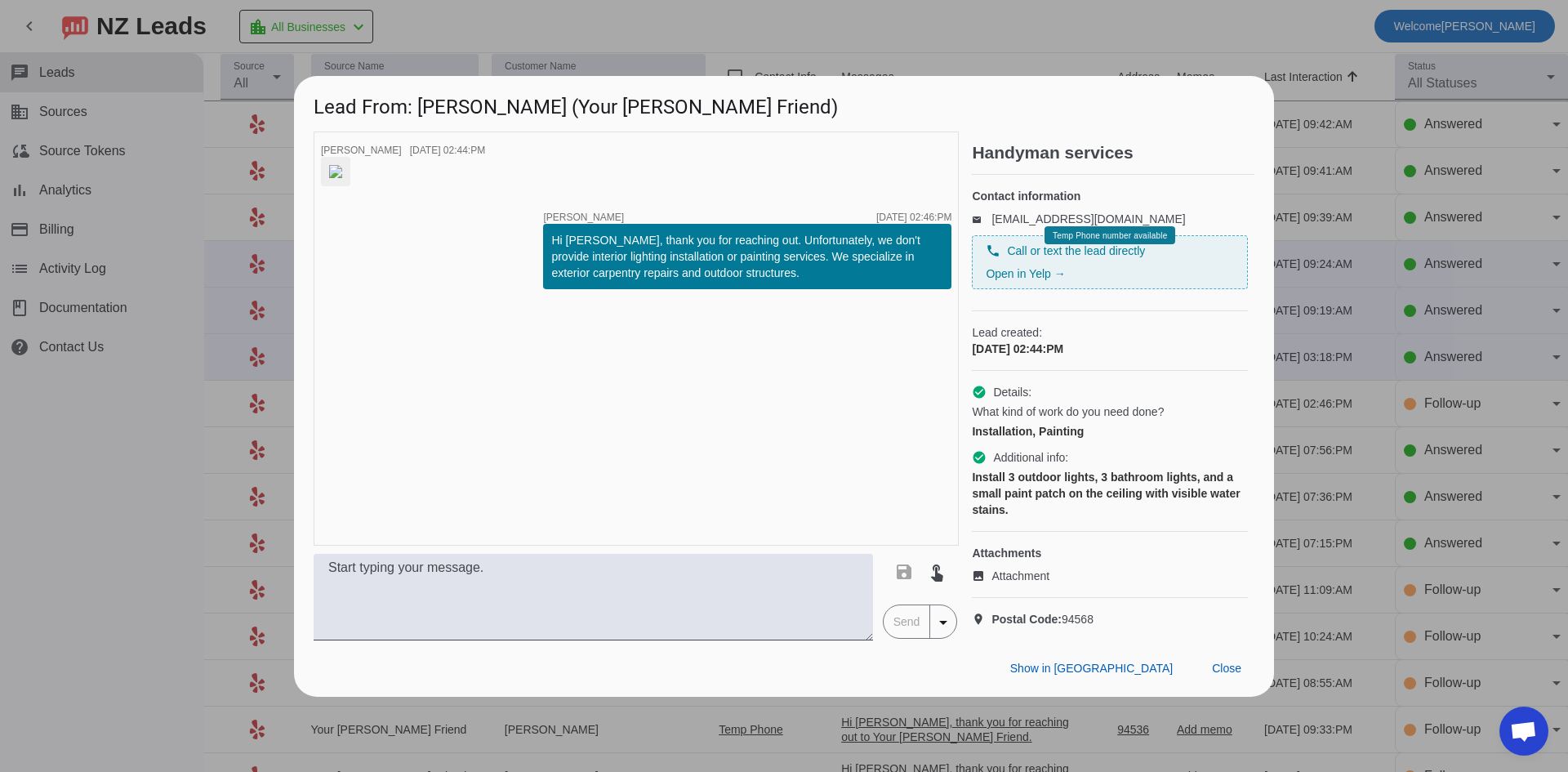
click at [61, 461] on div at bounding box center [784, 386] width 1568 height 772
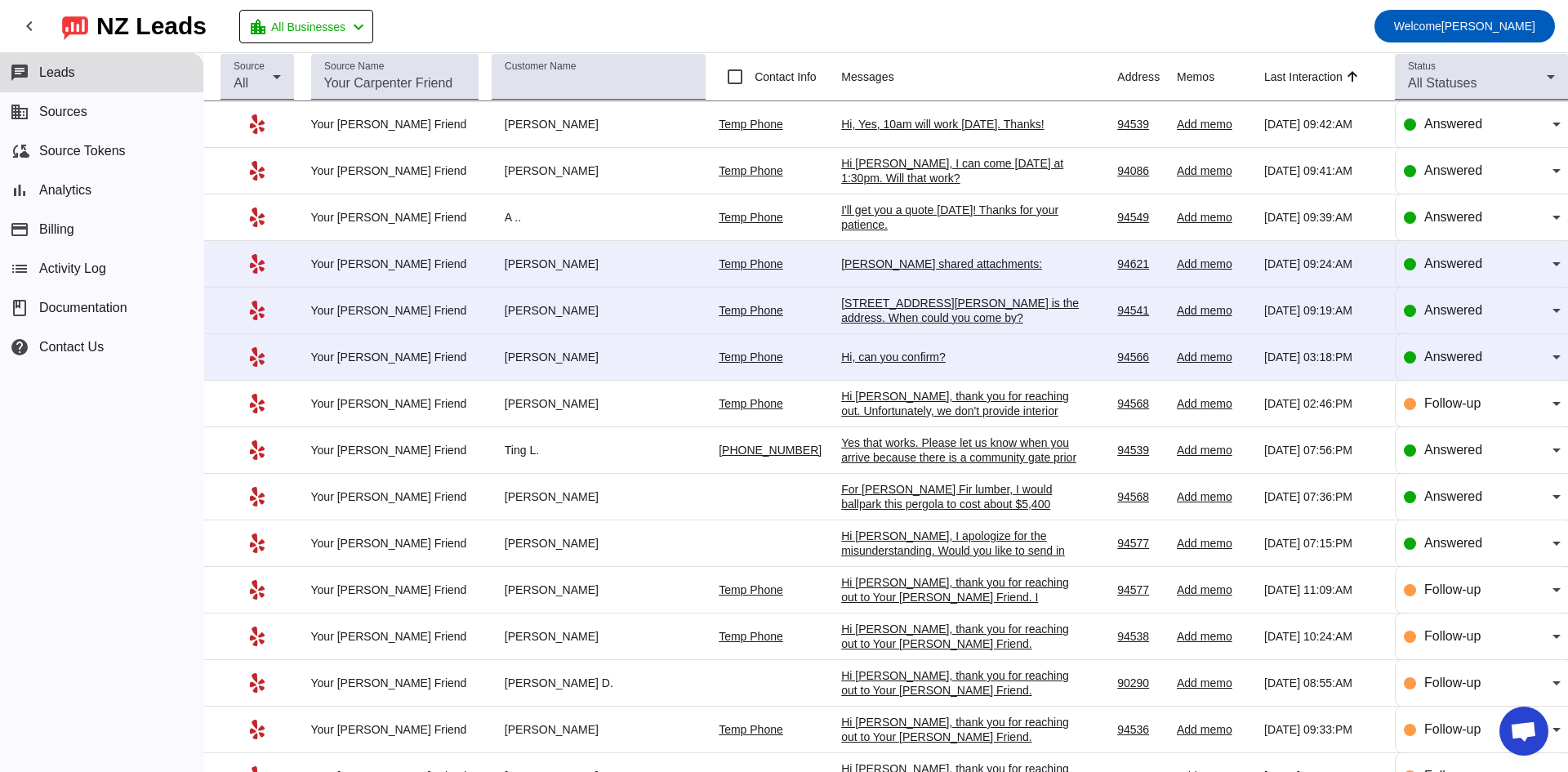
click at [872, 350] on div "Hi, can you confirm?" at bounding box center [964, 357] width 245 height 14
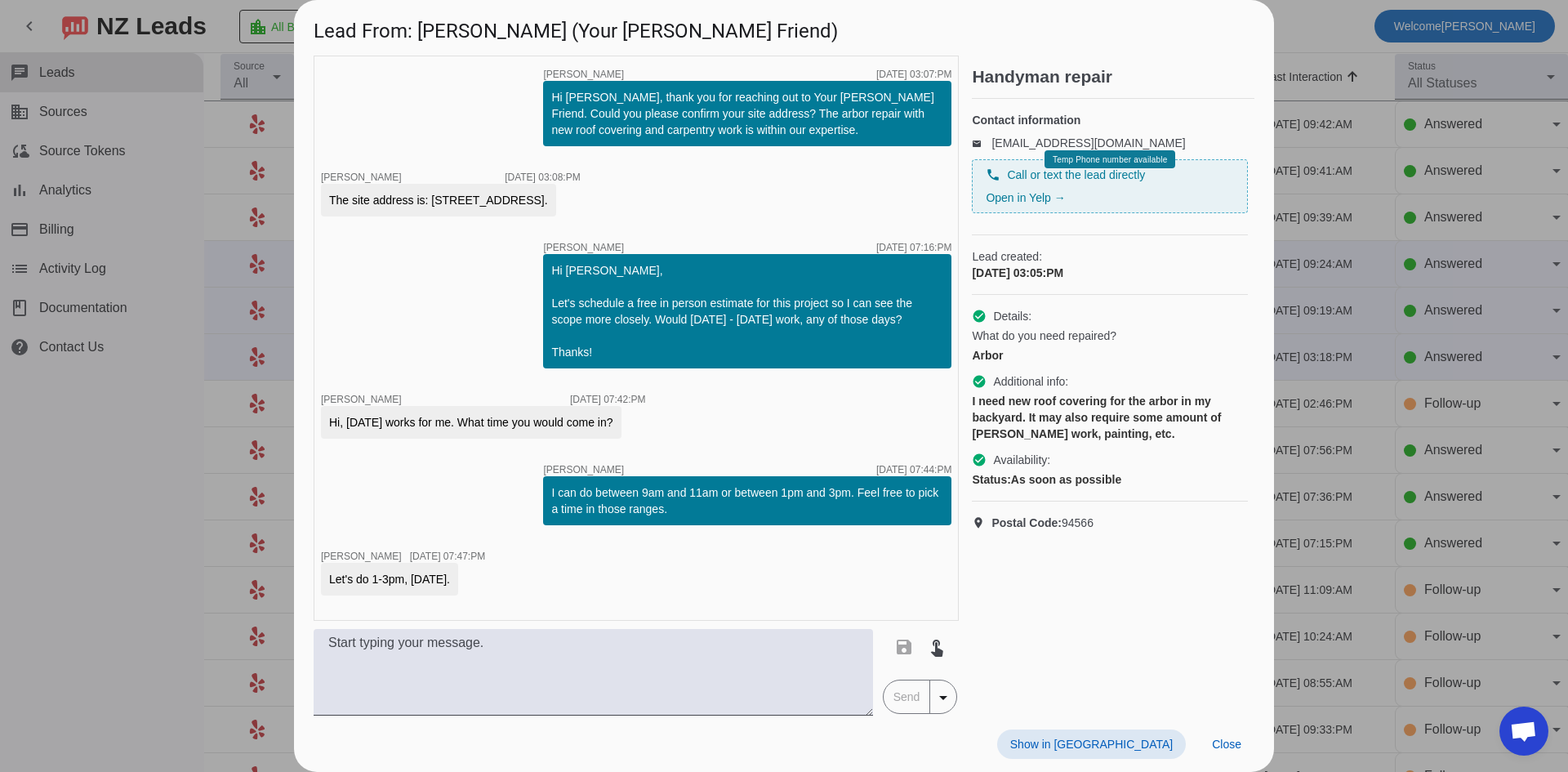
scroll to position [59, 0]
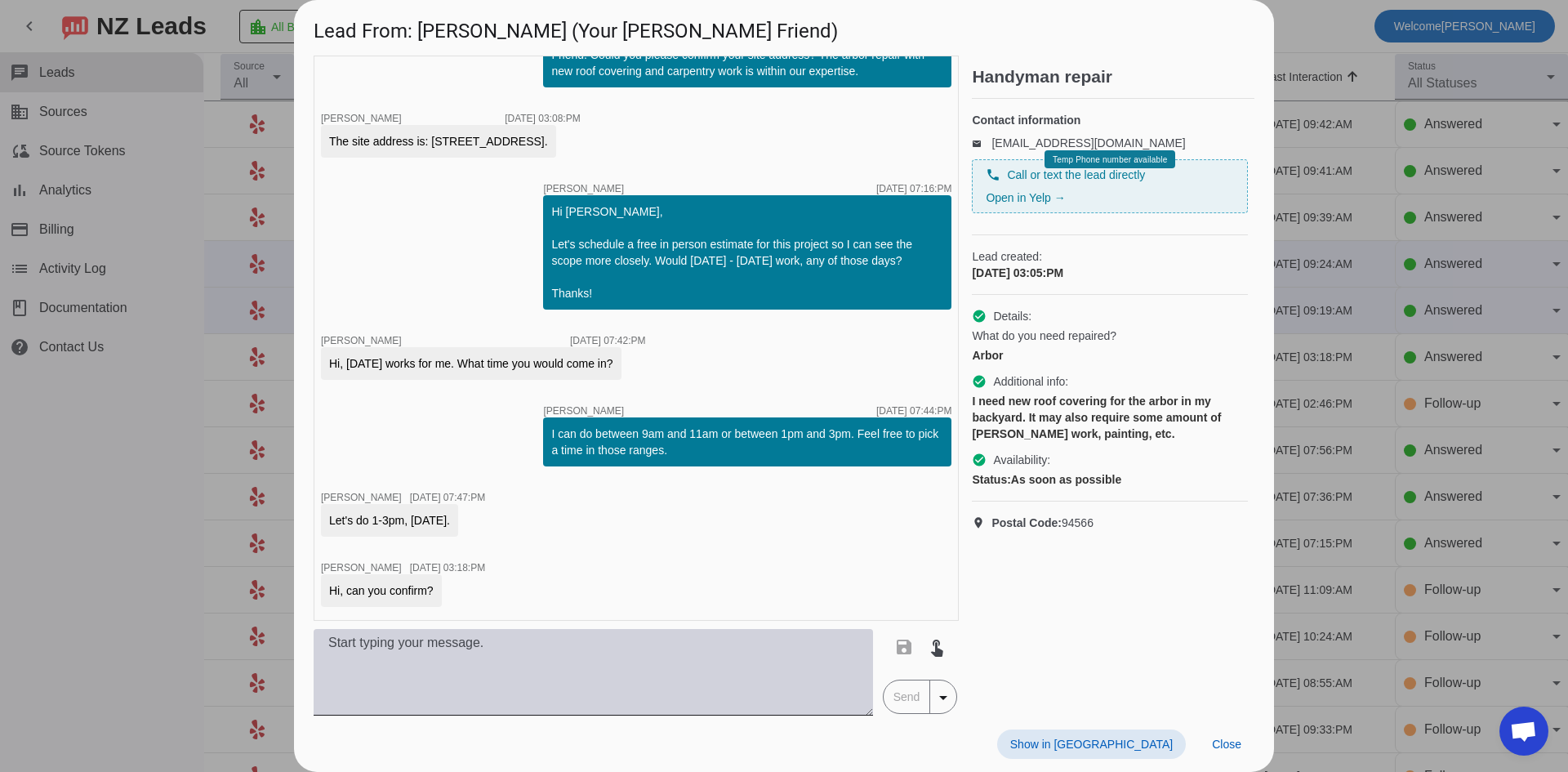
click at [449, 647] on textarea at bounding box center [593, 671] width 559 height 87
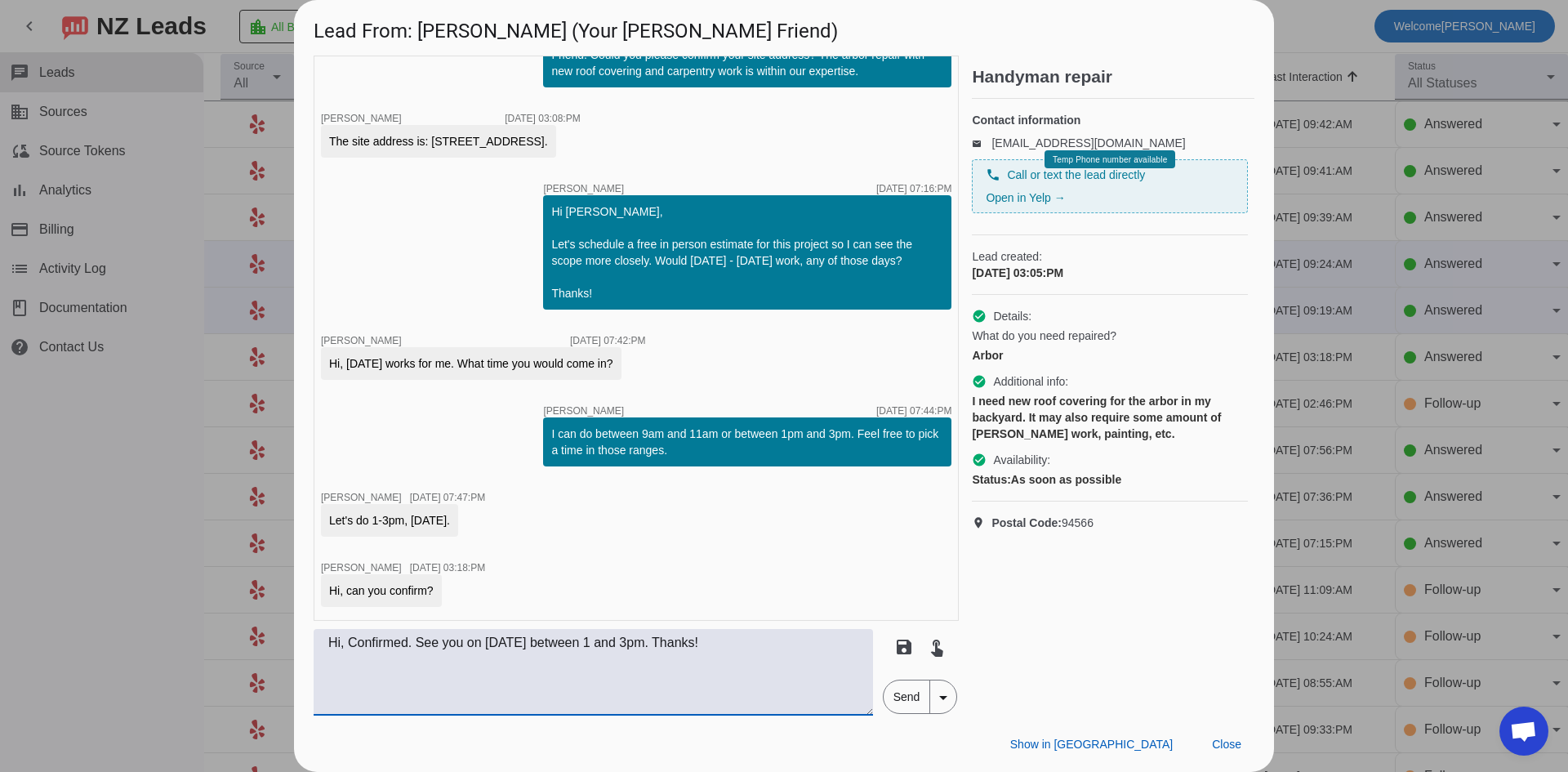
type textarea "Hi, Confirmed. See you on Oct 1st between 1 and 3pm. Thanks!"
click at [897, 704] on span "Send" at bounding box center [906, 696] width 47 height 32
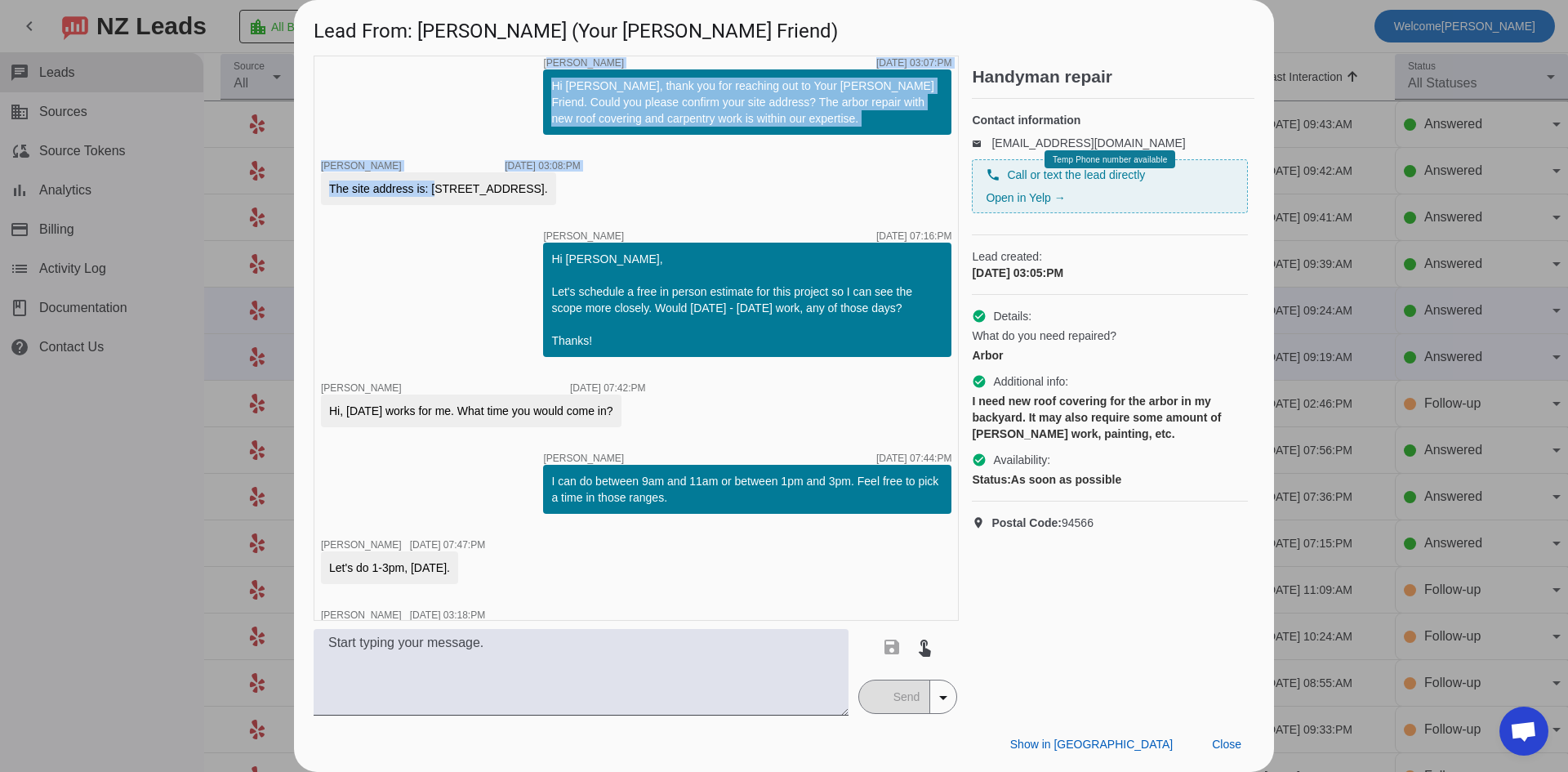
scroll to position [2, 0]
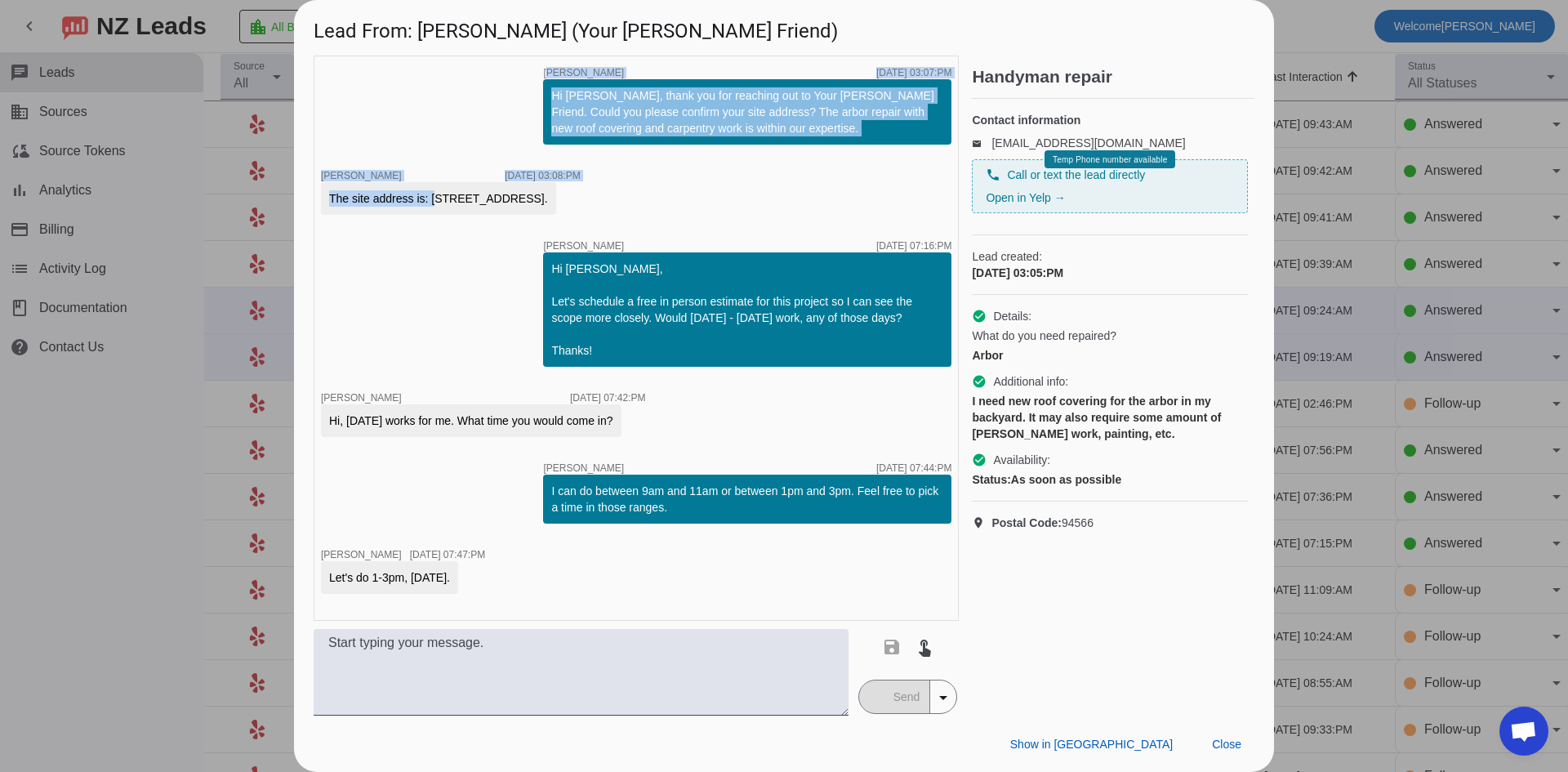
drag, startPoint x: 433, startPoint y: 69, endPoint x: 613, endPoint y: 195, distance: 219.7
click at [548, 195] on div "The site address is: [STREET_ADDRESS]." at bounding box center [438, 198] width 219 height 16
copy div "875 Sunset Creek Lane, Pleasanton"
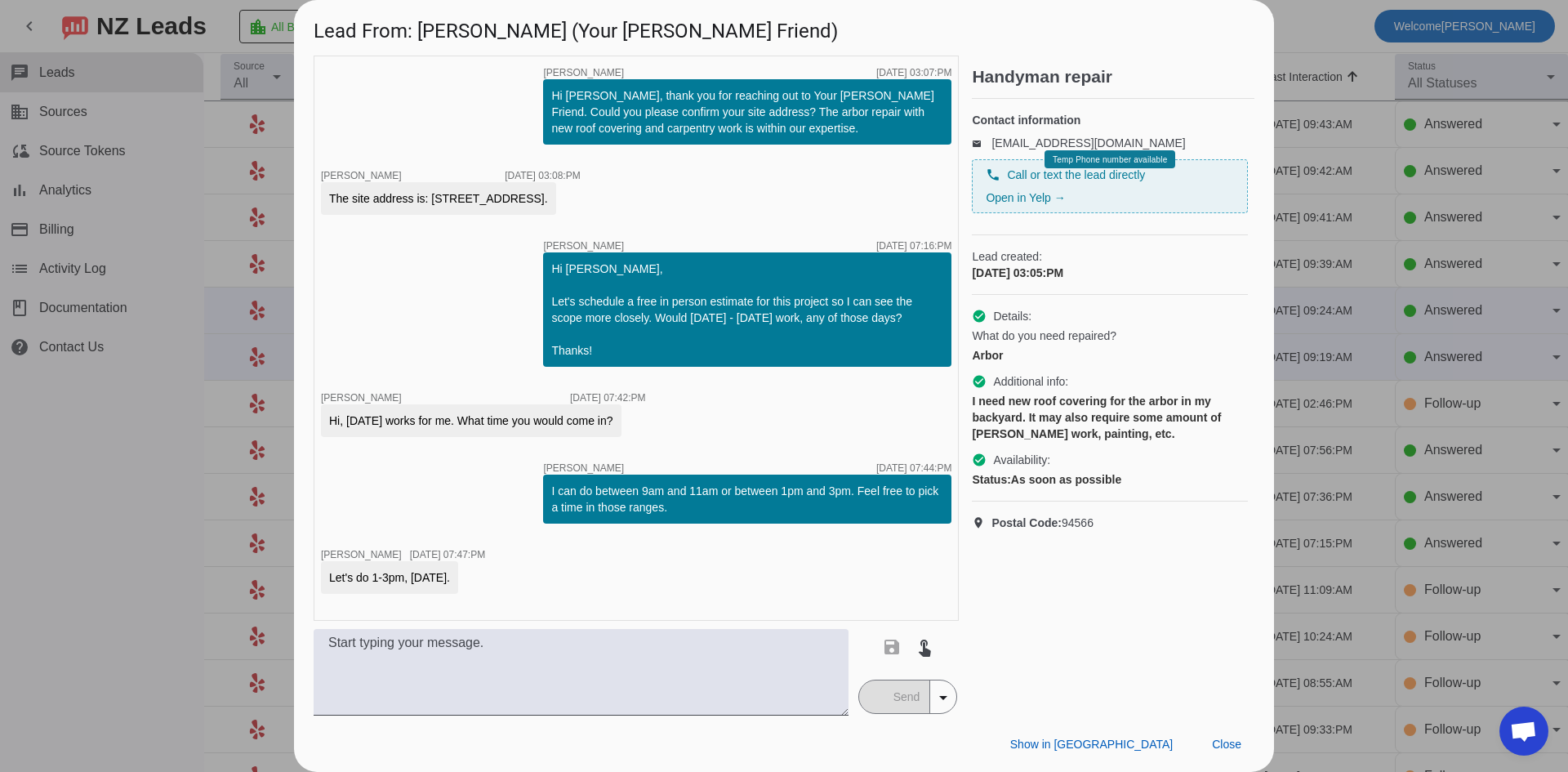
click at [494, 270] on div "timer close Brendan S. 9/19/2025, 03:07:PM Hi Mohamed, thank you for reaching o…" at bounding box center [636, 338] width 645 height 565
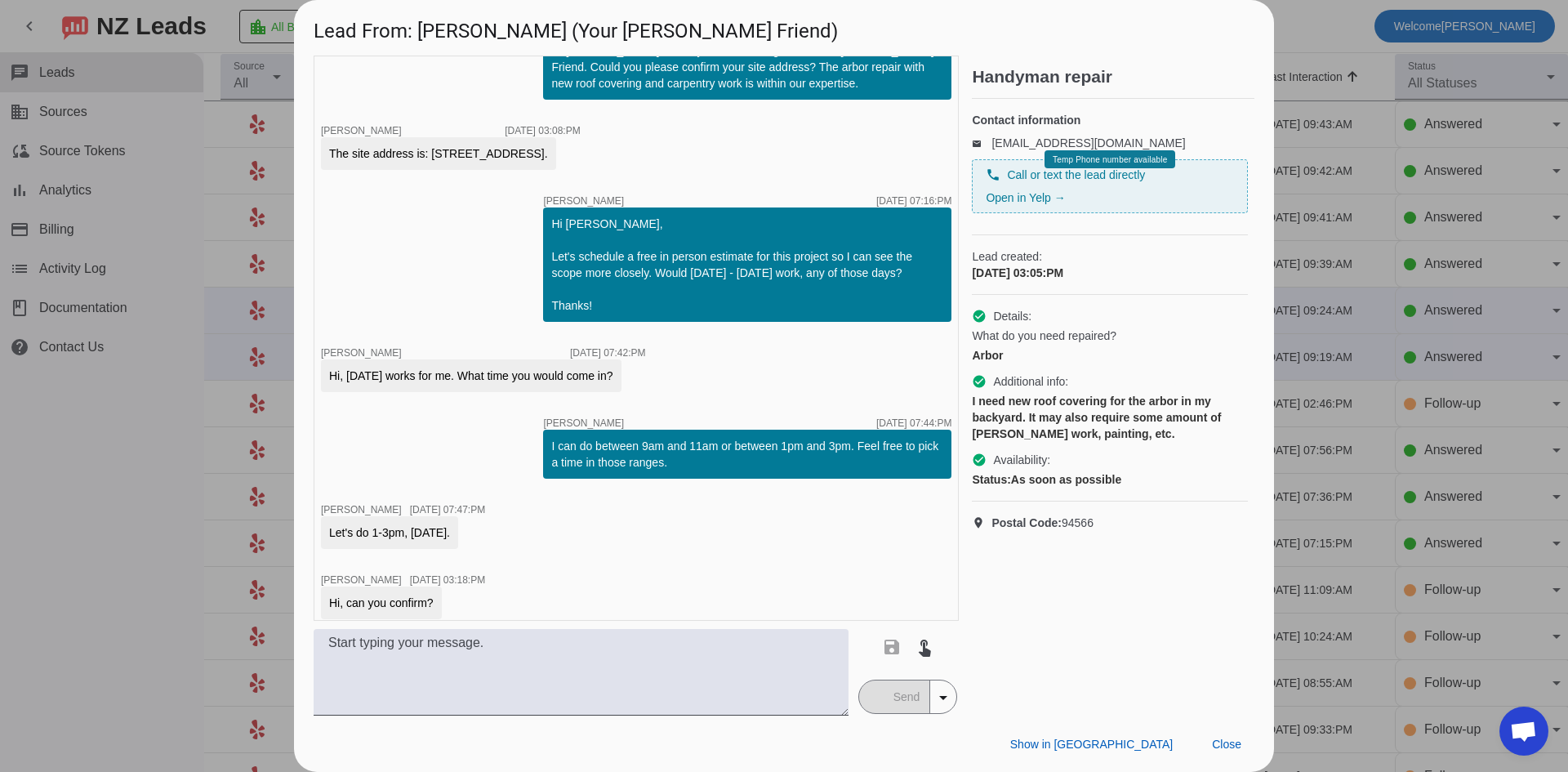
scroll to position [129, 0]
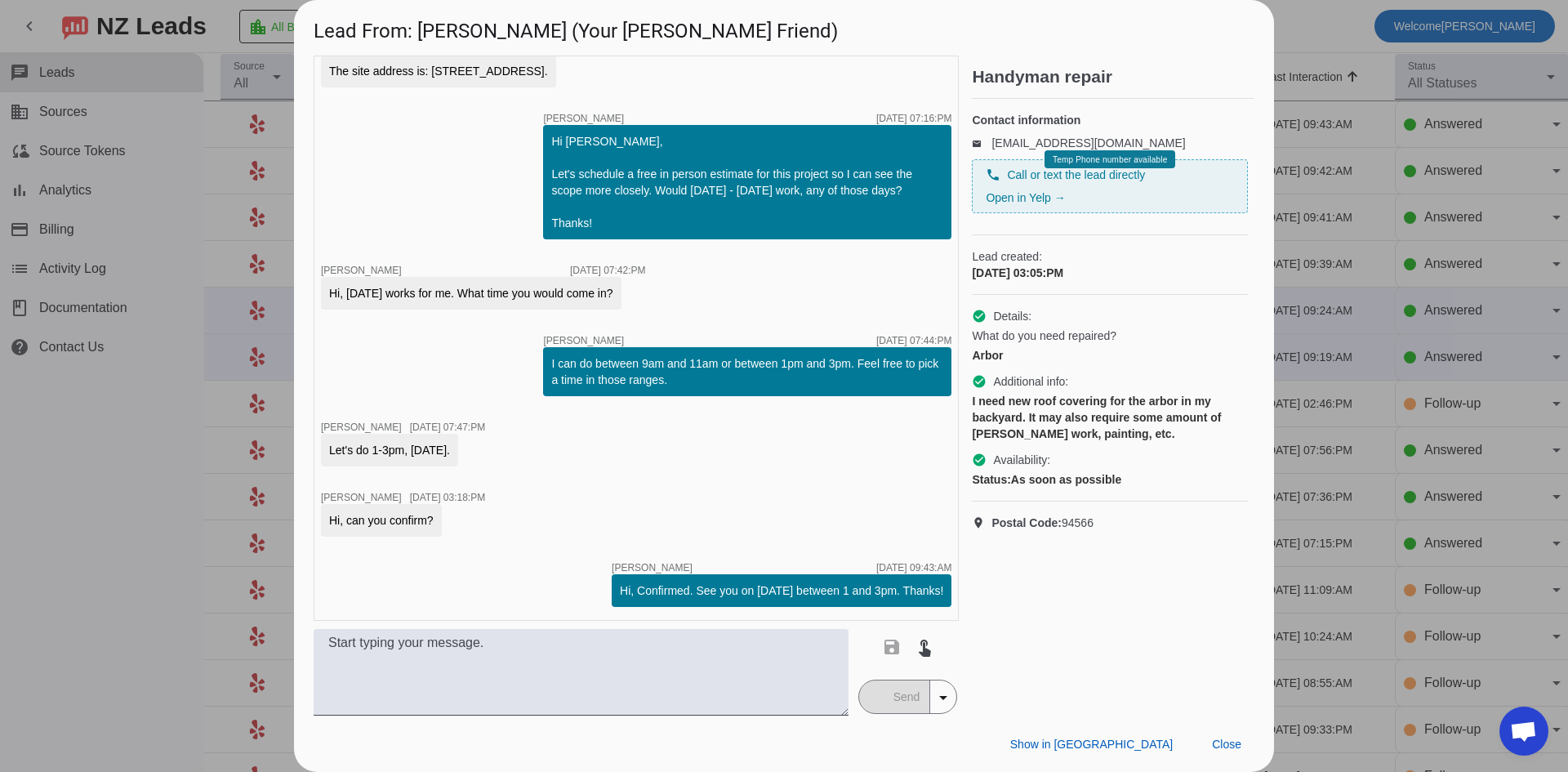
drag, startPoint x: 99, startPoint y: 466, endPoint x: 269, endPoint y: 440, distance: 172.0
click at [101, 466] on div at bounding box center [784, 386] width 1568 height 772
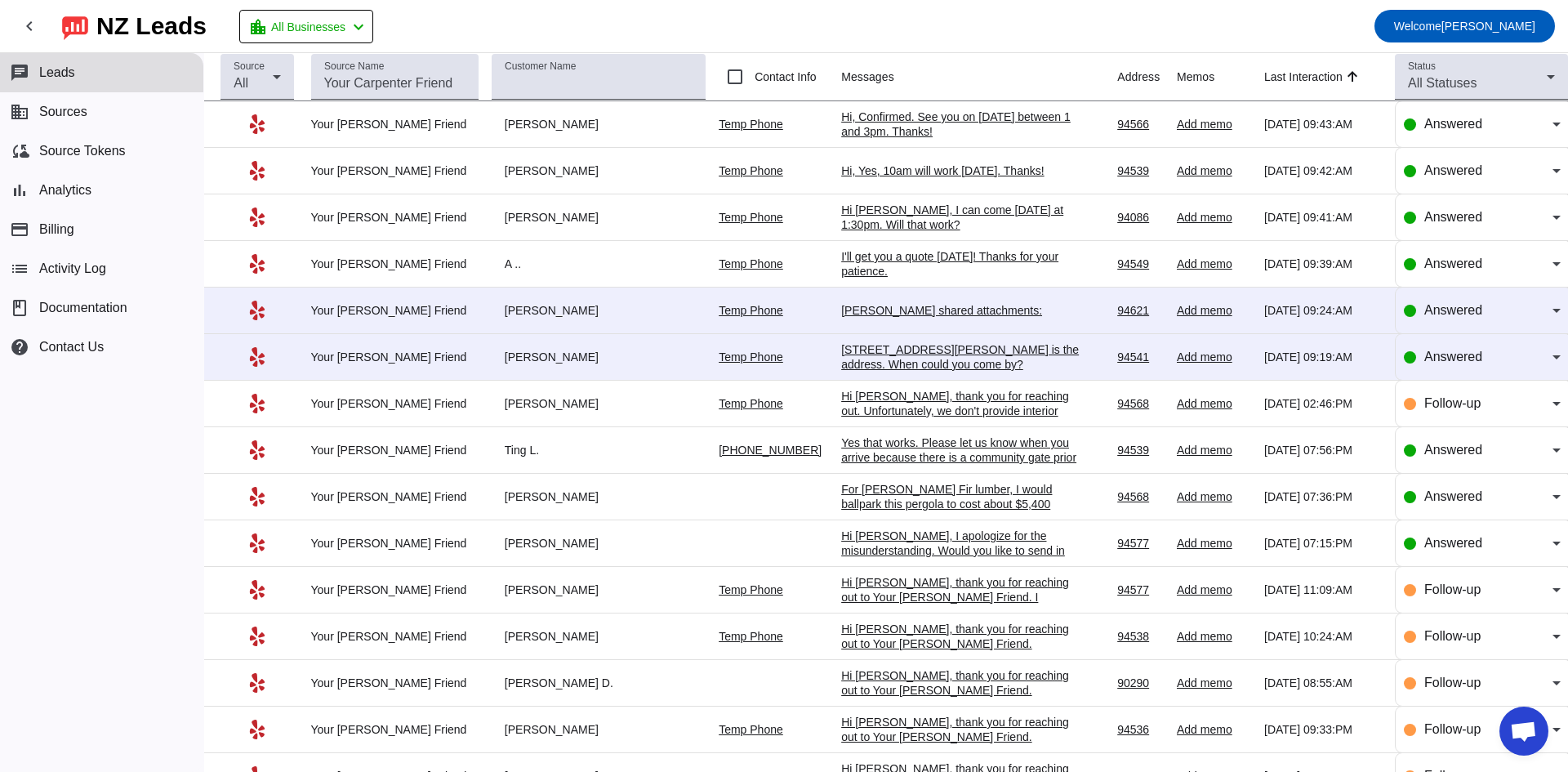
click at [886, 359] on div "1494 B Street, Hayward is the address. When could you come by?" at bounding box center [964, 357] width 245 height 29
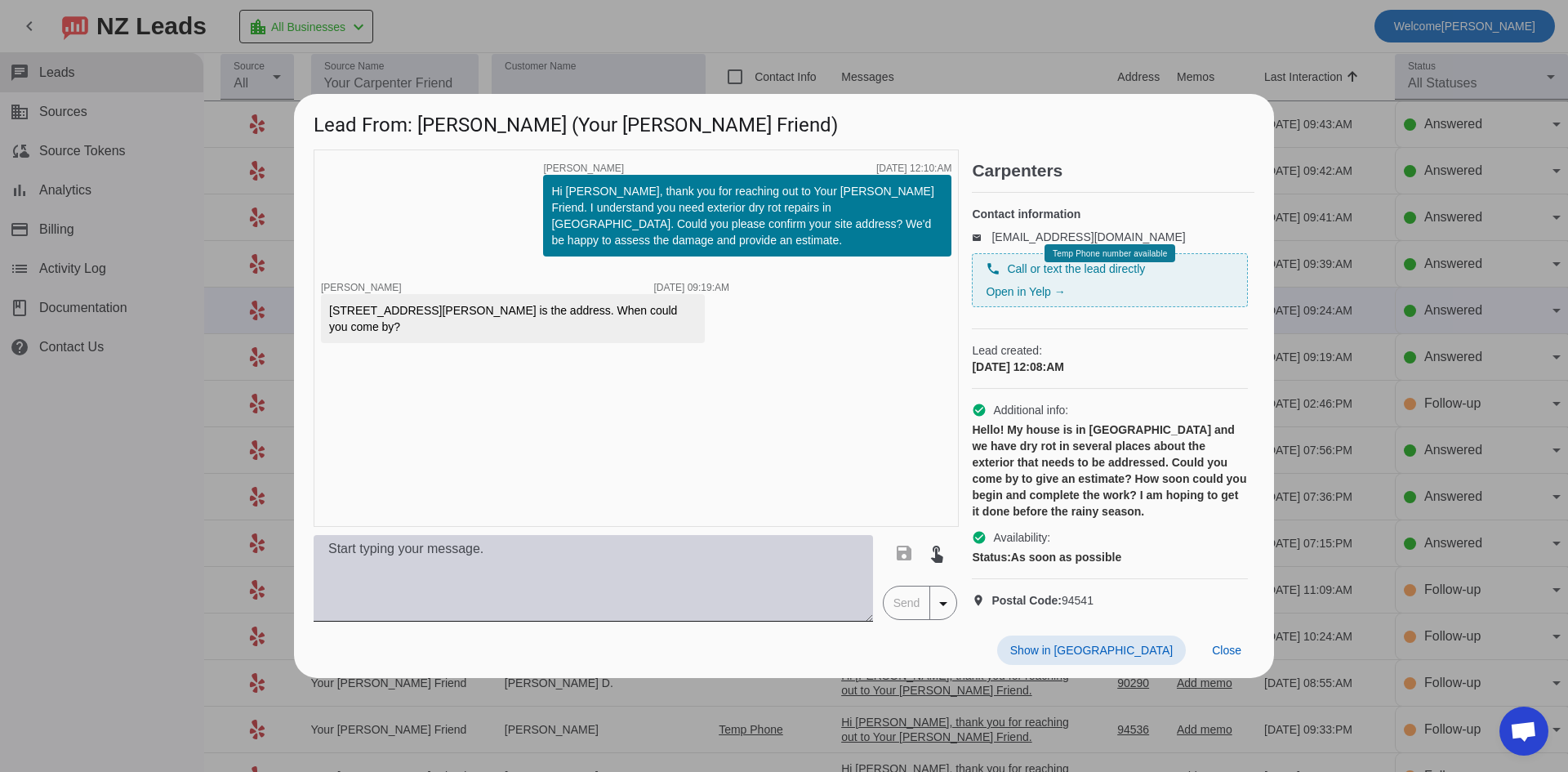
click at [579, 600] on textarea at bounding box center [593, 578] width 559 height 87
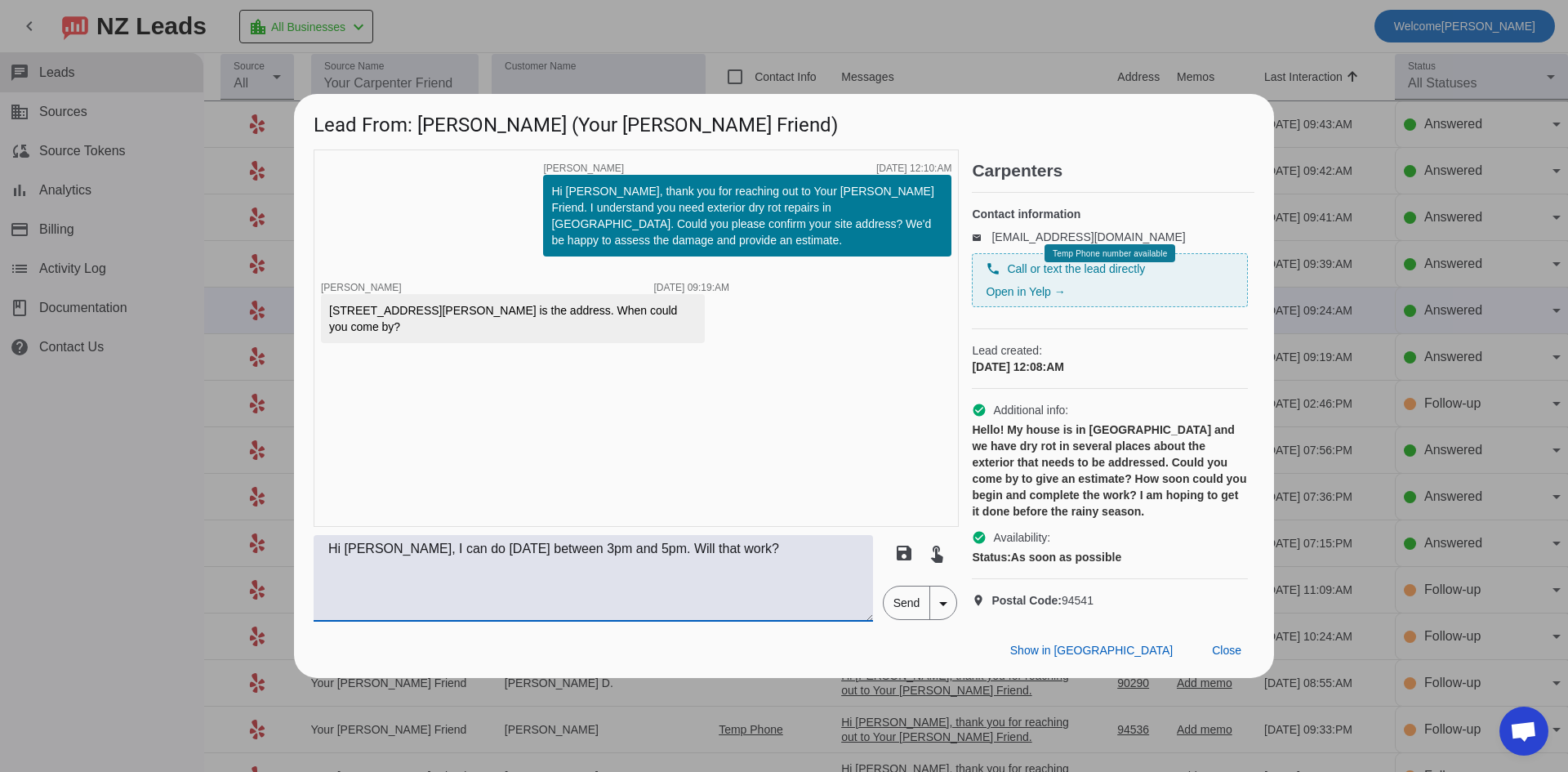
type textarea "Hi Ellen, I can do today between 3pm and 5pm. Will that work?"
click at [904, 618] on span "Send" at bounding box center [906, 603] width 47 height 32
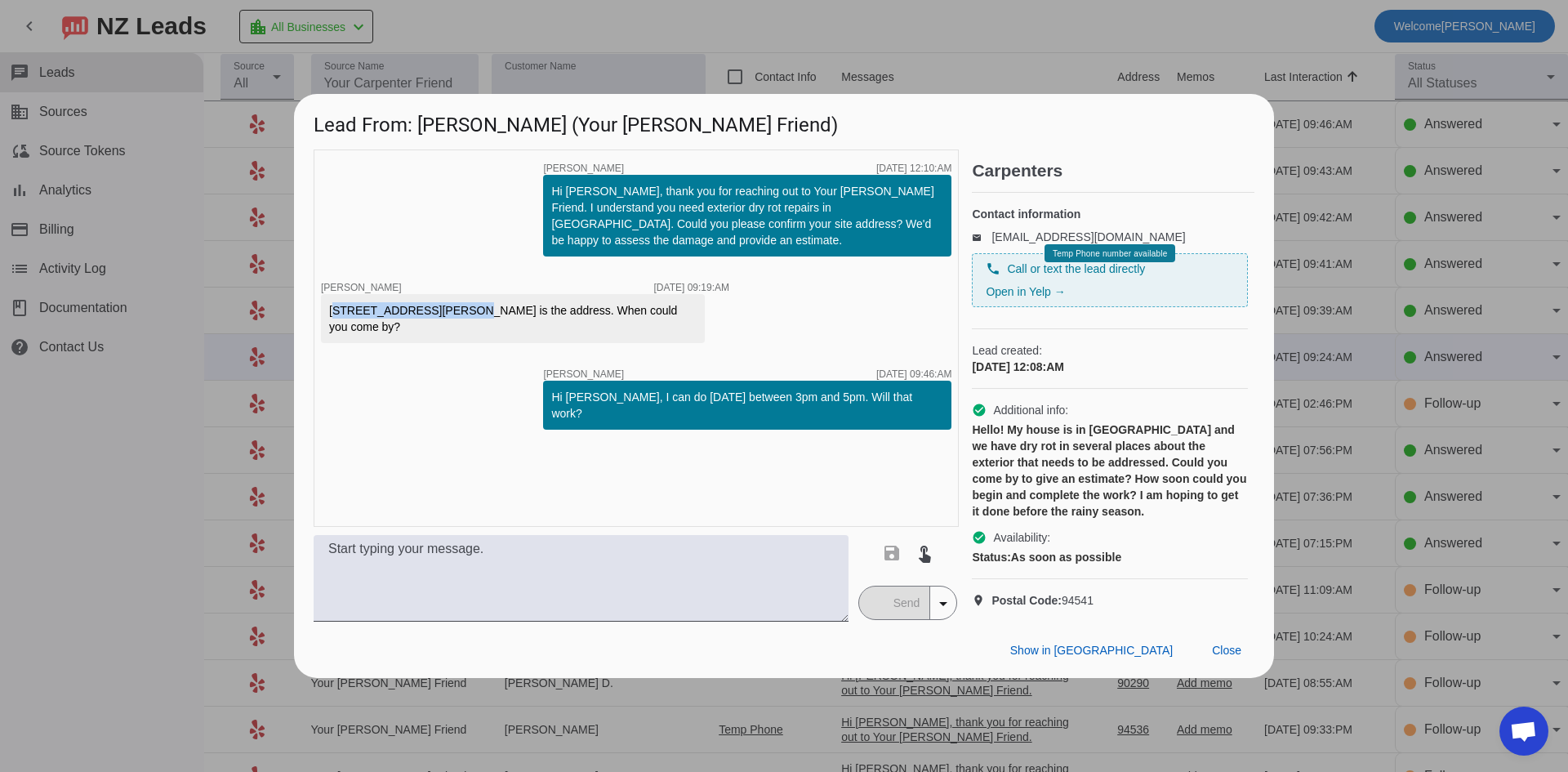
drag, startPoint x: 333, startPoint y: 280, endPoint x: 449, endPoint y: 287, distance: 116.2
click at [449, 302] on div "1494 B Street, Hayward is the address. When could you come by?" at bounding box center [513, 318] width 367 height 32
copy div "1494 B Street, Hayward"
click at [417, 302] on div "1494 B Street, Hayward is the address. When could you come by?" at bounding box center [513, 318] width 367 height 32
click at [165, 488] on div at bounding box center [784, 386] width 1568 height 772
